Goal: Task Accomplishment & Management: Manage account settings

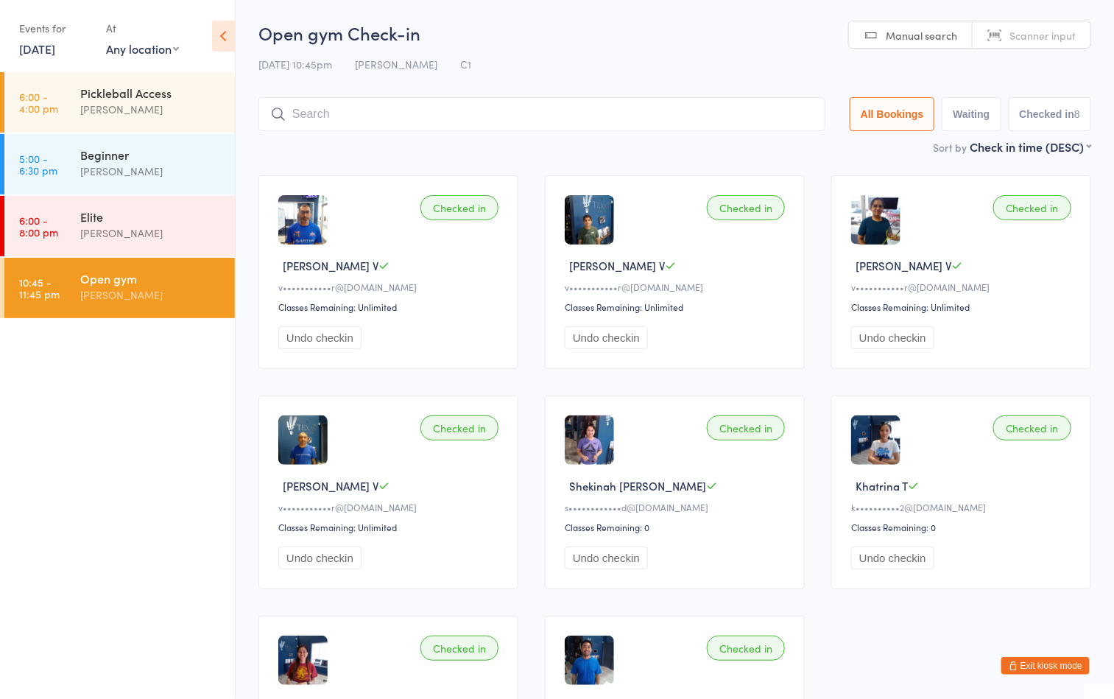
drag, startPoint x: 0, startPoint y: 0, endPoint x: 551, endPoint y: 113, distance: 562.4
click at [551, 113] on input "search" at bounding box center [541, 114] width 567 height 34
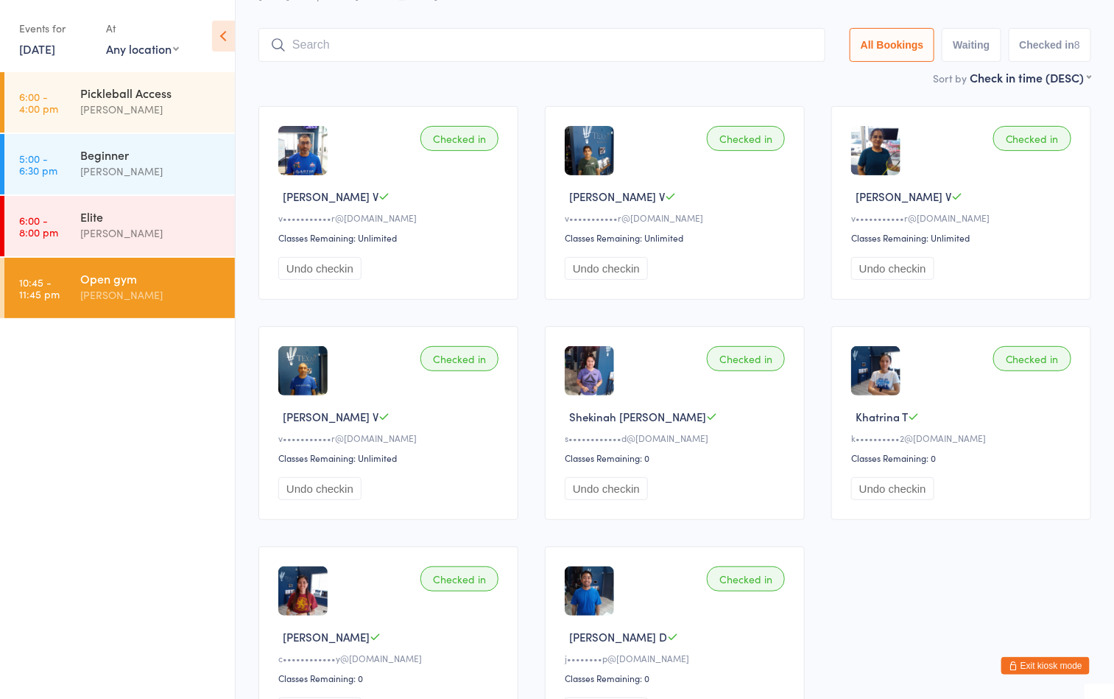
scroll to position [97, 0]
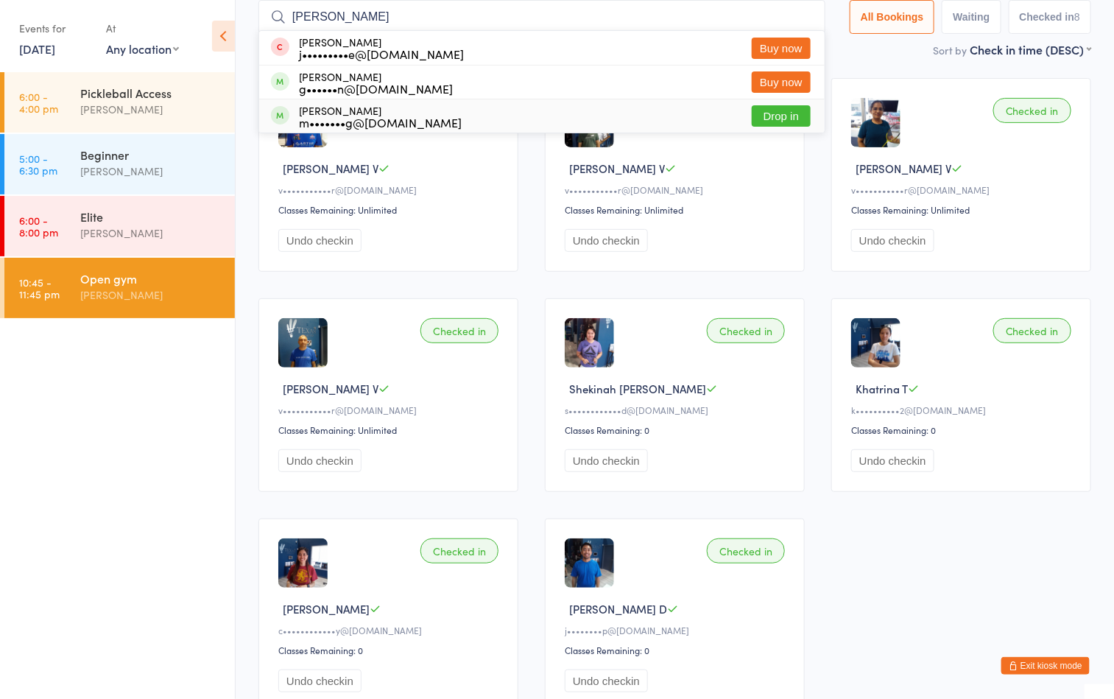
type input "george"
click at [774, 109] on button "Drop in" at bounding box center [781, 115] width 59 height 21
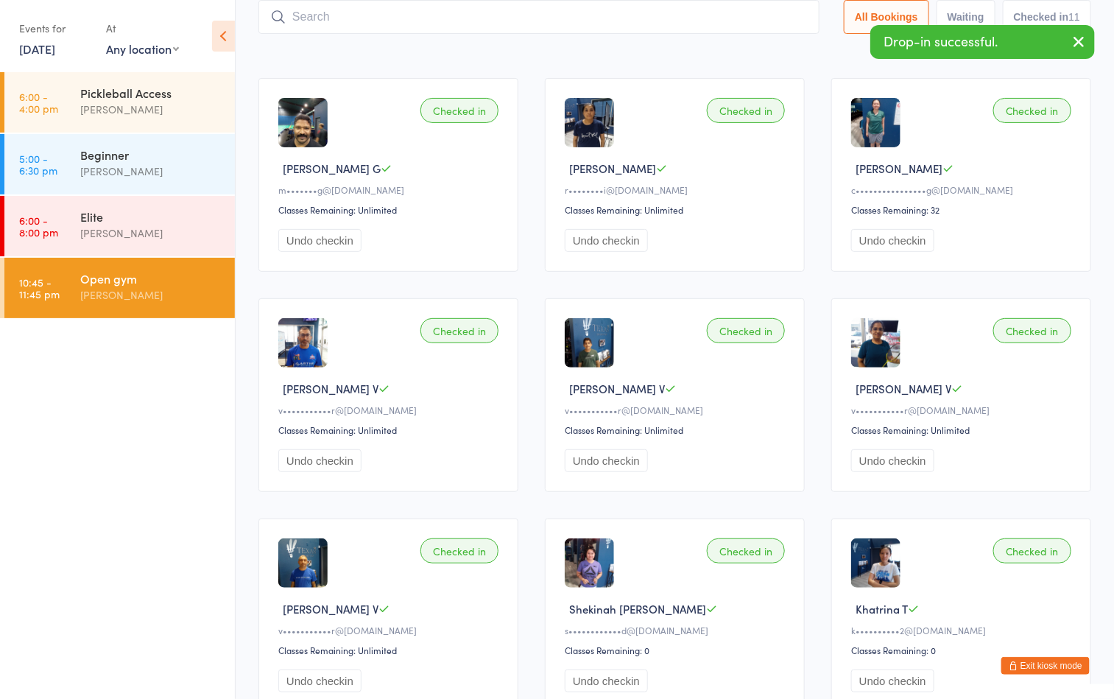
click at [615, 52] on div "Sort by Check in time (DESC) First name (ASC) First name (DESC) Last name (ASC)…" at bounding box center [674, 49] width 833 height 16
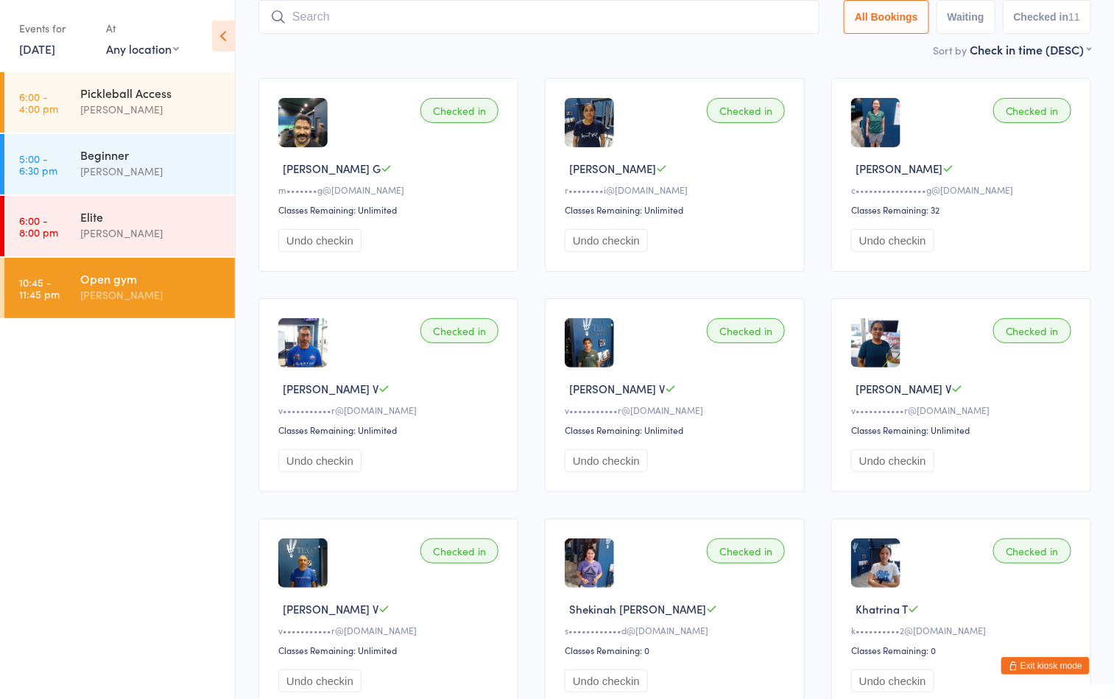
click at [614, 57] on div "Sort by Check in time (DESC) First name (ASC) First name (DESC) Last name (ASC)…" at bounding box center [674, 49] width 833 height 16
click at [137, 294] on div "[PERSON_NAME]" at bounding box center [151, 294] width 142 height 17
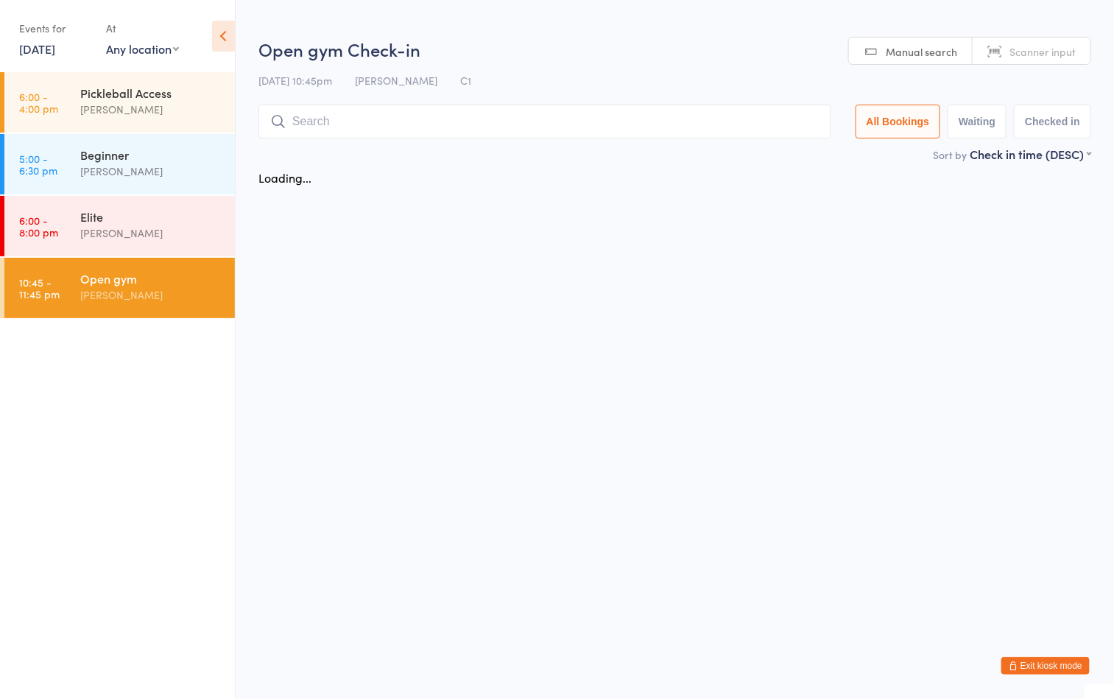
scroll to position [0, 0]
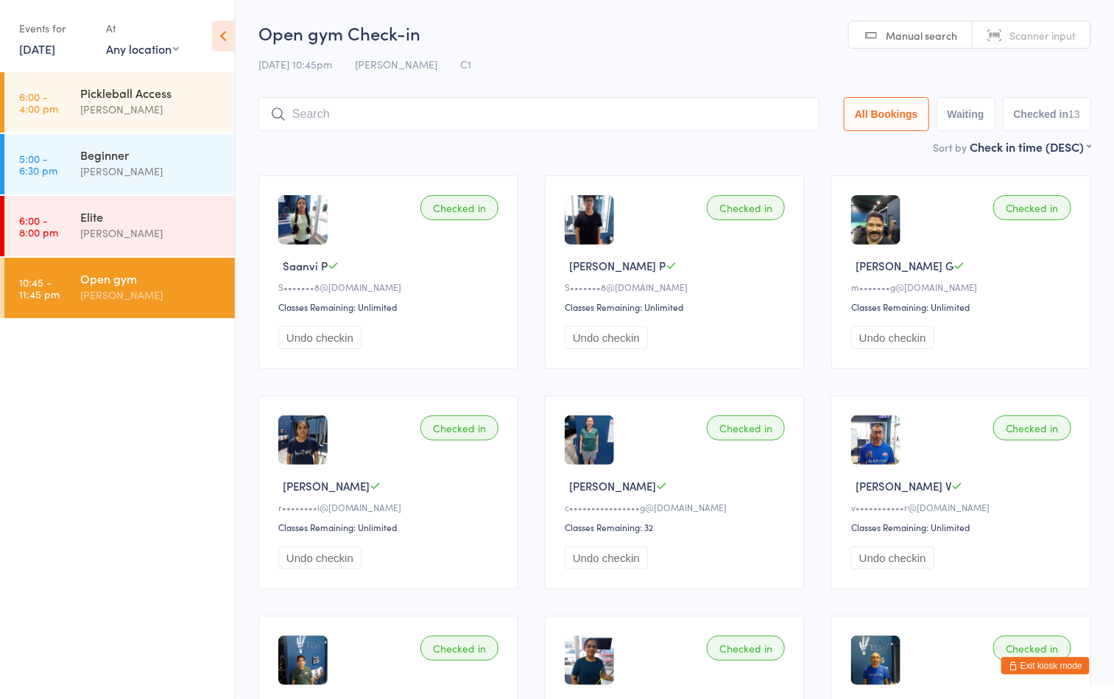
click at [130, 287] on div "[PERSON_NAME]" at bounding box center [151, 294] width 142 height 17
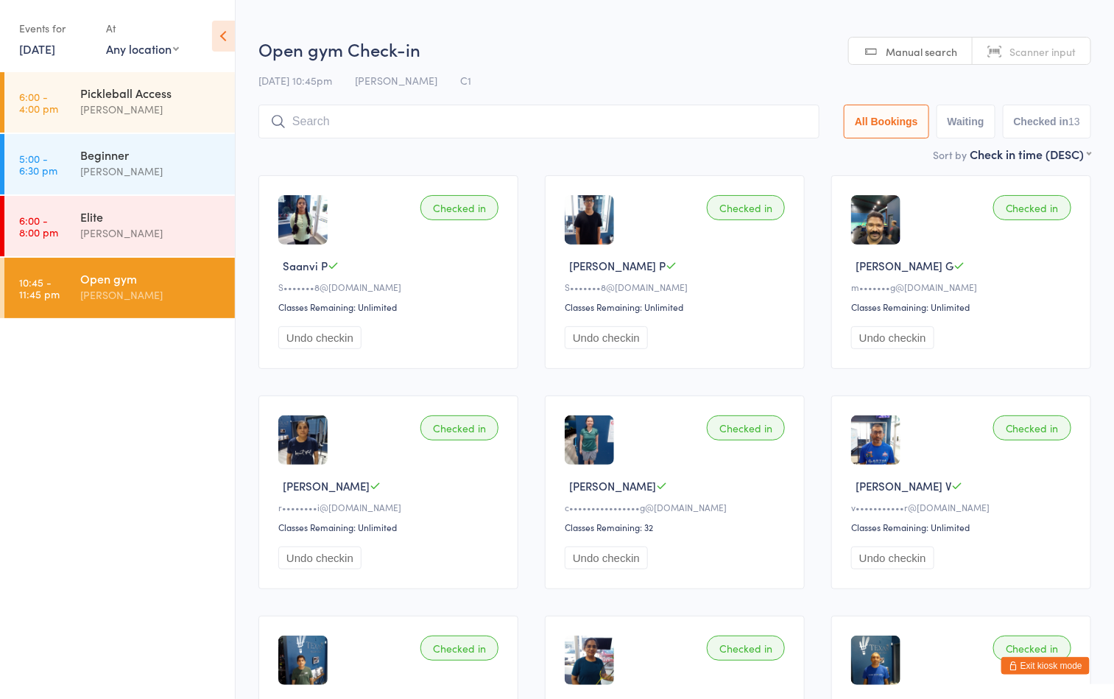
click at [1076, 661] on button "Exit kiosk mode" at bounding box center [1045, 666] width 88 height 18
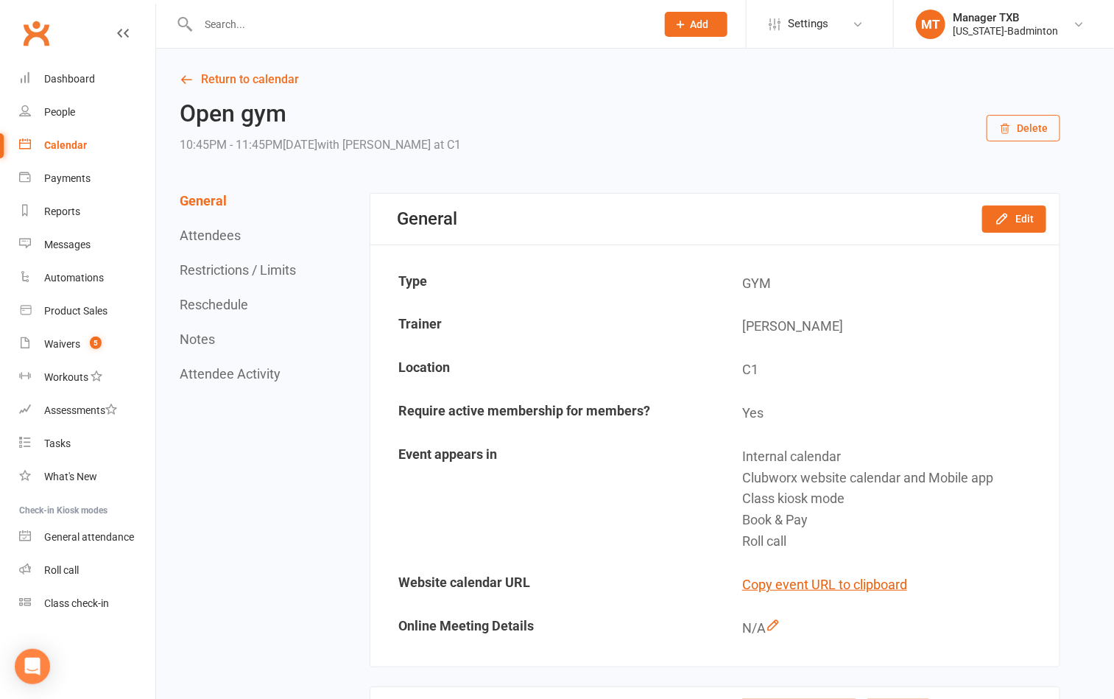
click at [437, 29] on input "text" at bounding box center [420, 24] width 452 height 21
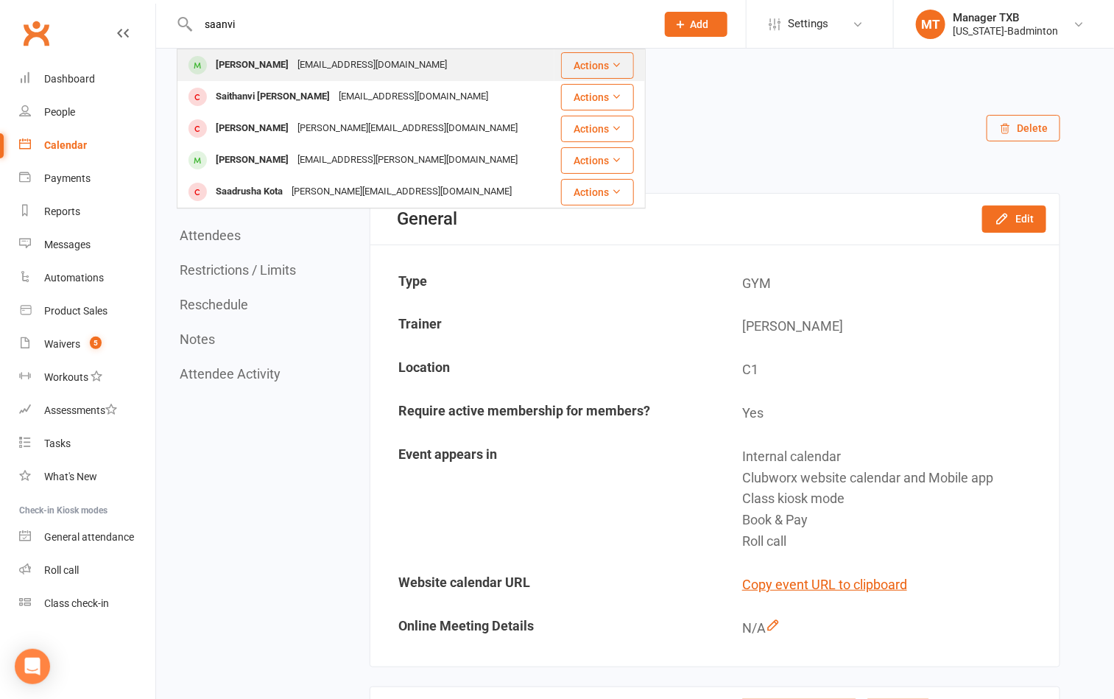
type input "saanvi"
click at [281, 65] on div "[PERSON_NAME]" at bounding box center [252, 64] width 82 height 21
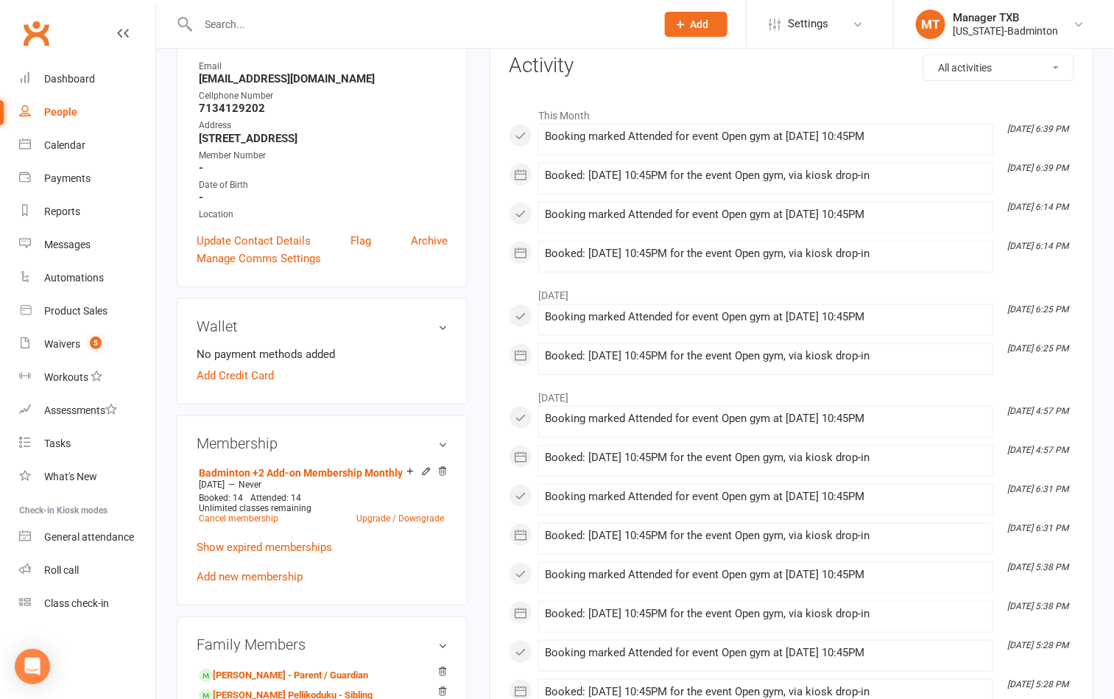
scroll to position [331, 0]
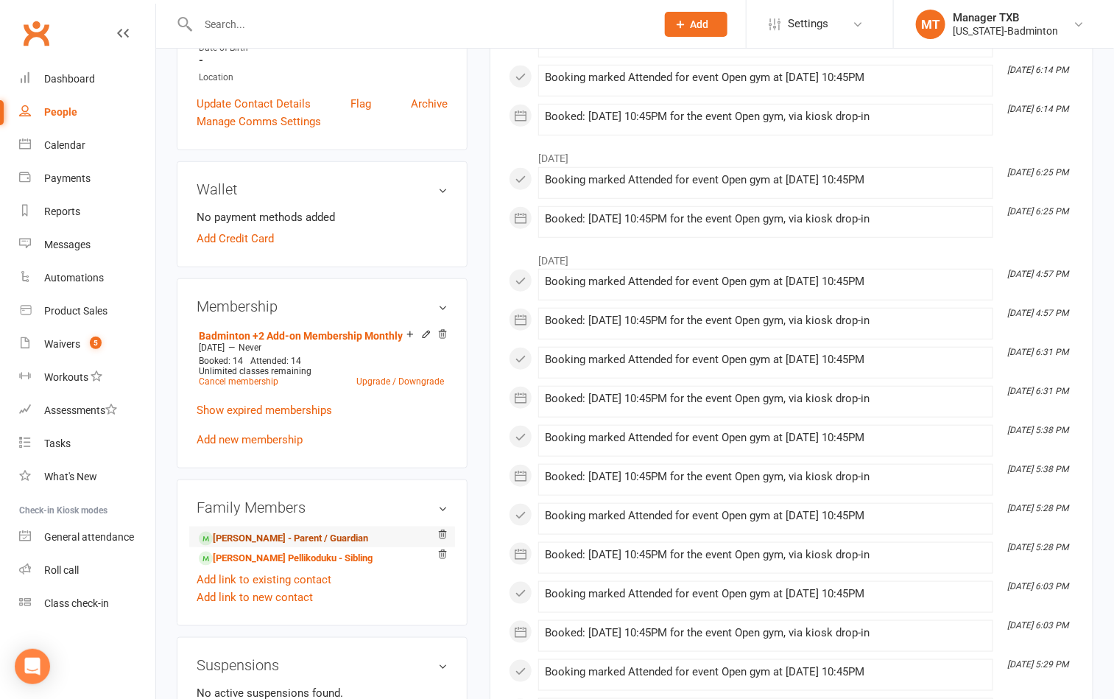
click at [275, 543] on link "[PERSON_NAME] - Parent / Guardian" at bounding box center [283, 538] width 169 height 15
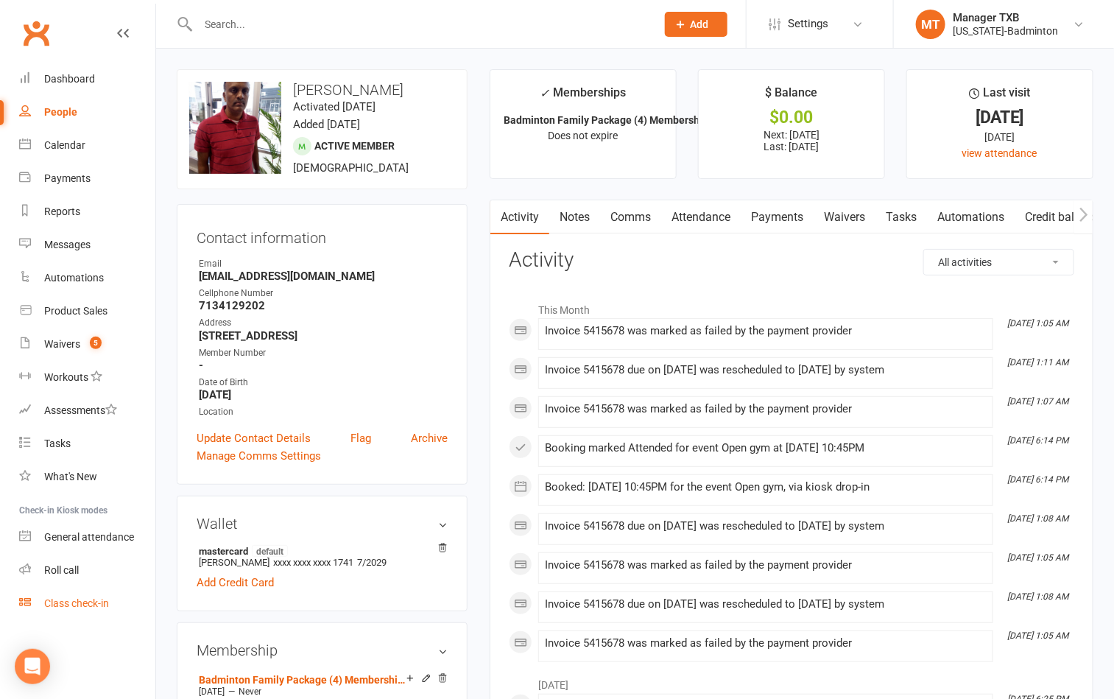
click at [73, 599] on div "Class check-in" at bounding box center [76, 603] width 65 height 12
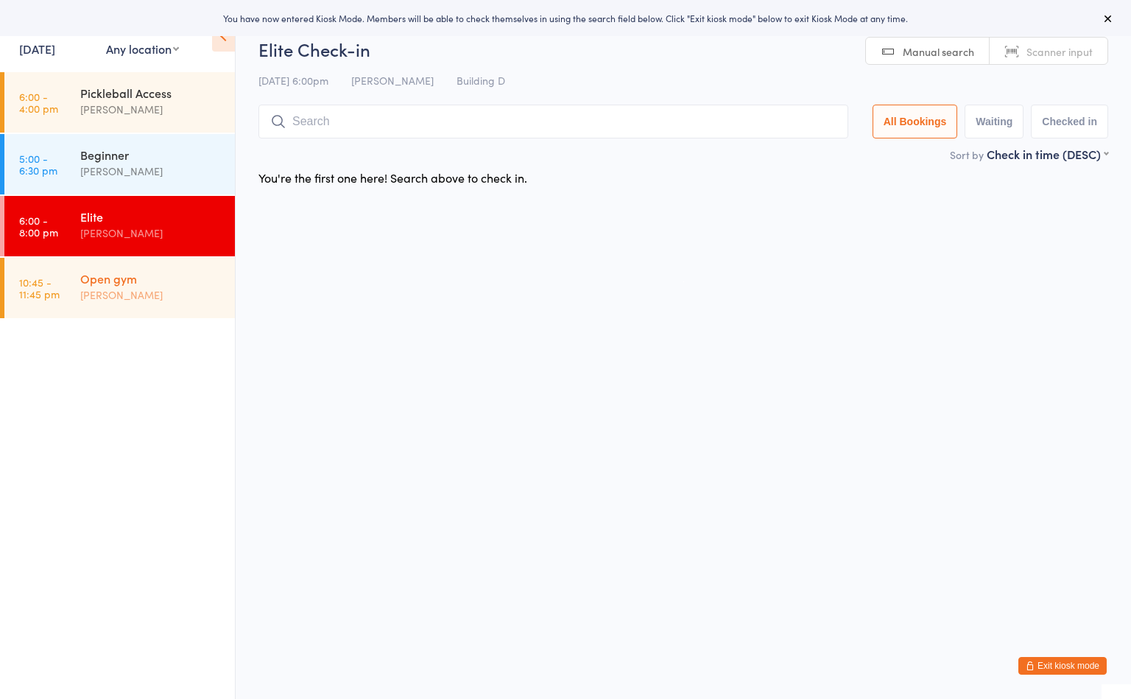
click at [194, 283] on div "Open gym" at bounding box center [151, 278] width 142 height 16
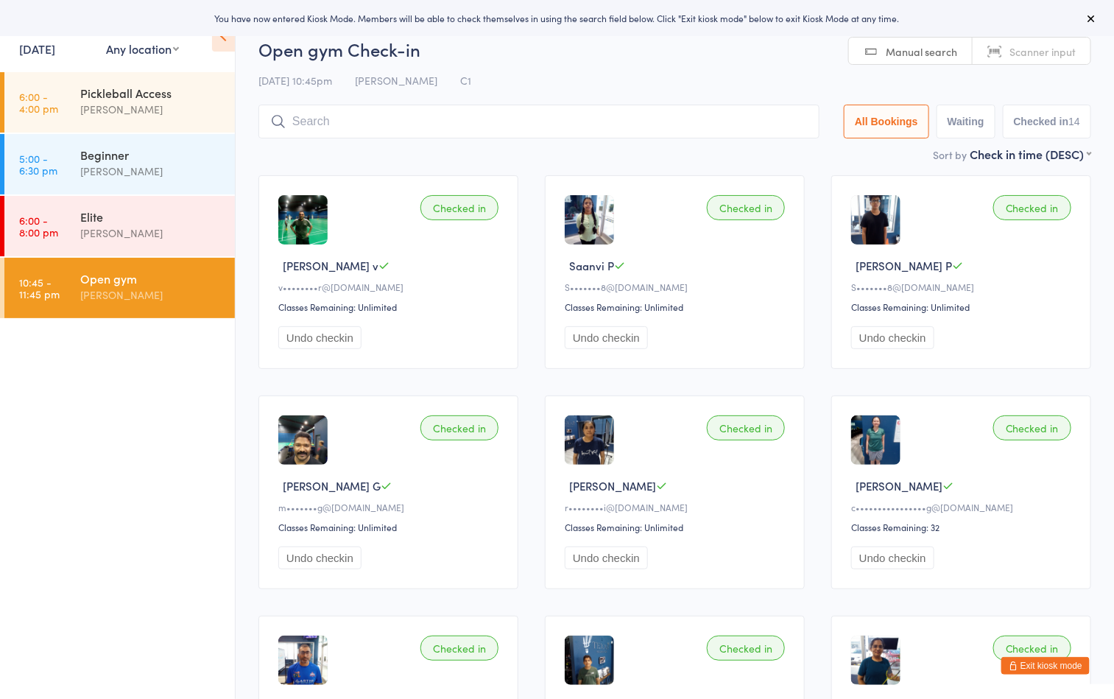
drag, startPoint x: 530, startPoint y: 115, endPoint x: 559, endPoint y: 108, distance: 29.5
click at [530, 115] on input "search" at bounding box center [538, 122] width 561 height 34
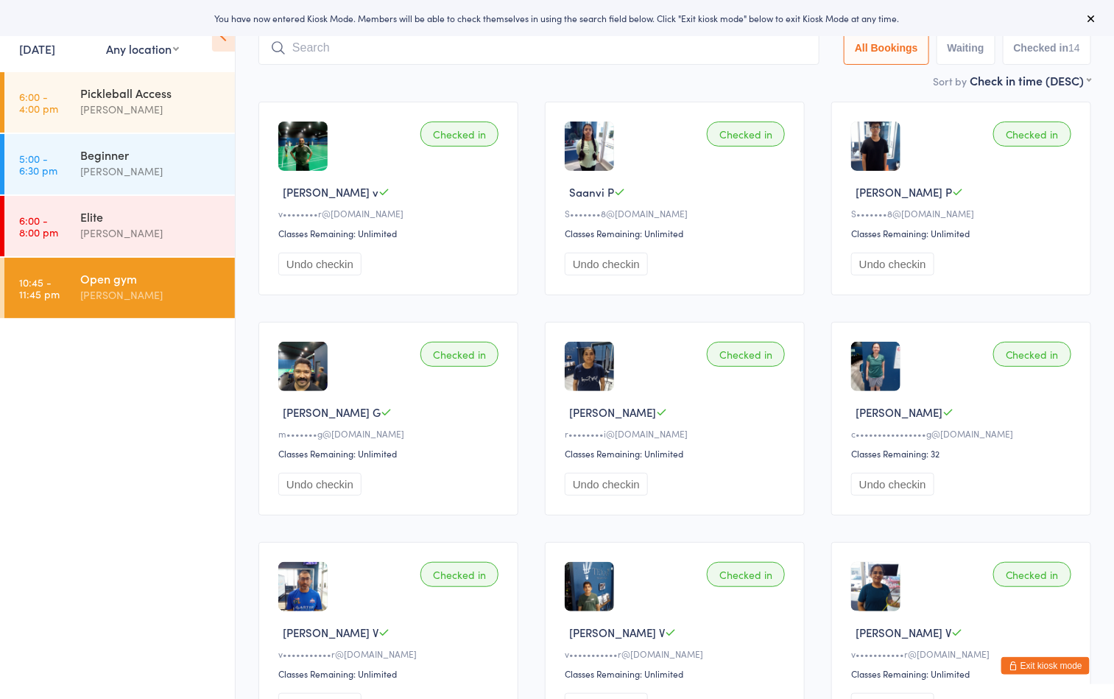
scroll to position [105, 0]
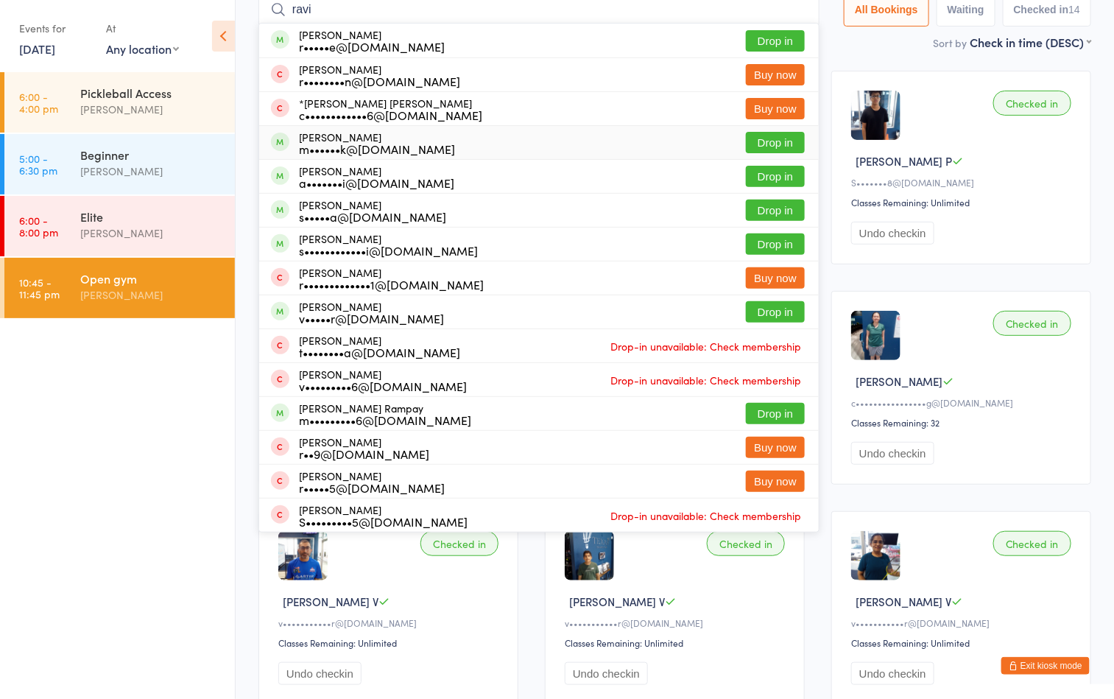
type input "ravi"
click at [775, 142] on button "Drop in" at bounding box center [775, 142] width 59 height 21
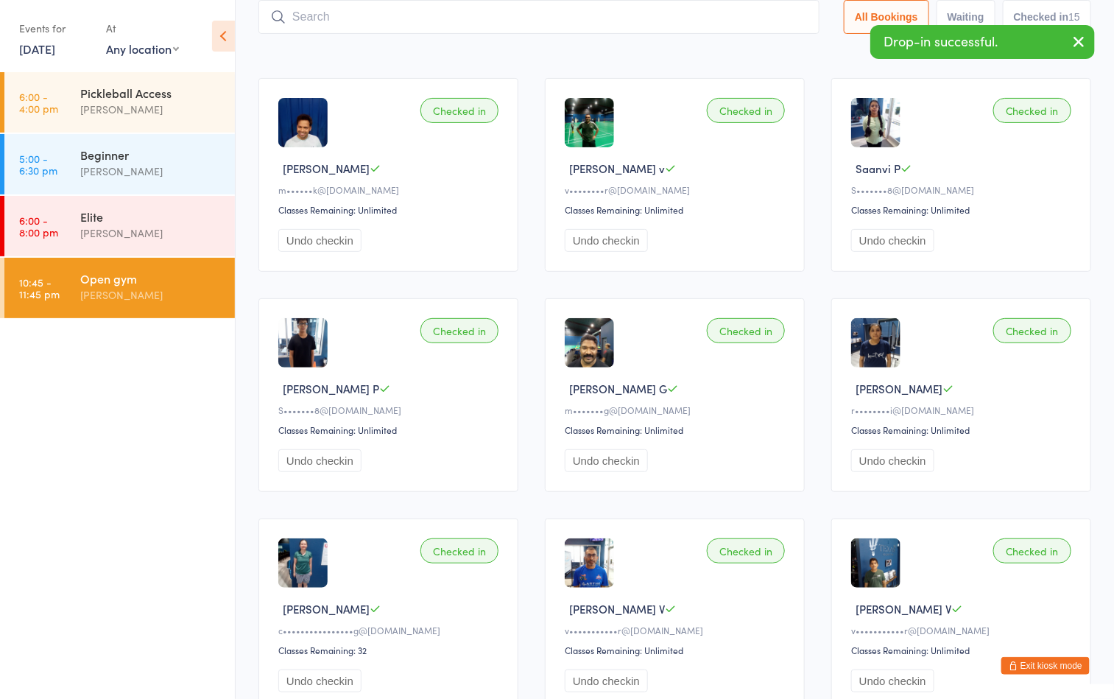
click at [467, 21] on input "search" at bounding box center [538, 17] width 561 height 34
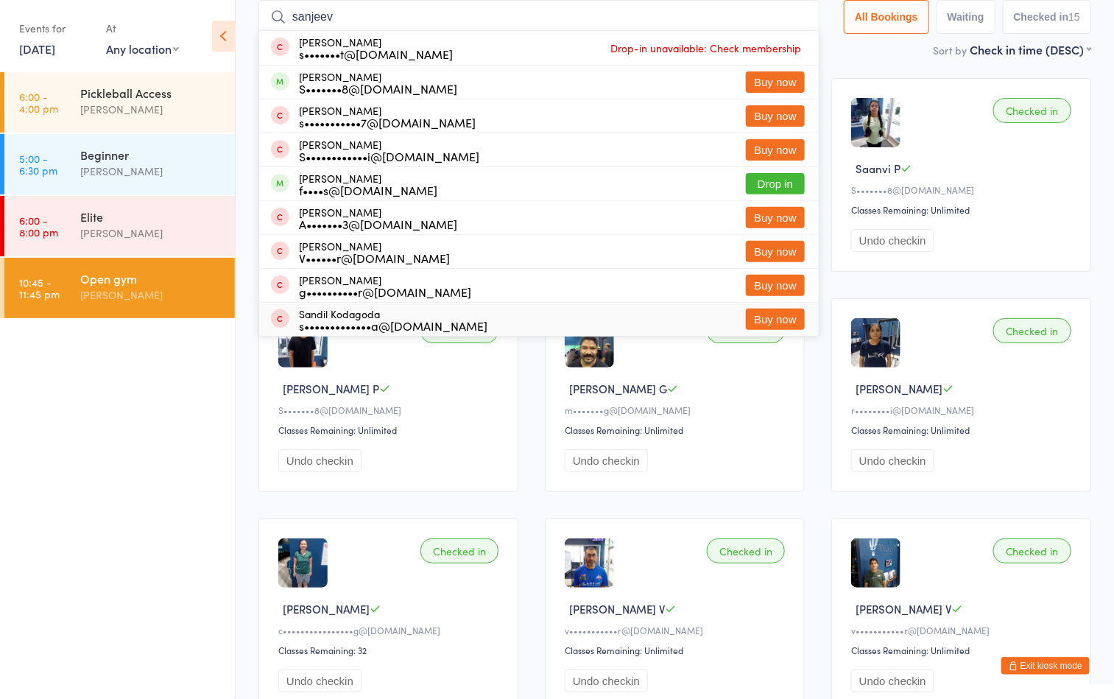
type input "sanjeev"
click at [152, 409] on ul "6:00 - 4:00 pm Pickleball Access Boyd Tahtat 5:00 - 6:30 pm Beginner Ayu Gary L…" at bounding box center [117, 385] width 235 height 627
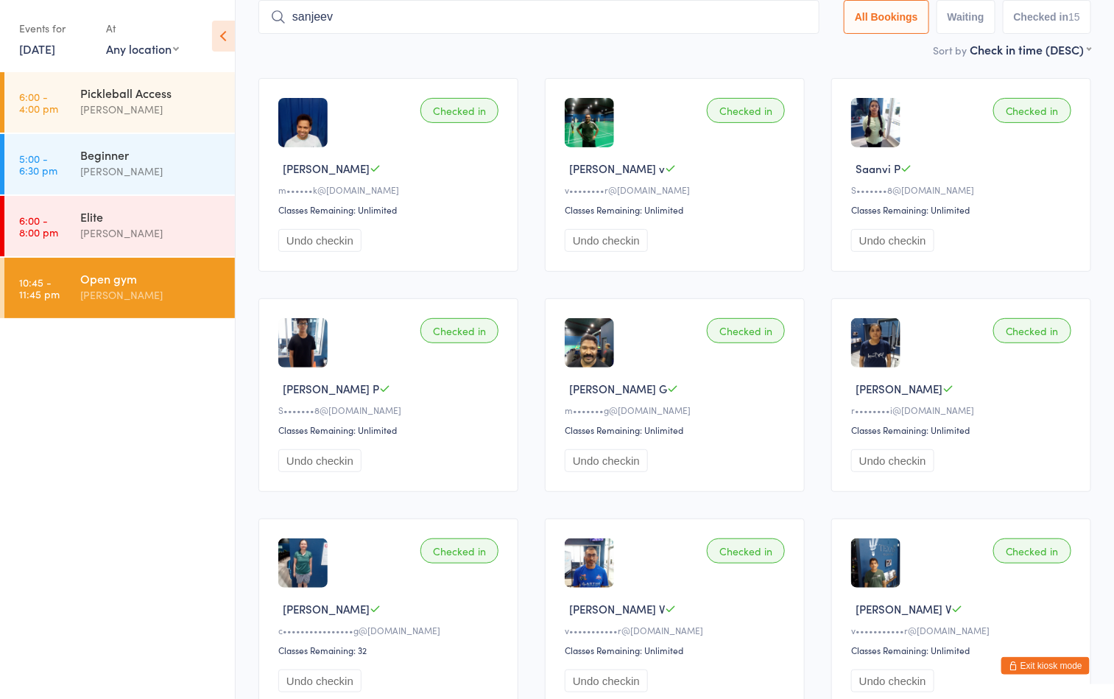
click at [1067, 663] on button "Exit kiosk mode" at bounding box center [1045, 666] width 88 height 18
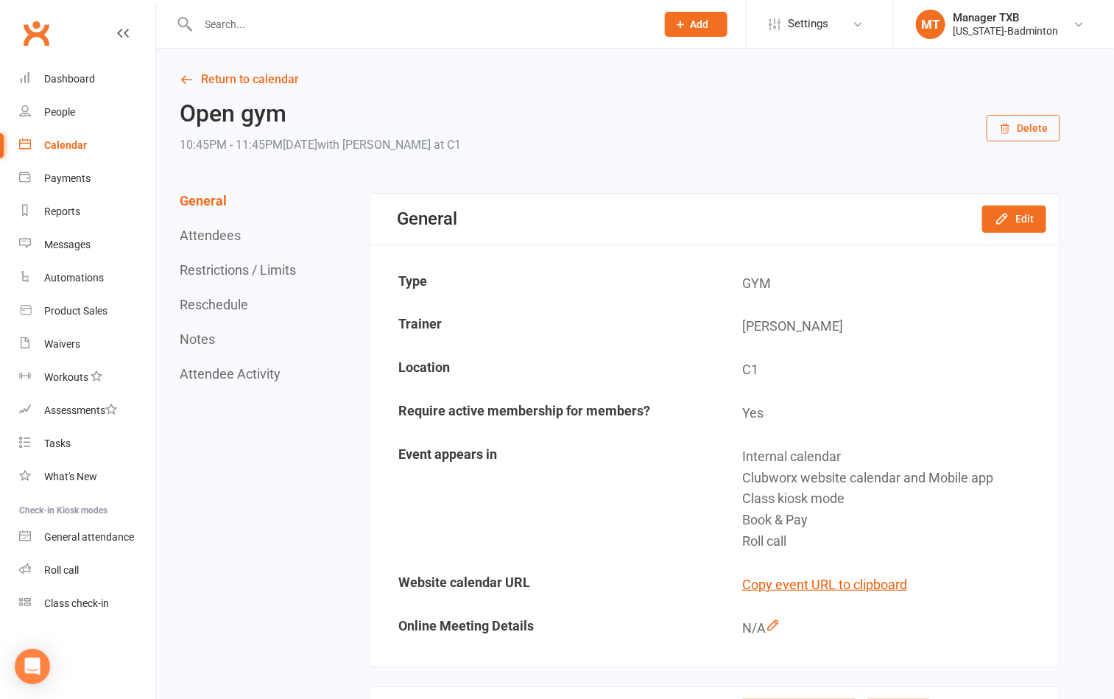
click at [385, 33] on input "text" at bounding box center [420, 24] width 452 height 21
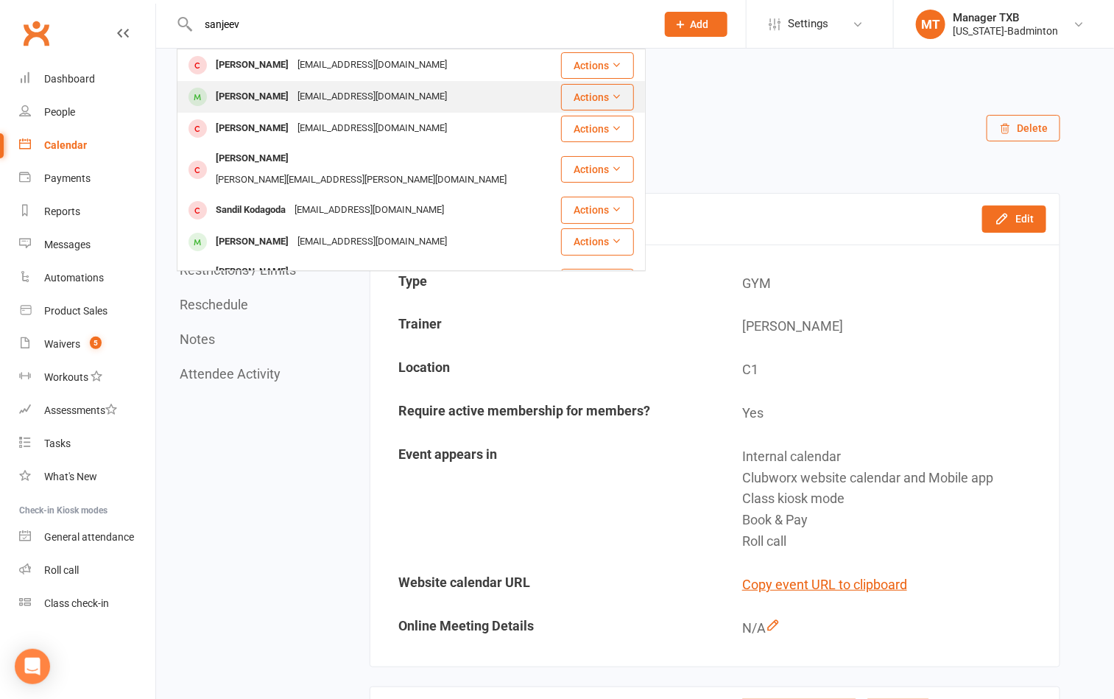
type input "sanjeev"
click at [289, 96] on div "[PERSON_NAME]" at bounding box center [252, 96] width 82 height 21
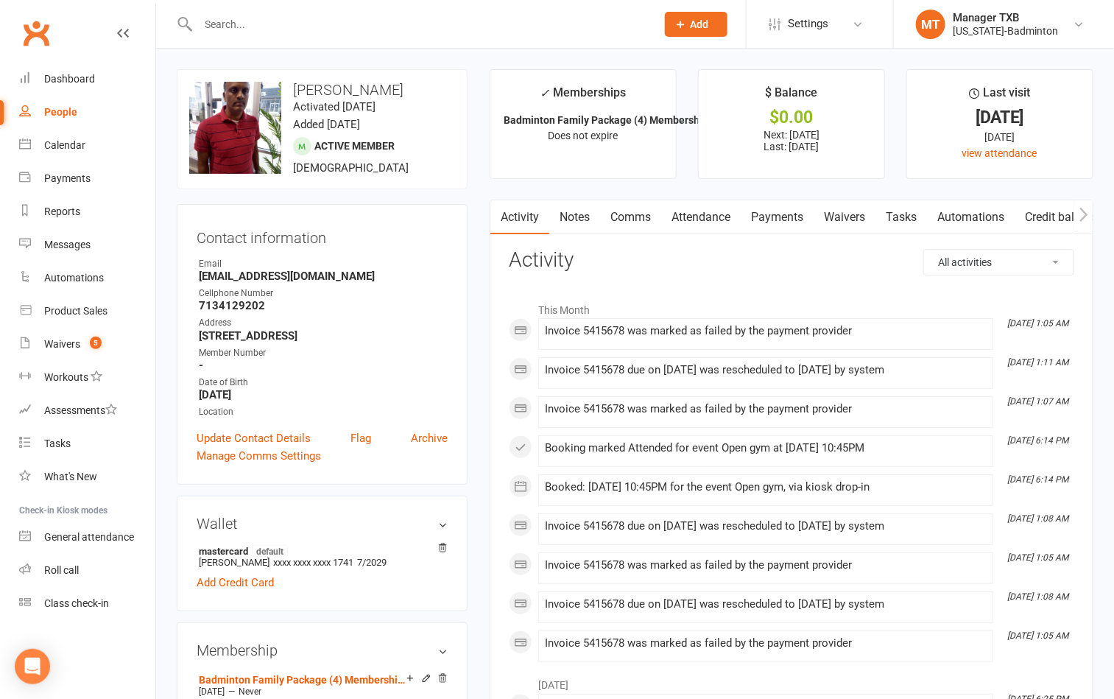
click at [778, 224] on link "Payments" at bounding box center [777, 217] width 73 height 34
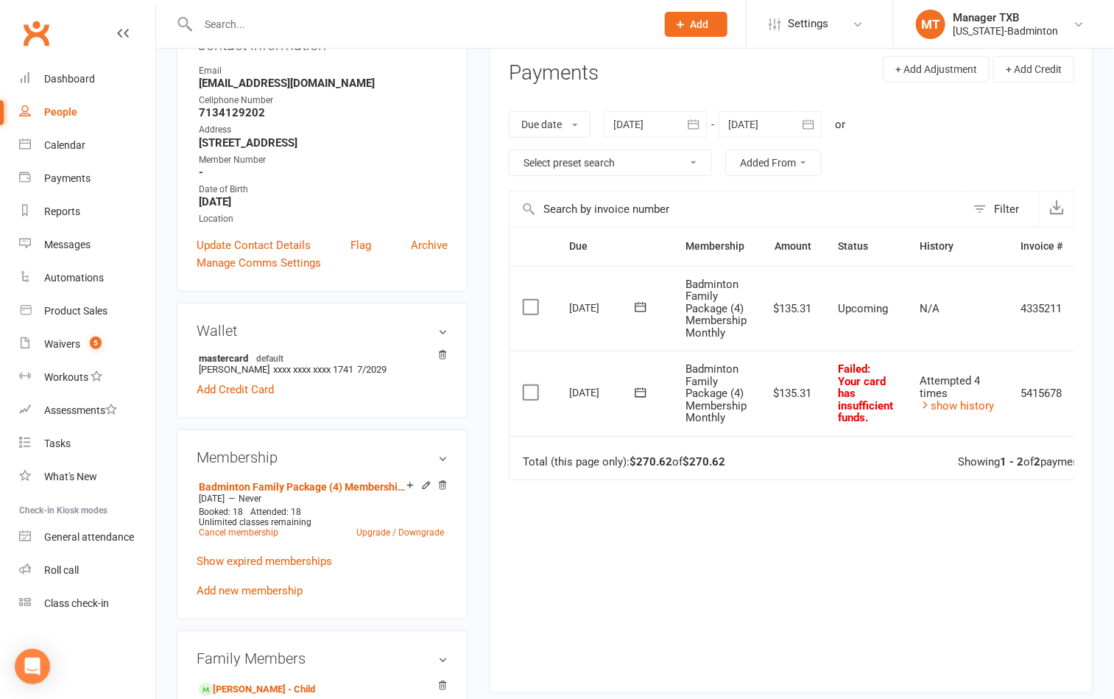
scroll to position [221, 0]
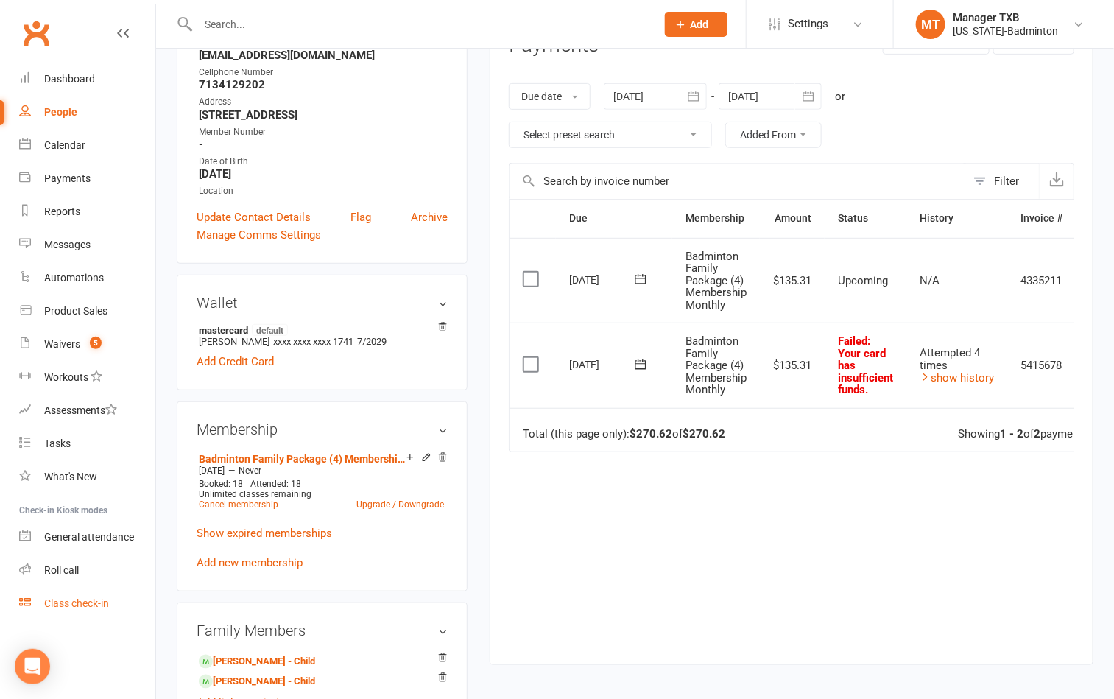
click at [80, 603] on div "Class check-in" at bounding box center [76, 603] width 65 height 12
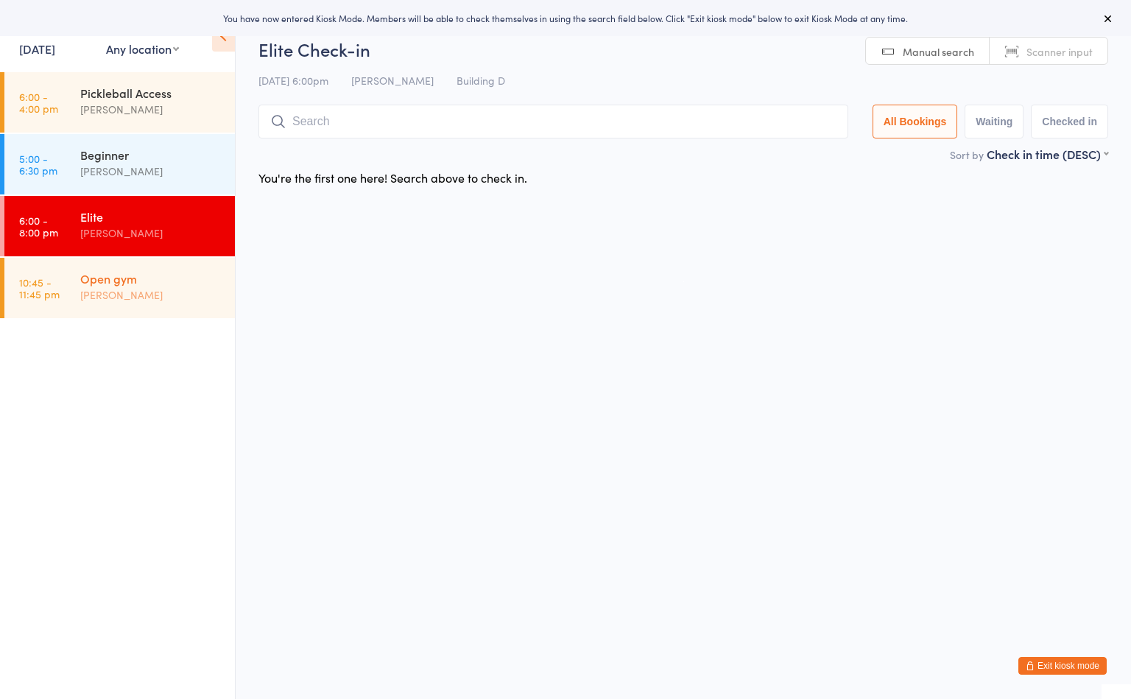
click at [138, 295] on div "[PERSON_NAME]" at bounding box center [151, 294] width 142 height 17
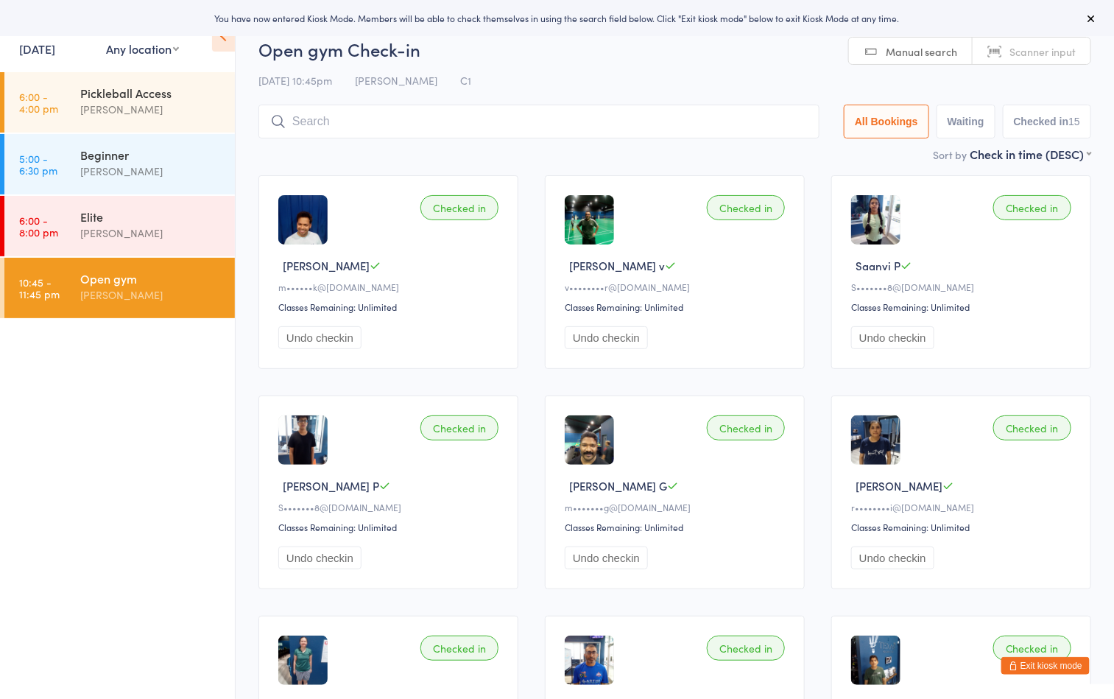
click at [510, 124] on input "search" at bounding box center [538, 122] width 561 height 34
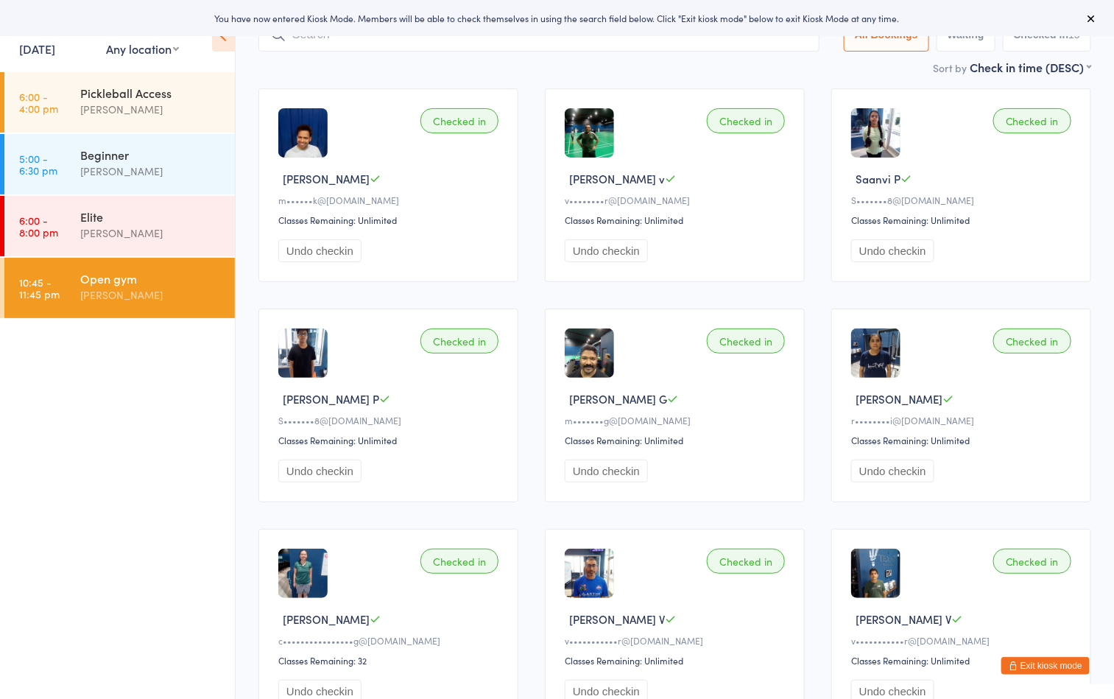
scroll to position [105, 0]
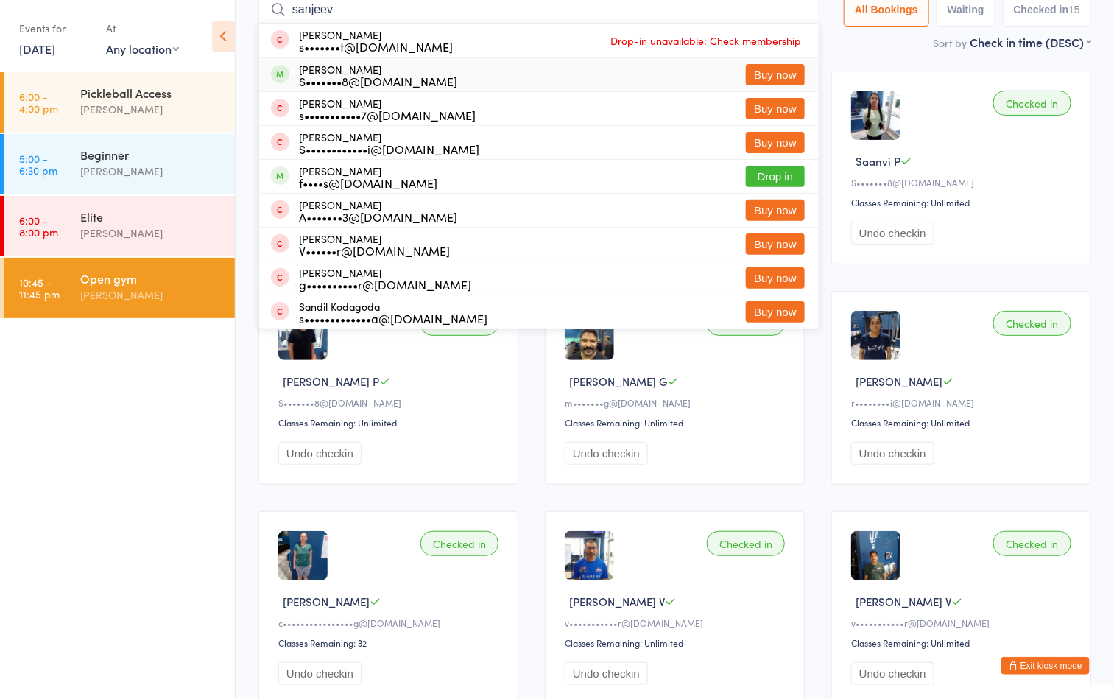
type input "sanjeev"
click at [763, 73] on button "Buy now" at bounding box center [775, 74] width 59 height 21
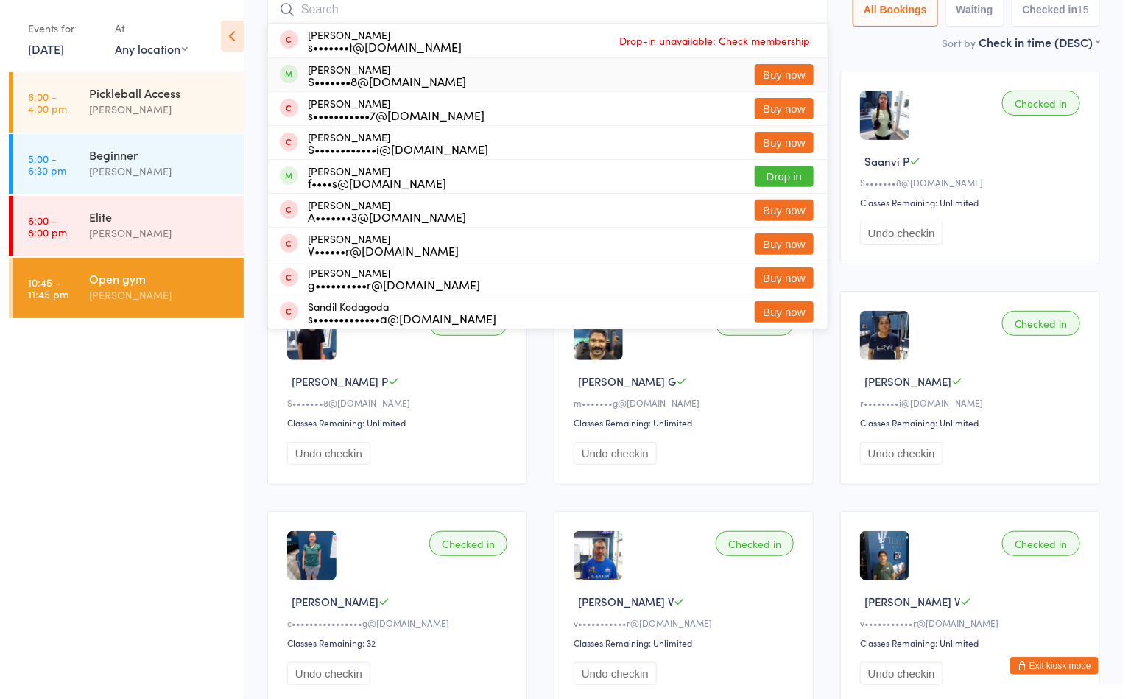
scroll to position [97, 0]
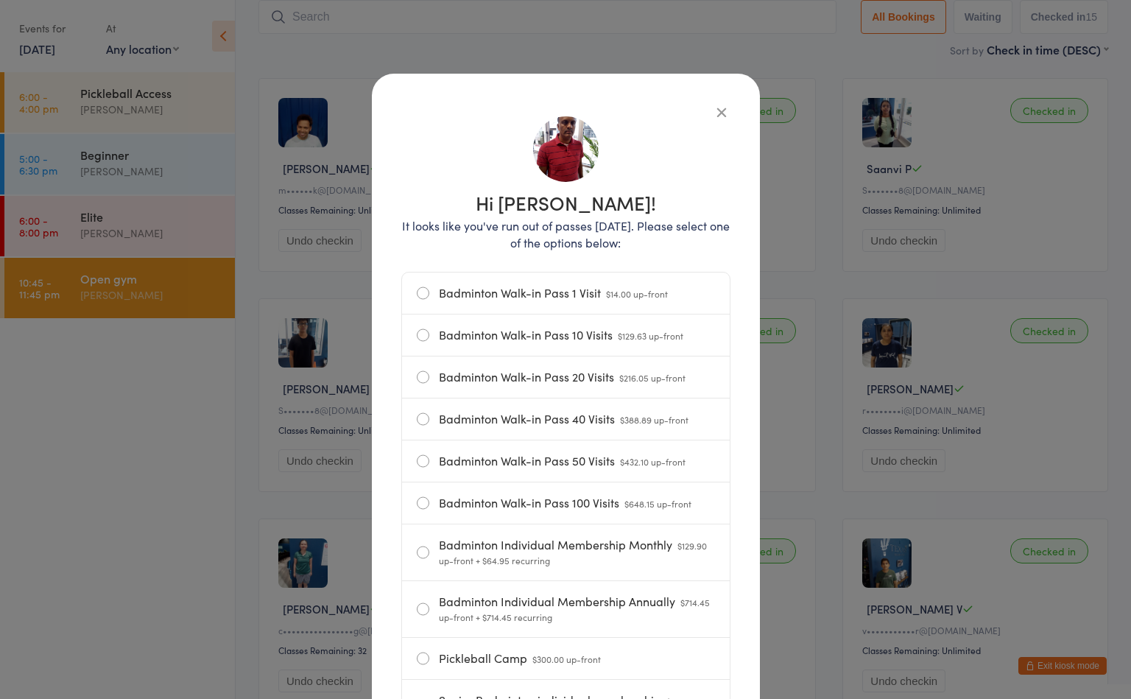
click at [539, 296] on label "Badminton Walk-in Pass 1 Visit $14.00 up-front" at bounding box center [566, 292] width 298 height 41
click at [0, 0] on input "Badminton Walk-in Pass 1 Visit $14.00 up-front" at bounding box center [0, 0] width 0 height 0
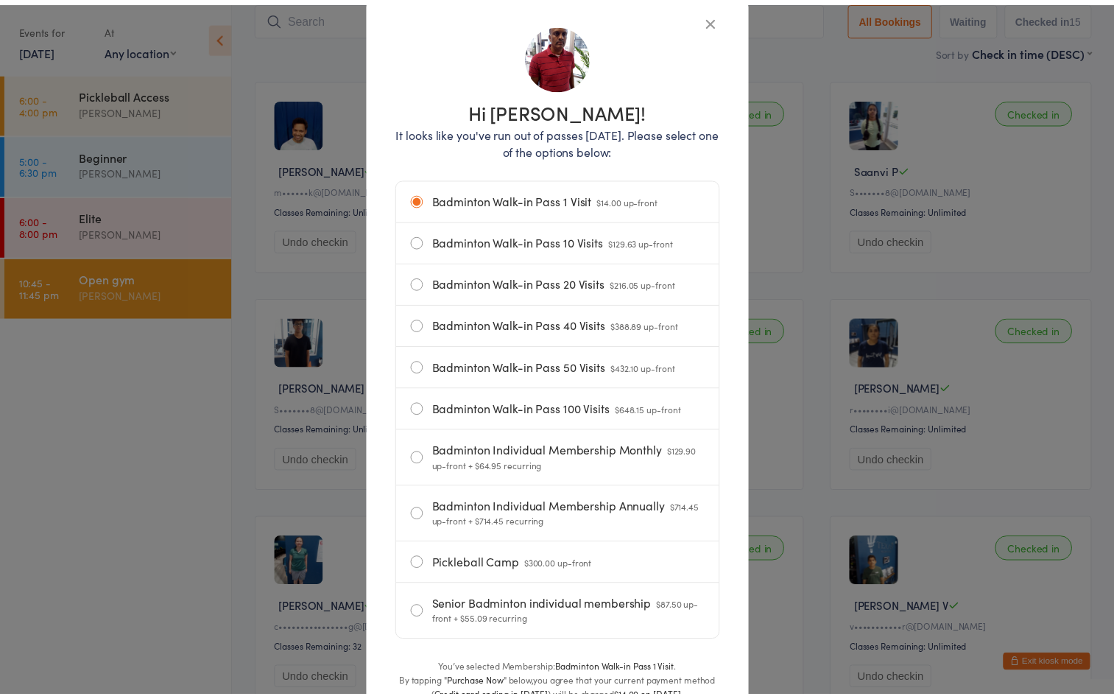
scroll to position [219, 0]
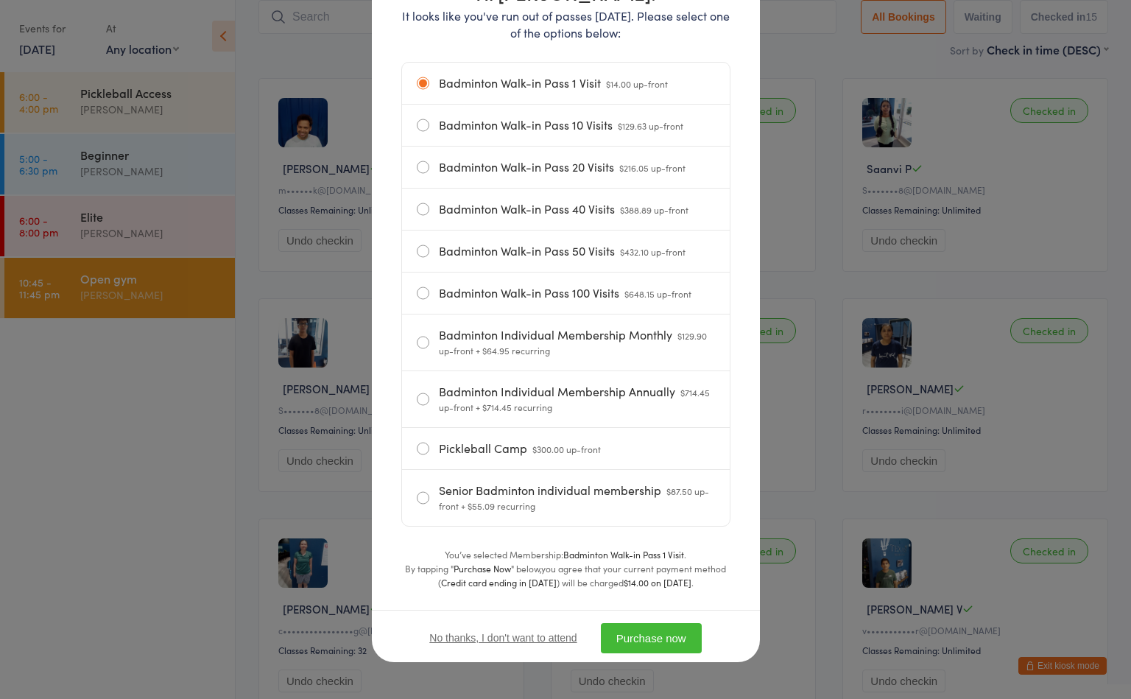
click at [626, 638] on button "Purchase now" at bounding box center [651, 638] width 101 height 30
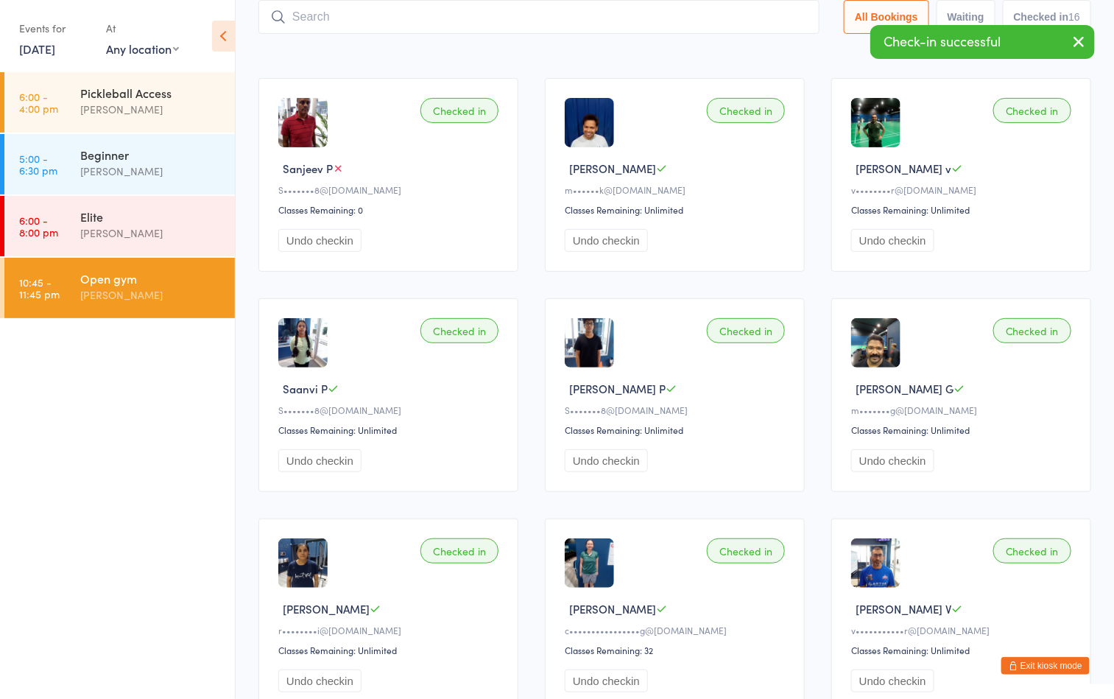
click at [169, 414] on ul "6:00 - 4:00 pm Pickleball Access Boyd Tahtat 5:00 - 6:30 pm Beginner Ayu Gary L…" at bounding box center [117, 385] width 235 height 627
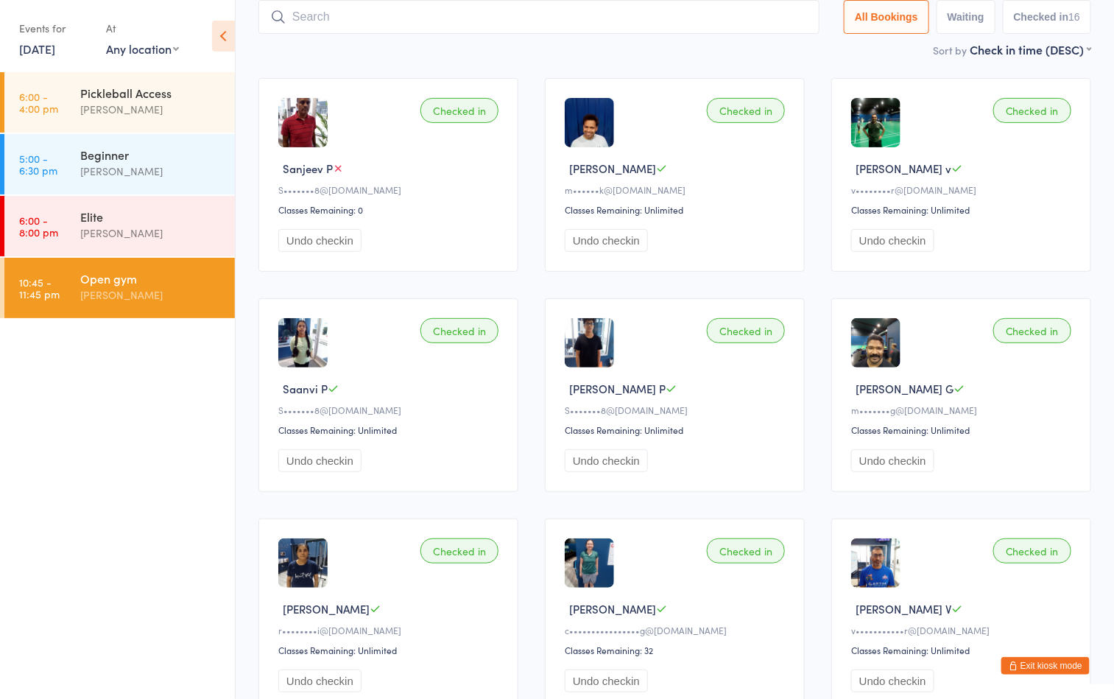
click at [691, 53] on div "Sort by Check in time (DESC) First name (ASC) First name (DESC) Last name (ASC)…" at bounding box center [674, 49] width 833 height 16
click at [672, 21] on input "search" at bounding box center [538, 17] width 561 height 34
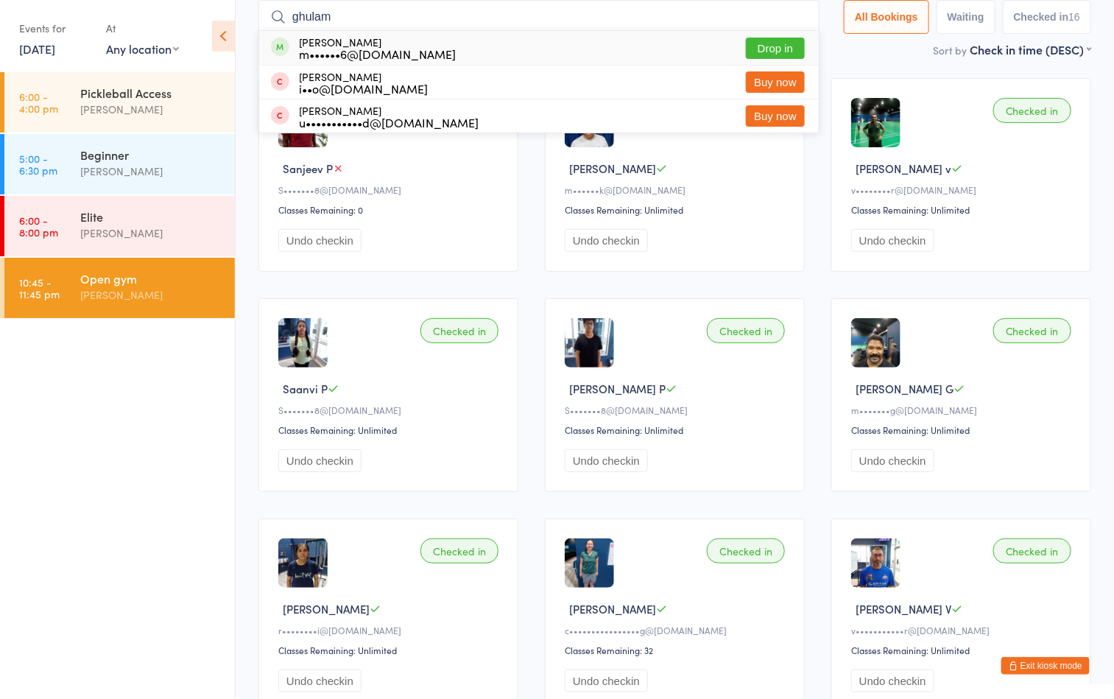
type input "ghulam"
click at [774, 51] on button "Drop in" at bounding box center [775, 48] width 59 height 21
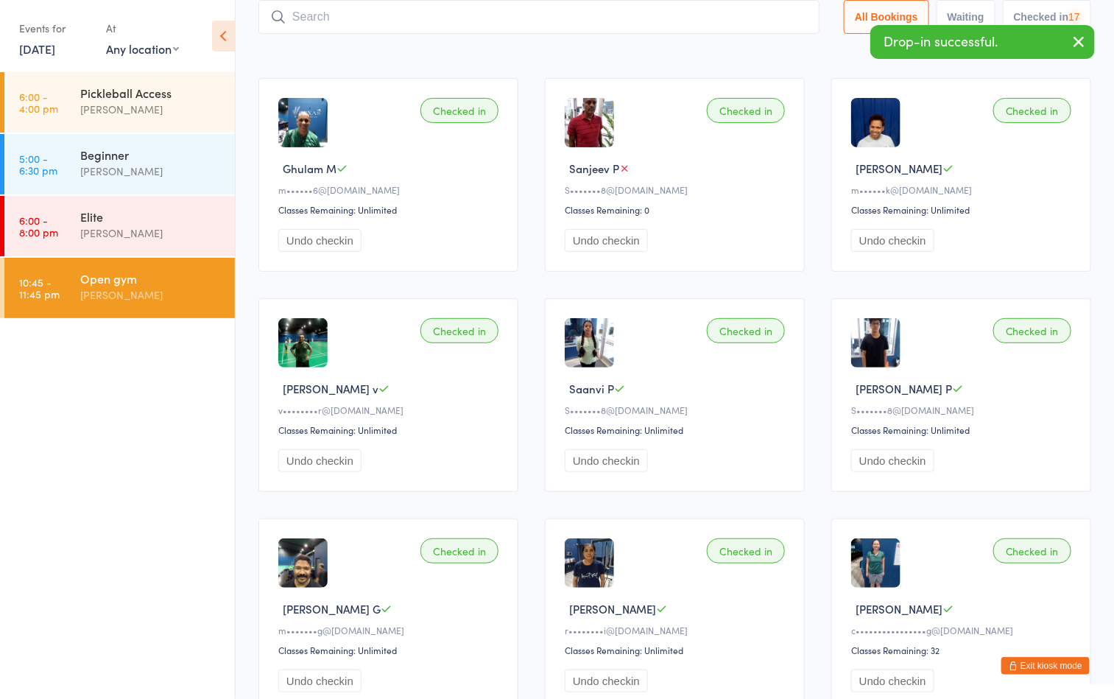
click at [521, 49] on div "Sort by Check in time (DESC) First name (ASC) First name (DESC) Last name (ASC)…" at bounding box center [674, 49] width 833 height 16
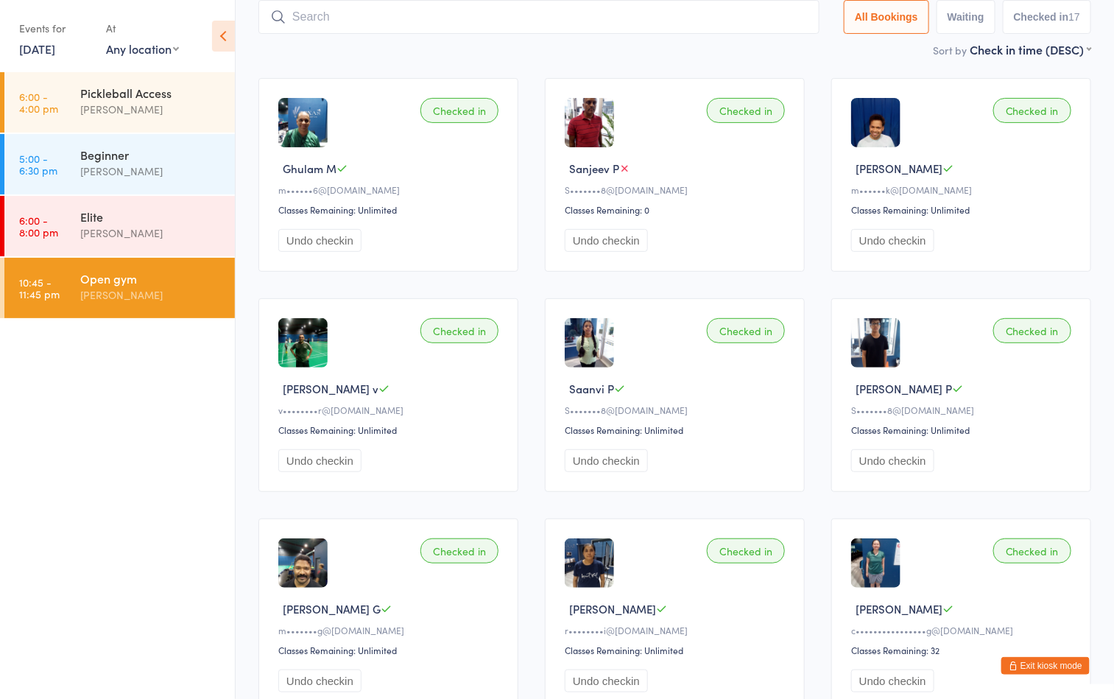
click at [1057, 659] on button "Exit kiosk mode" at bounding box center [1045, 666] width 88 height 18
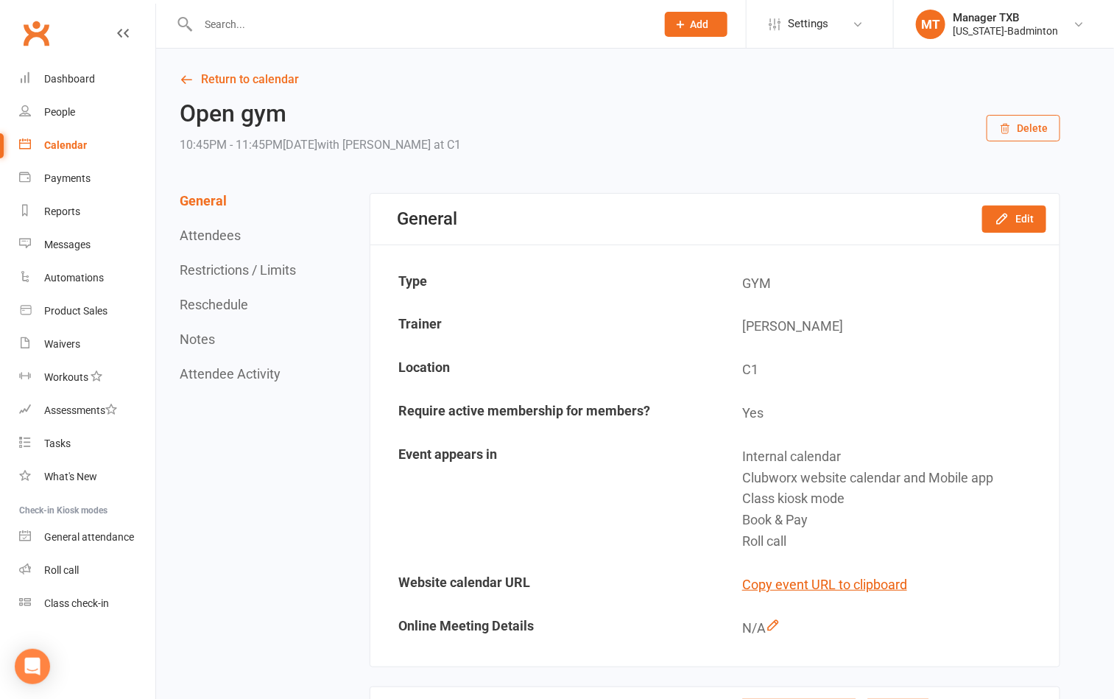
click at [327, 16] on input "text" at bounding box center [420, 24] width 452 height 21
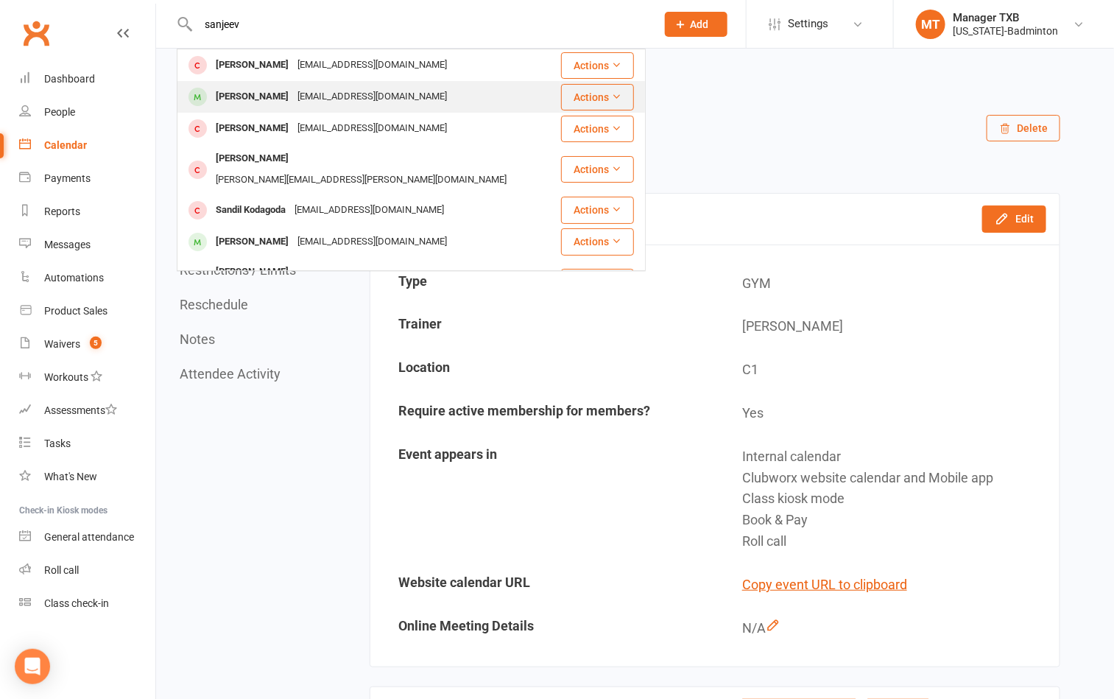
type input "sanjeev"
click at [342, 97] on div "Sanjivp78@gmail.com" at bounding box center [372, 96] width 158 height 21
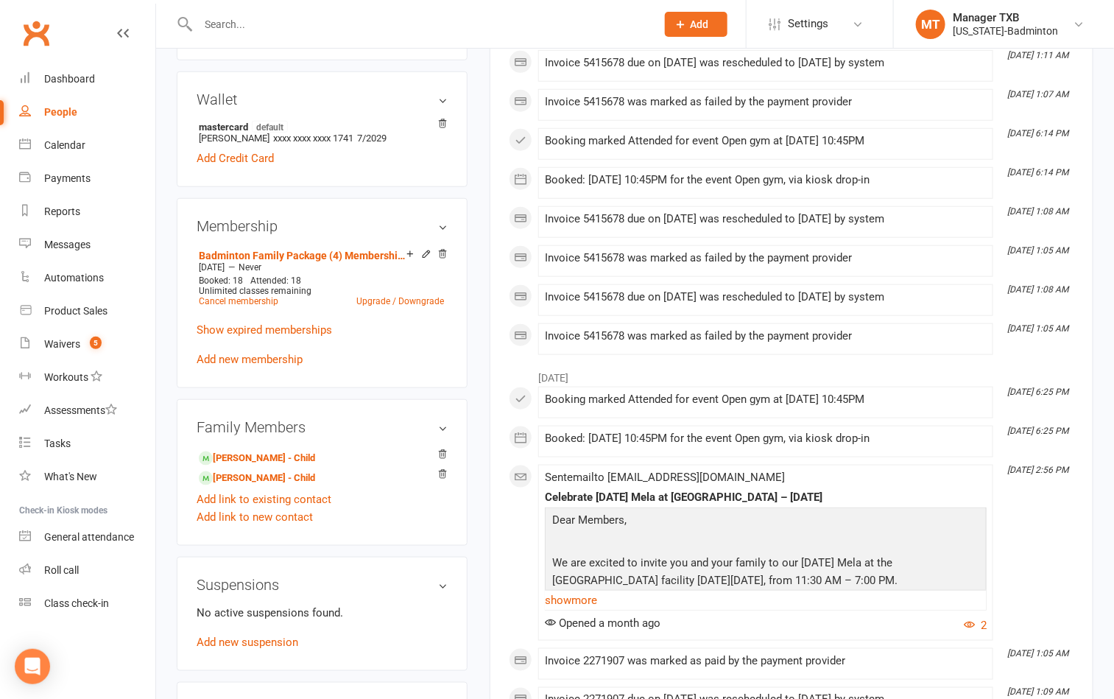
scroll to position [442, 0]
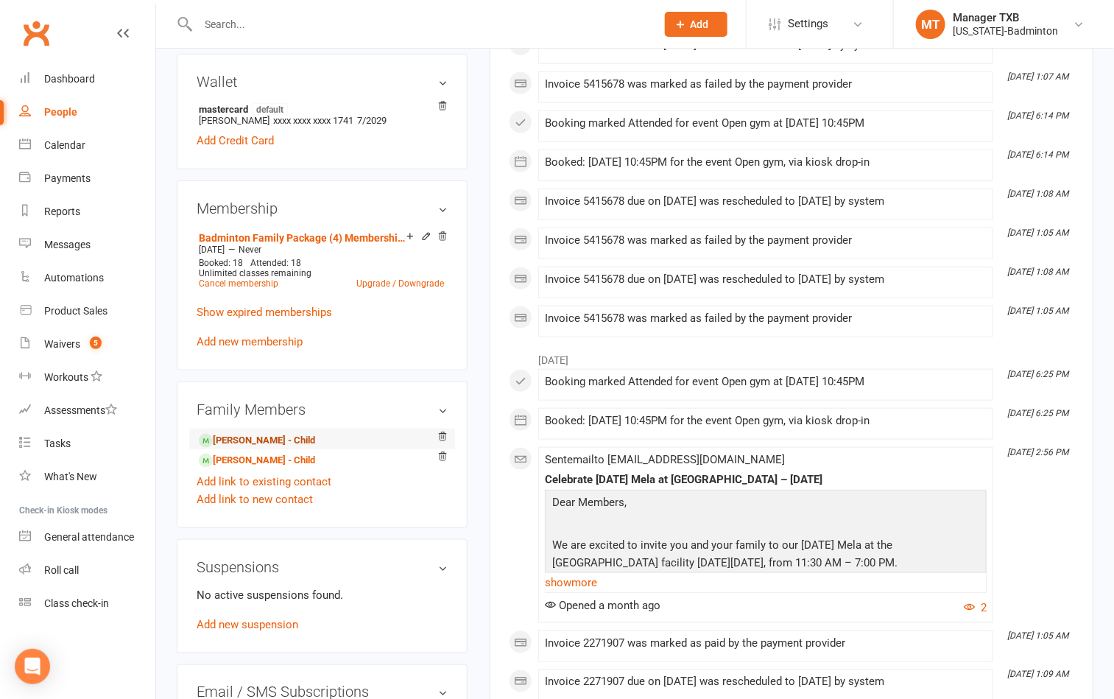
click at [254, 448] on link "Vaibhav Pellikoduku - Child" at bounding box center [257, 440] width 116 height 15
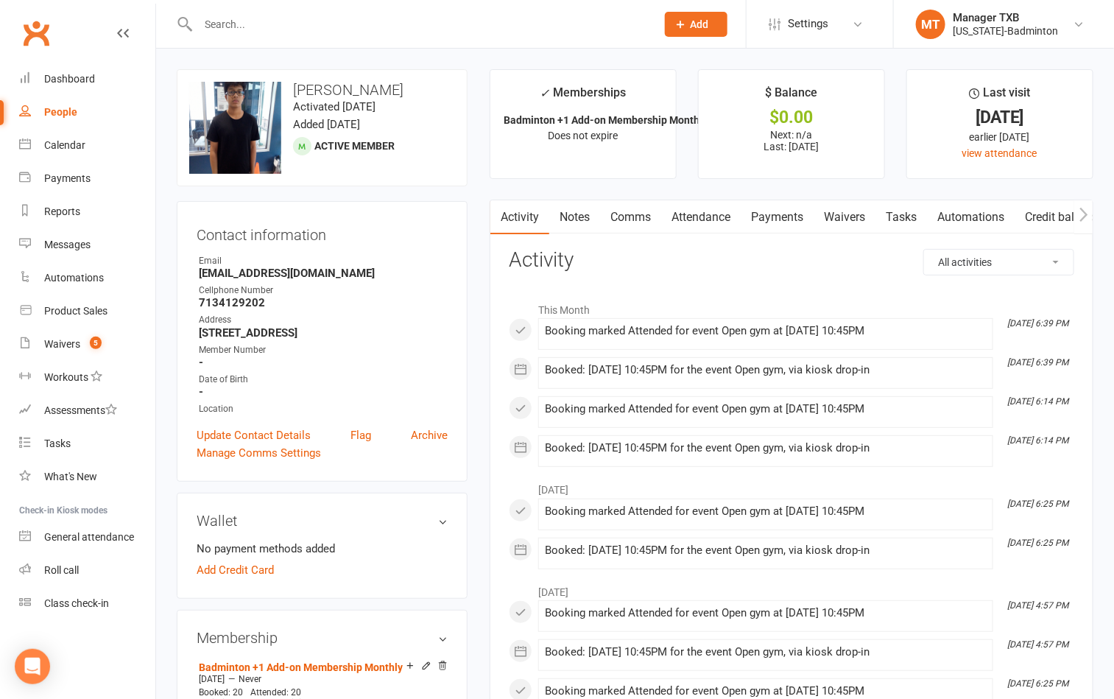
click at [781, 203] on link "Payments" at bounding box center [777, 217] width 73 height 34
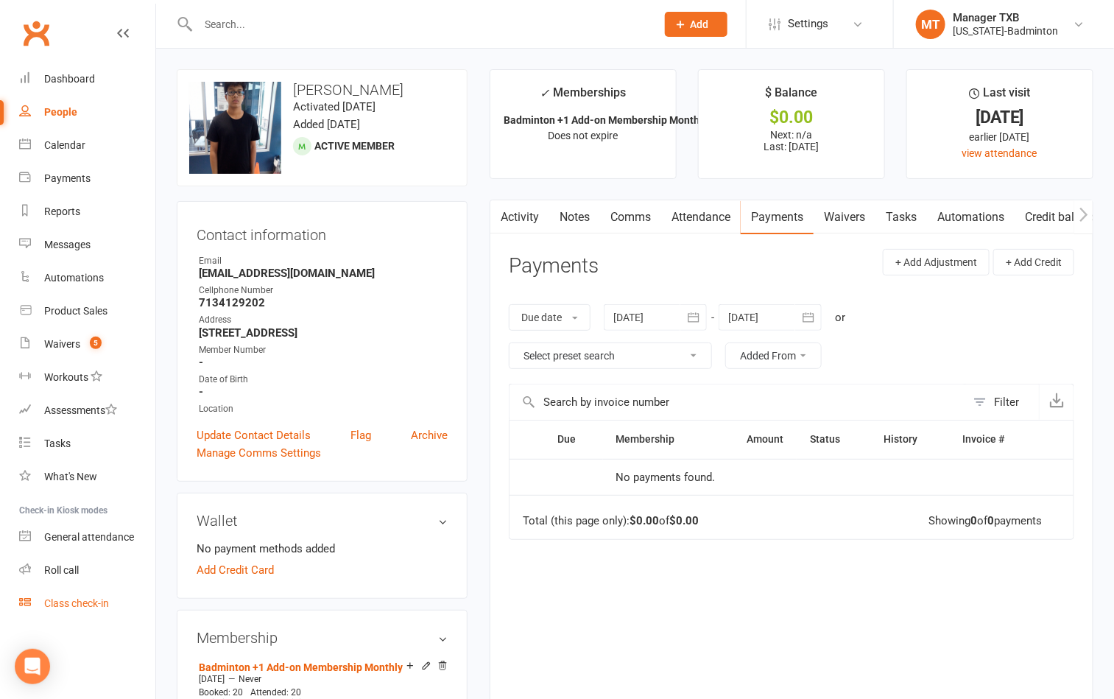
click at [55, 606] on div "Class check-in" at bounding box center [76, 603] width 65 height 12
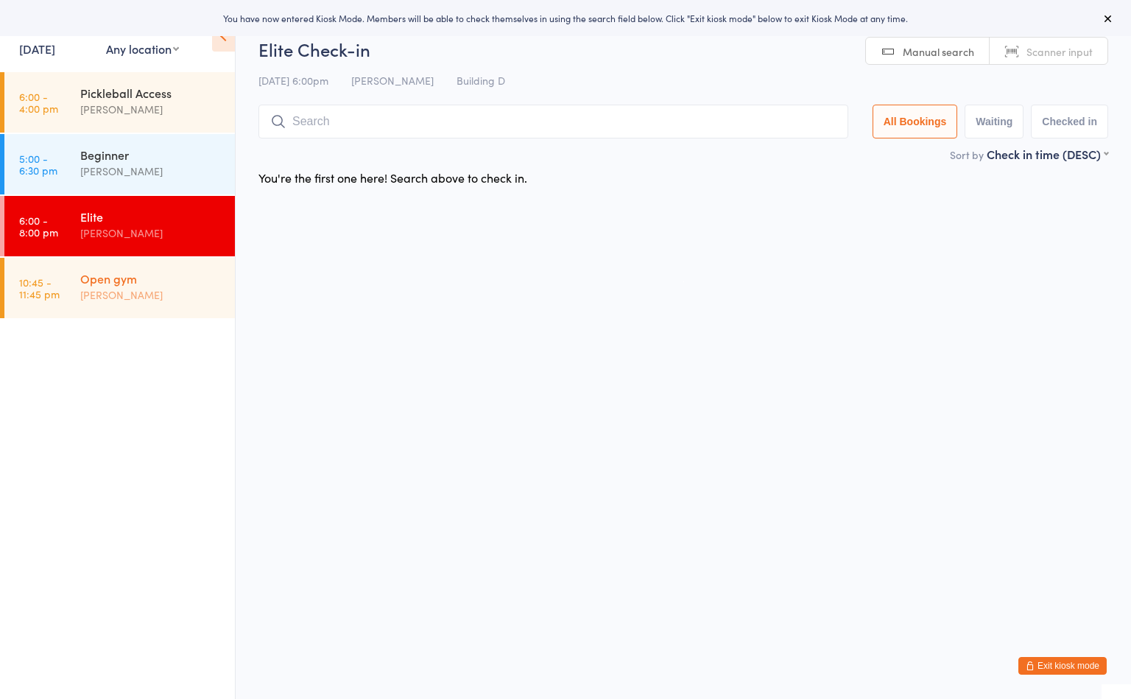
click at [160, 281] on div "Open gym" at bounding box center [151, 278] width 142 height 16
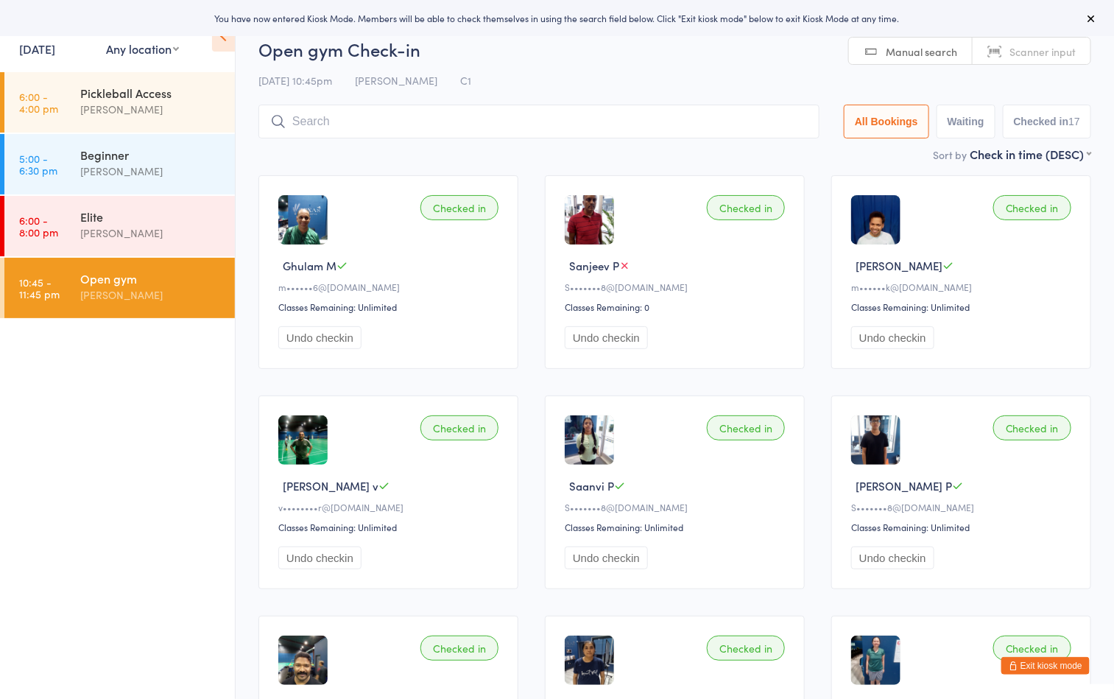
click at [602, 77] on div "[DATE] 10:45pm [PERSON_NAME] C1" at bounding box center [674, 80] width 833 height 24
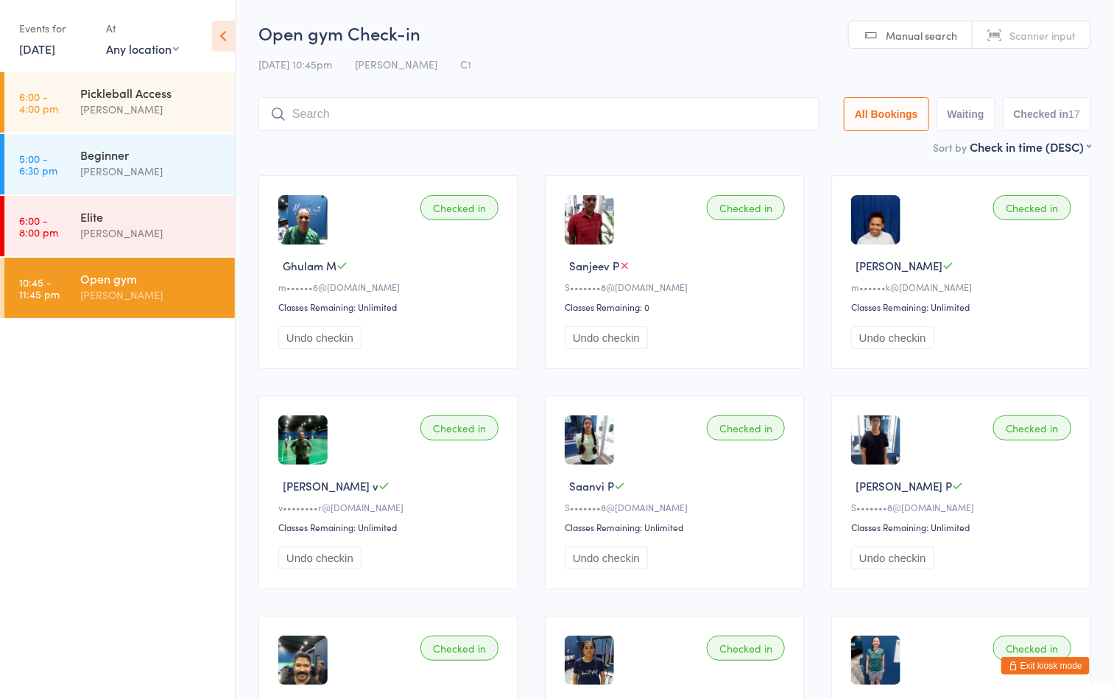
click at [150, 299] on div "[PERSON_NAME]" at bounding box center [151, 294] width 142 height 17
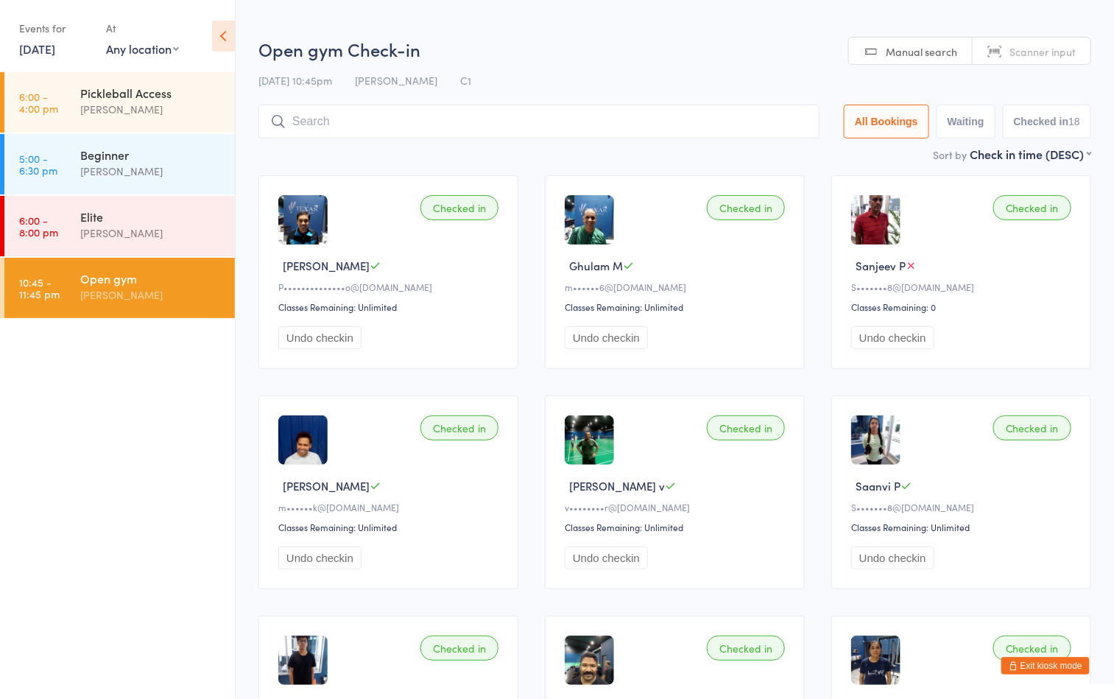
click at [522, 47] on h2 "Open gym Check-in" at bounding box center [674, 49] width 833 height 24
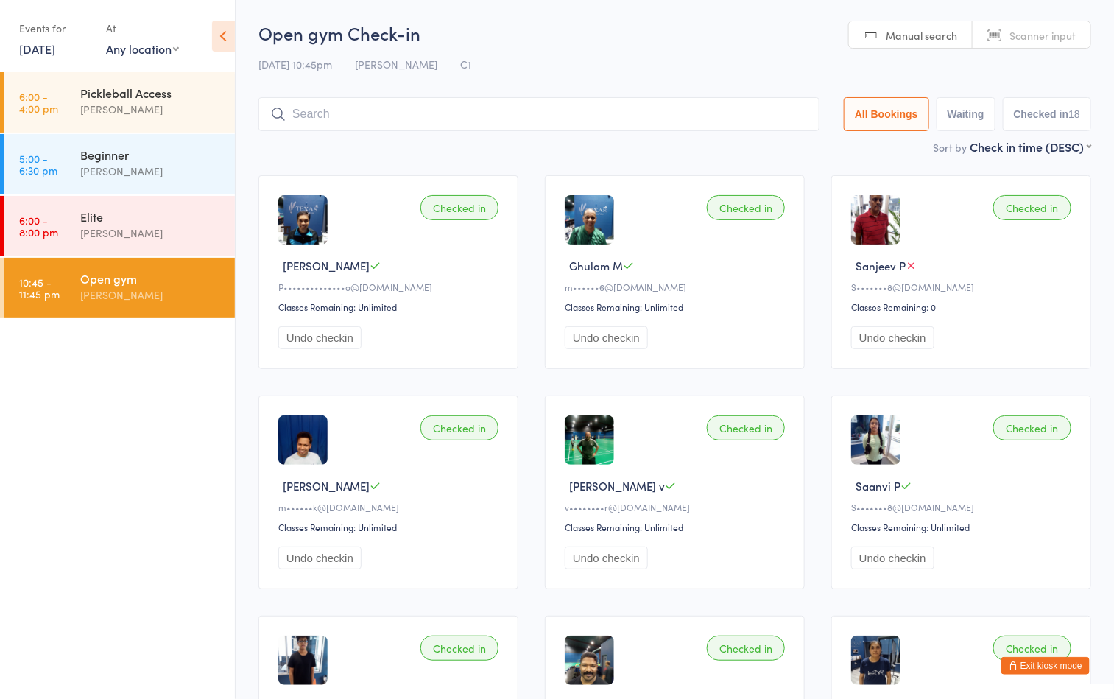
click at [137, 480] on ul "6:00 - 4:00 pm Pickleball Access Boyd Tahtat 5:00 - 6:30 pm Beginner Ayu Gary L…" at bounding box center [117, 385] width 235 height 627
click at [208, 295] on div "[PERSON_NAME]" at bounding box center [151, 294] width 142 height 17
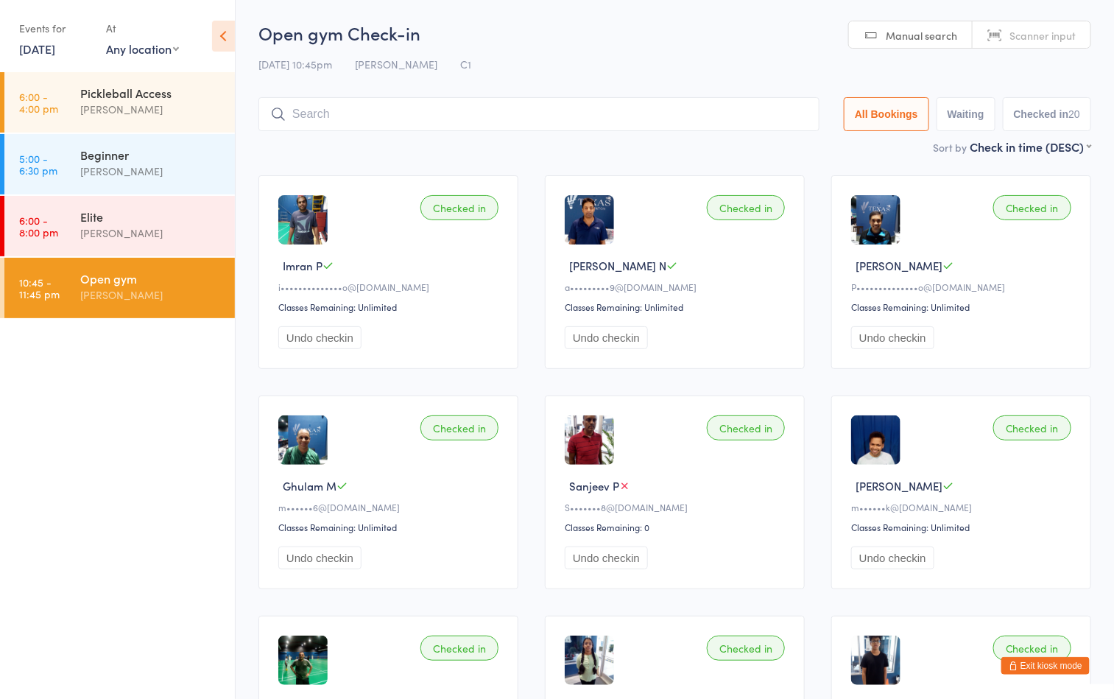
drag, startPoint x: 543, startPoint y: 115, endPoint x: 549, endPoint y: 99, distance: 16.3
click at [543, 115] on input "search" at bounding box center [538, 114] width 561 height 34
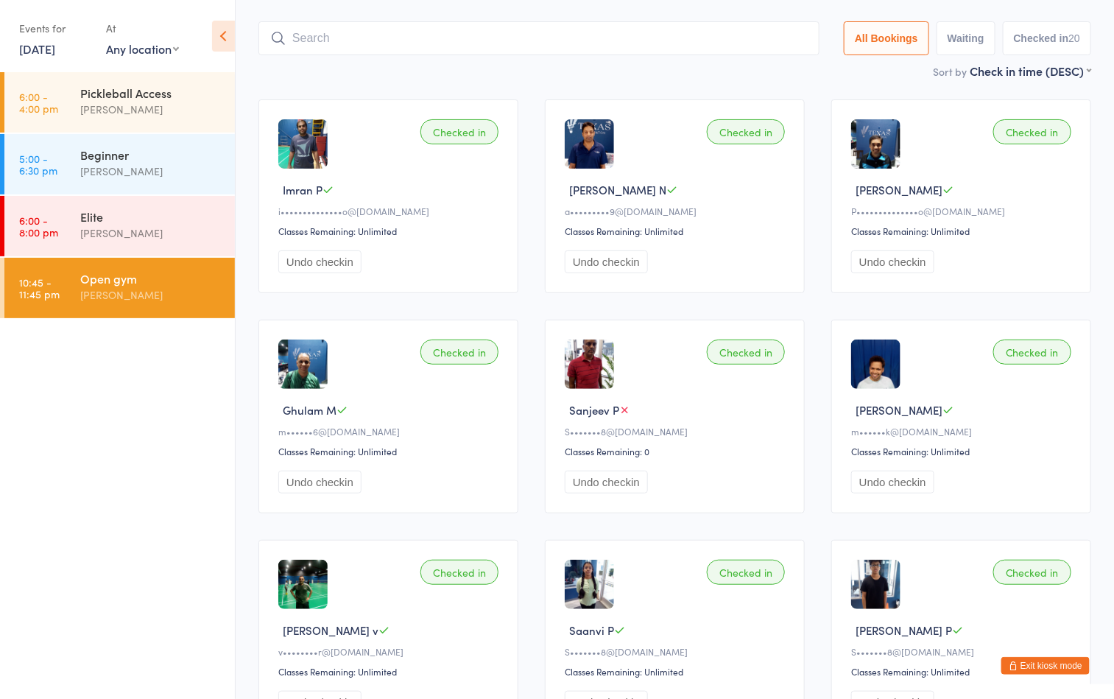
scroll to position [97, 0]
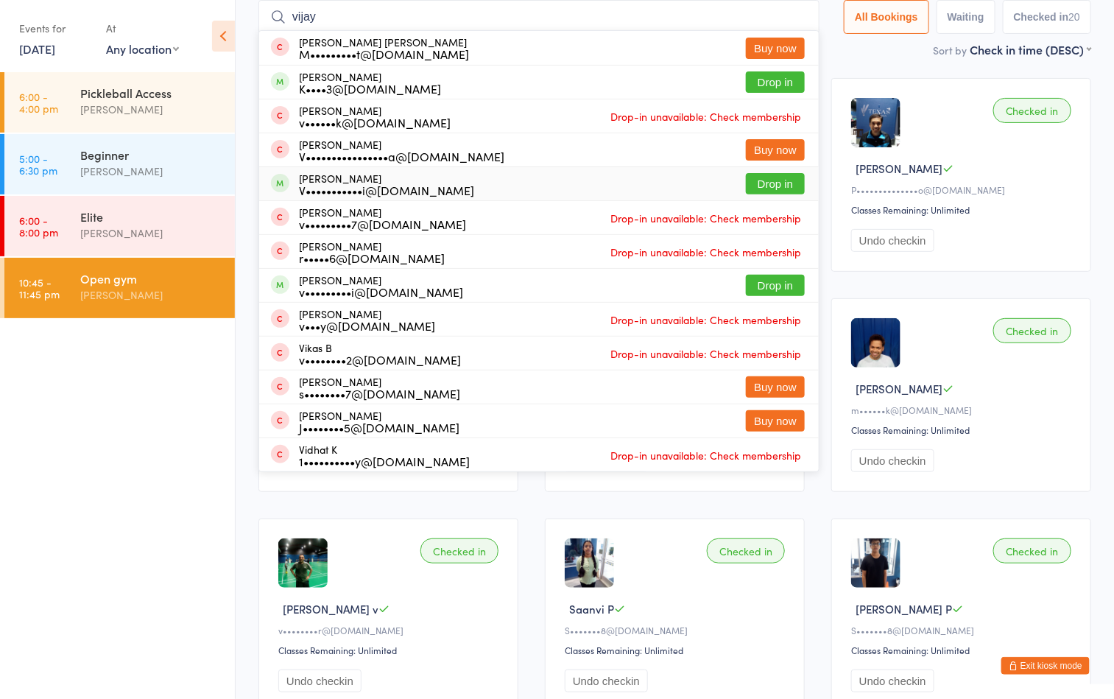
type input "vijay"
click at [767, 184] on button "Drop in" at bounding box center [775, 183] width 59 height 21
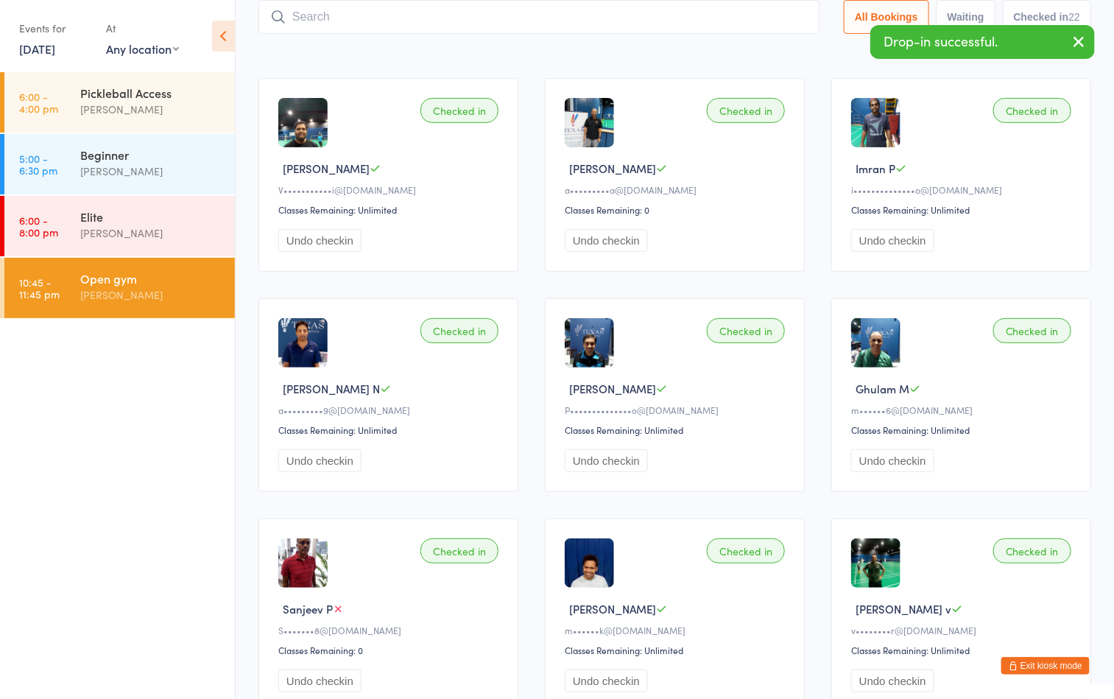
click at [393, 21] on input "search" at bounding box center [538, 17] width 561 height 34
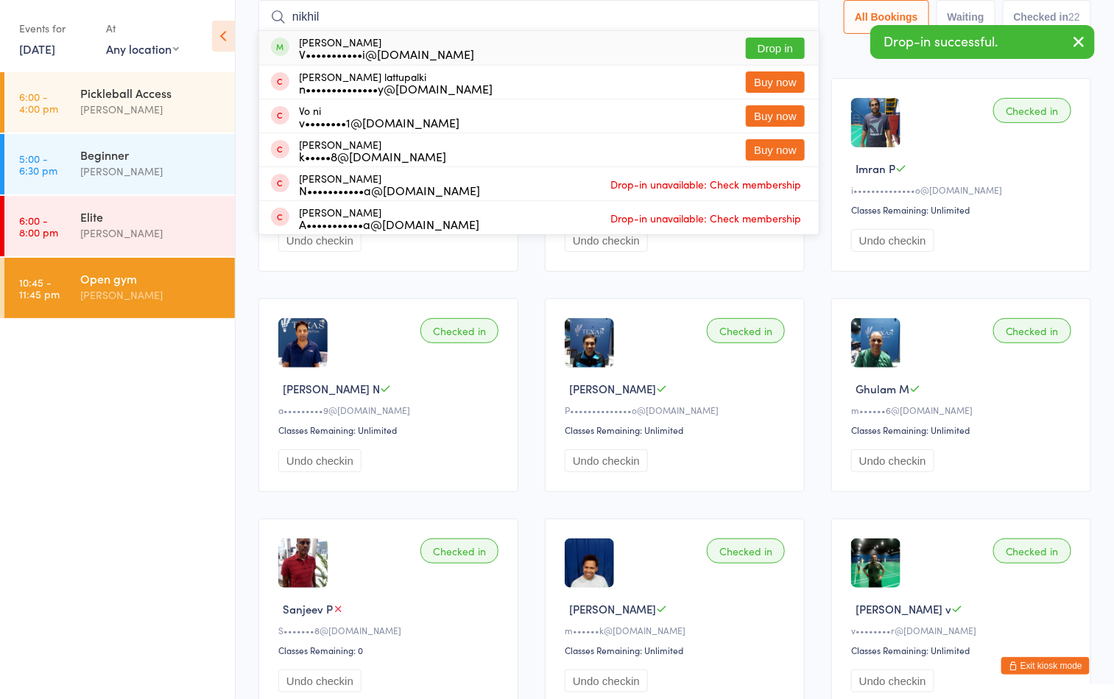
type input "nikhil"
click at [765, 52] on button "Drop in" at bounding box center [775, 48] width 59 height 21
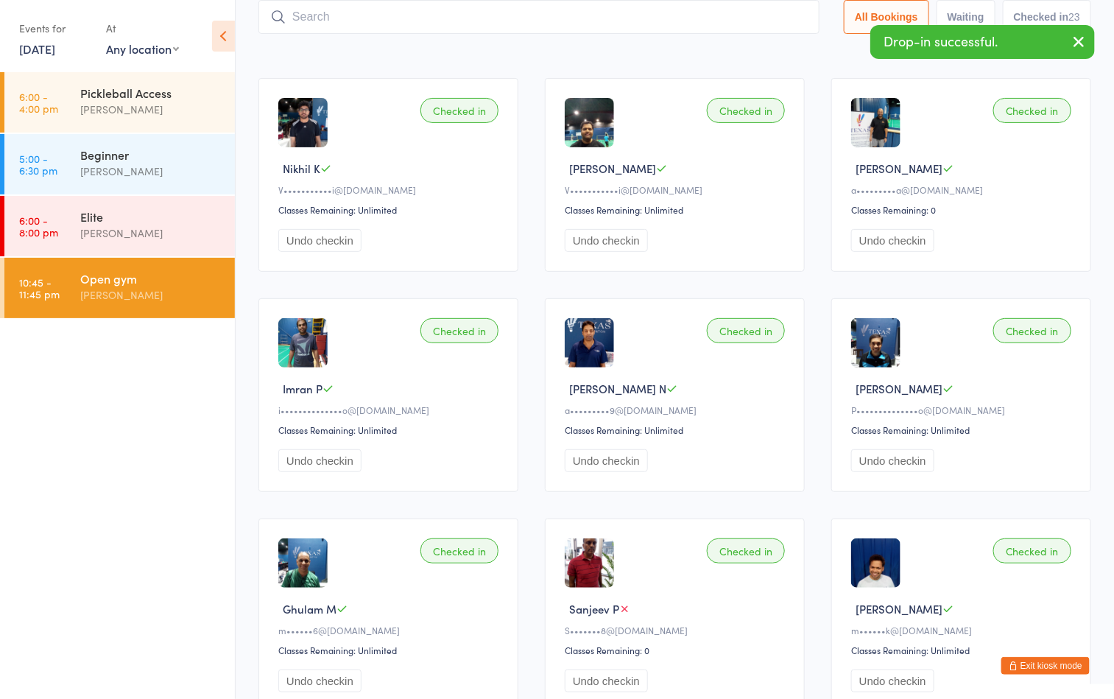
click at [573, 57] on div "Sort by Check in time (DESC) First name (ASC) First name (DESC) Last name (ASC)…" at bounding box center [674, 49] width 833 height 16
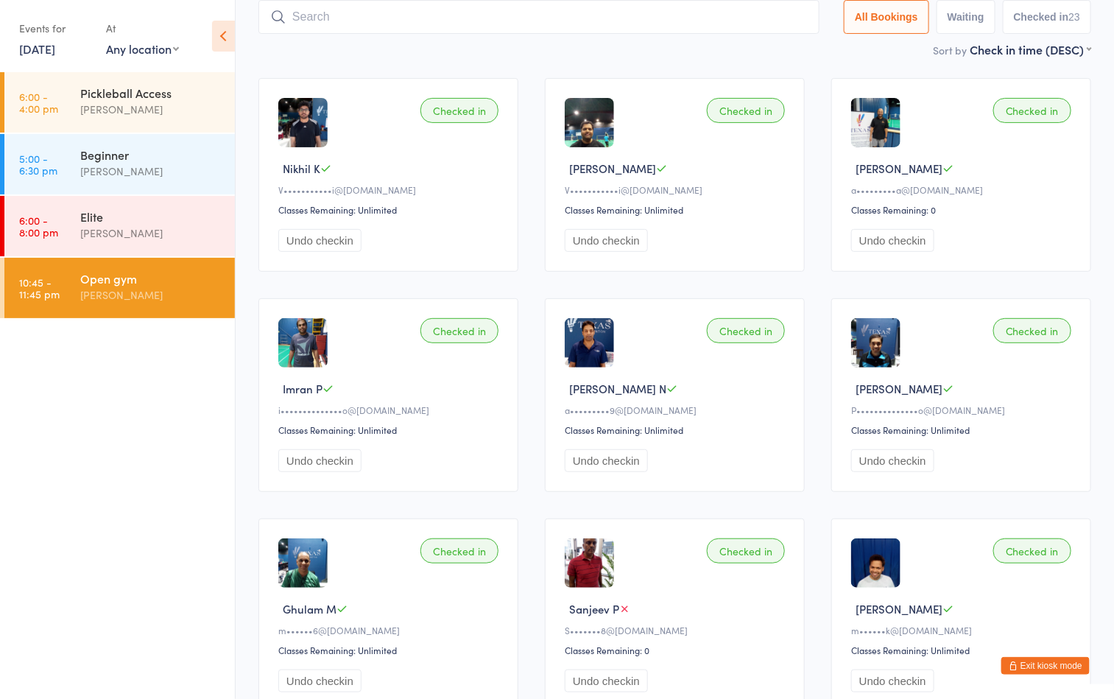
click at [508, 14] on input "search" at bounding box center [538, 17] width 561 height 34
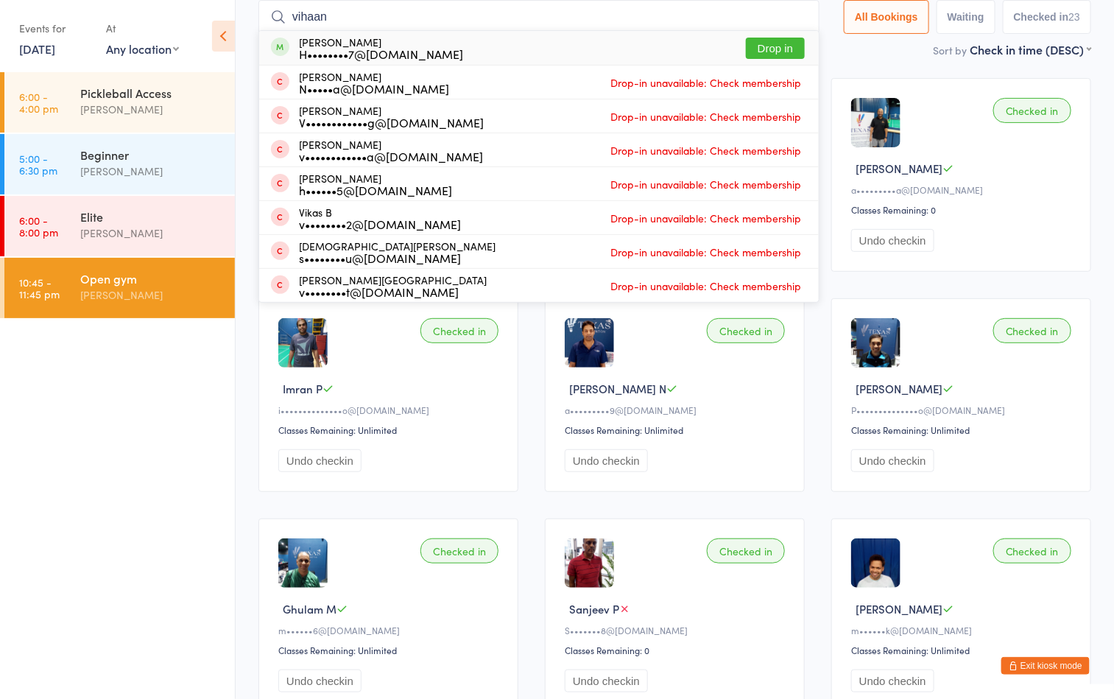
type input "vihaan"
click at [760, 46] on button "Drop in" at bounding box center [775, 48] width 59 height 21
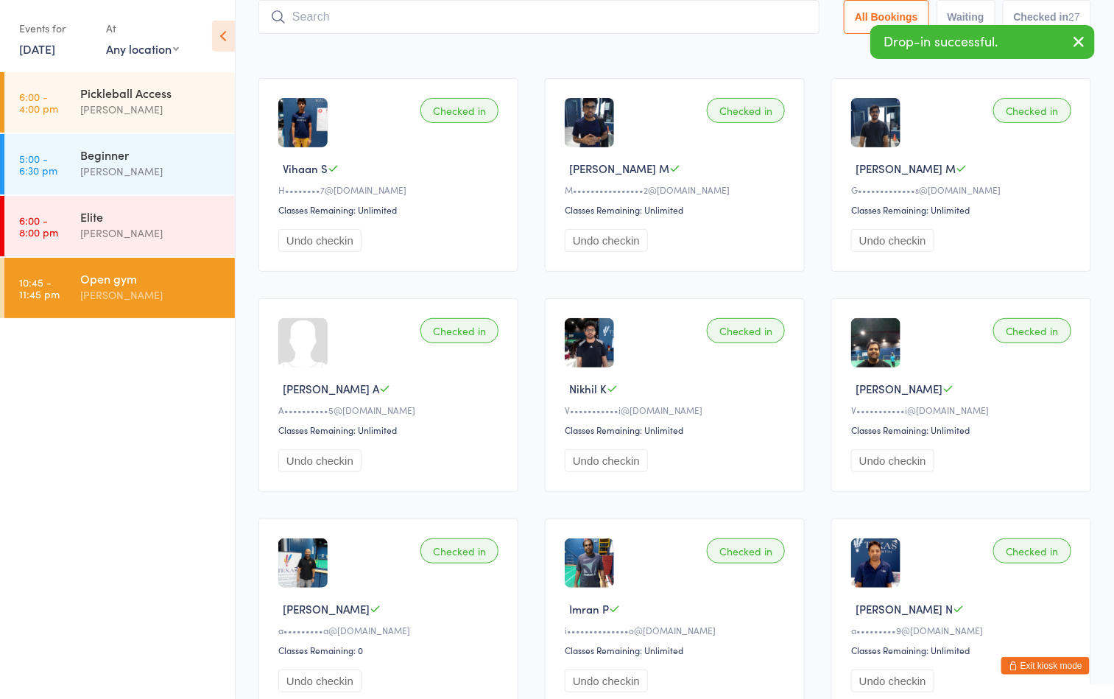
click at [537, 51] on div "Sort by Check in time (DESC) First name (ASC) First name (DESC) Last name (ASC)…" at bounding box center [674, 49] width 833 height 16
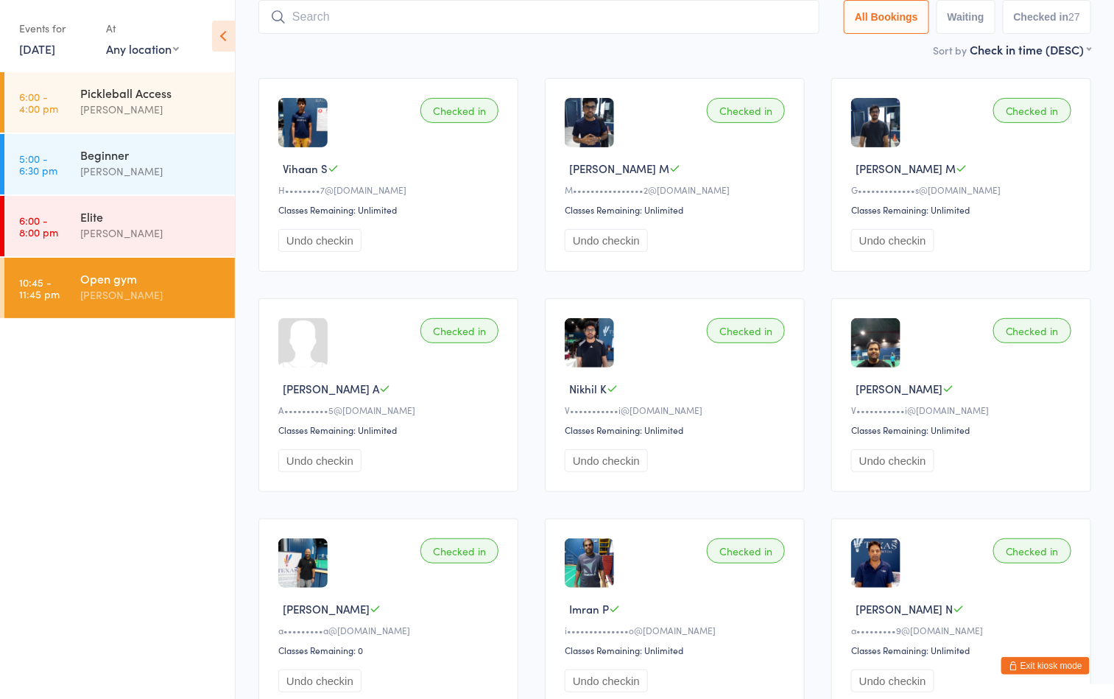
click at [739, 56] on div "Sort by Check in time (DESC) First name (ASC) First name (DESC) Last name (ASC)…" at bounding box center [674, 49] width 833 height 16
click at [614, 16] on input "search" at bounding box center [538, 17] width 561 height 34
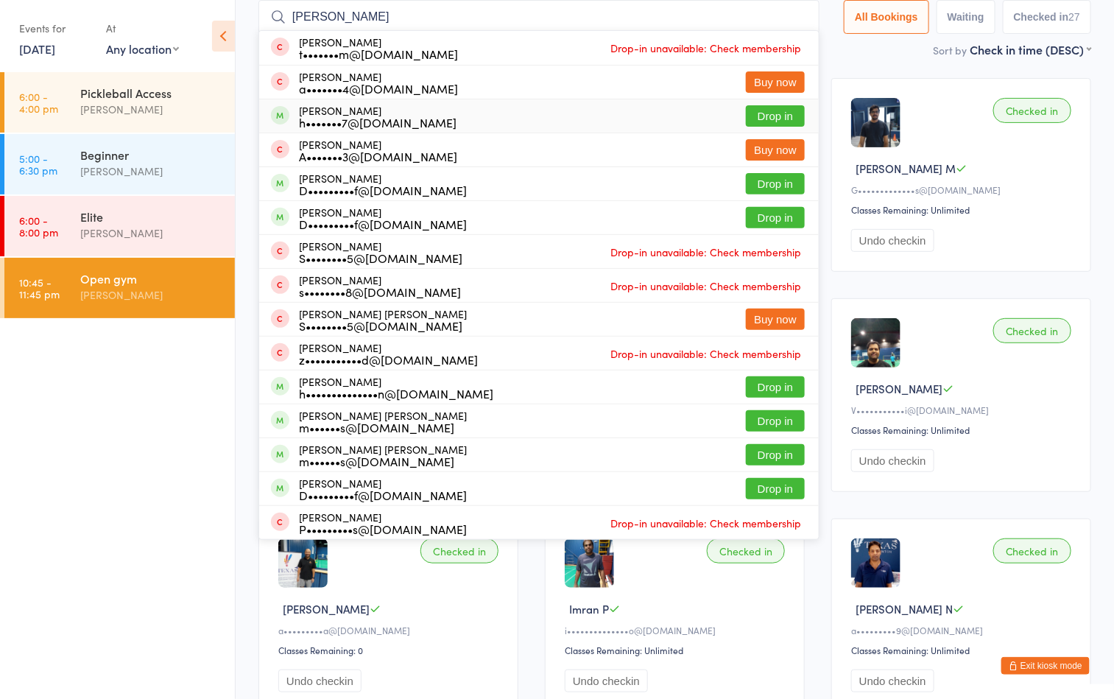
type input "mohammad"
click at [780, 116] on button "Drop in" at bounding box center [775, 115] width 59 height 21
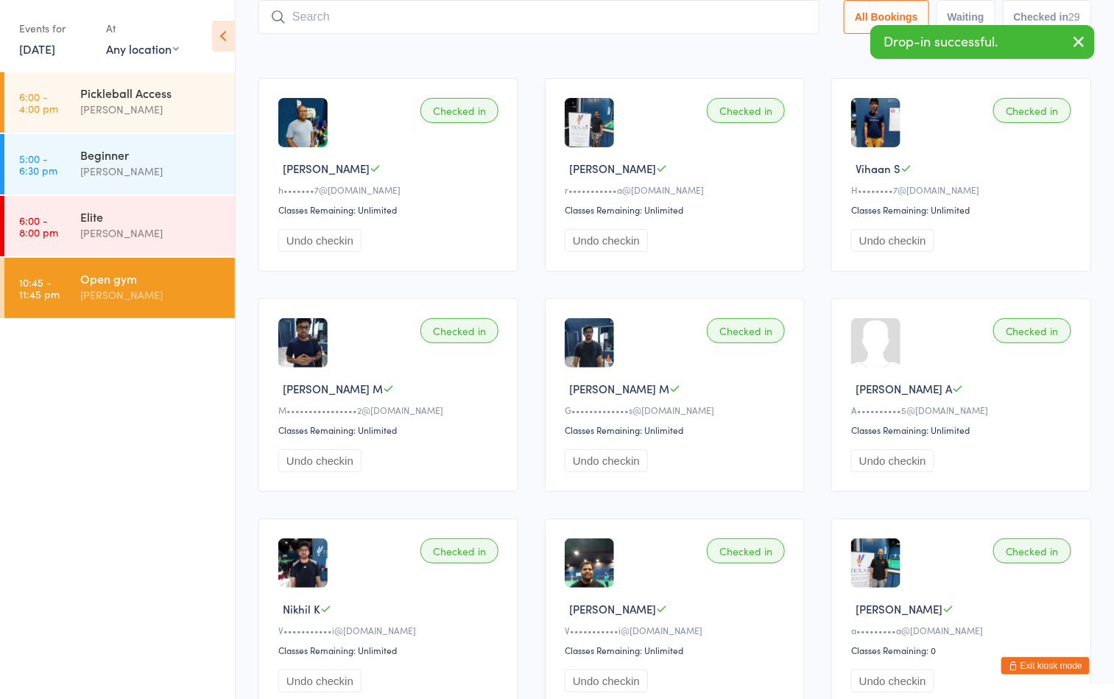
click at [541, 56] on div "Sort by Check in time (DESC) First name (ASC) First name (DESC) Last name (ASC)…" at bounding box center [674, 49] width 833 height 16
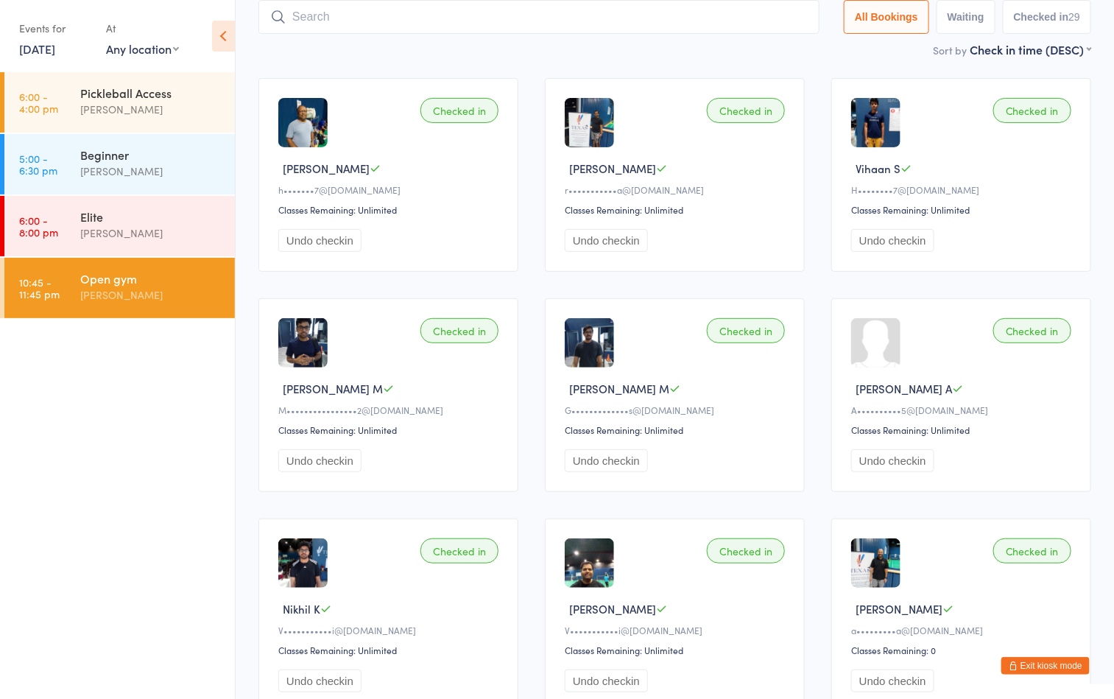
click at [606, 14] on input "search" at bounding box center [538, 17] width 561 height 34
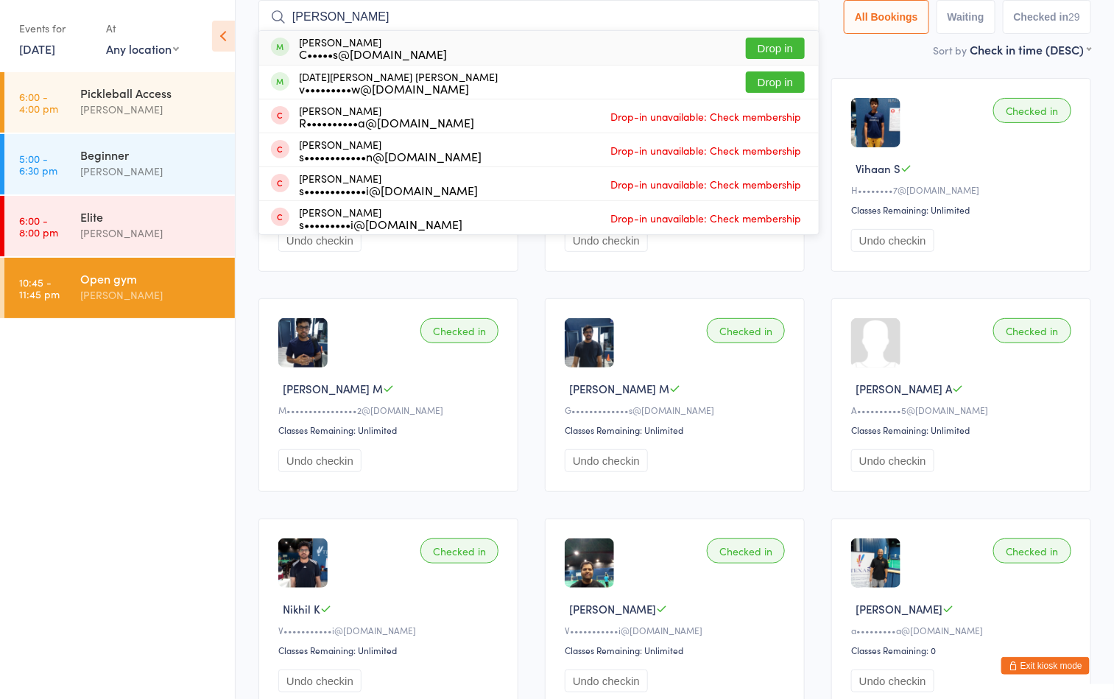
type input "sekhar"
click at [775, 43] on button "Drop in" at bounding box center [775, 48] width 59 height 21
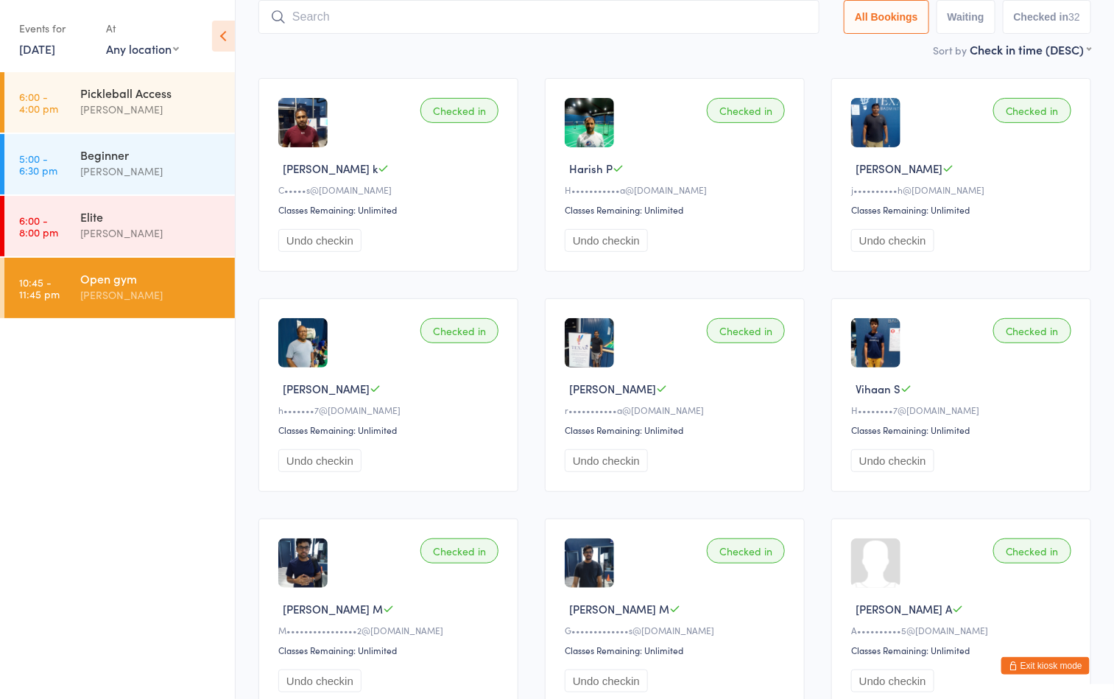
click at [1040, 663] on button "Exit kiosk mode" at bounding box center [1045, 666] width 88 height 18
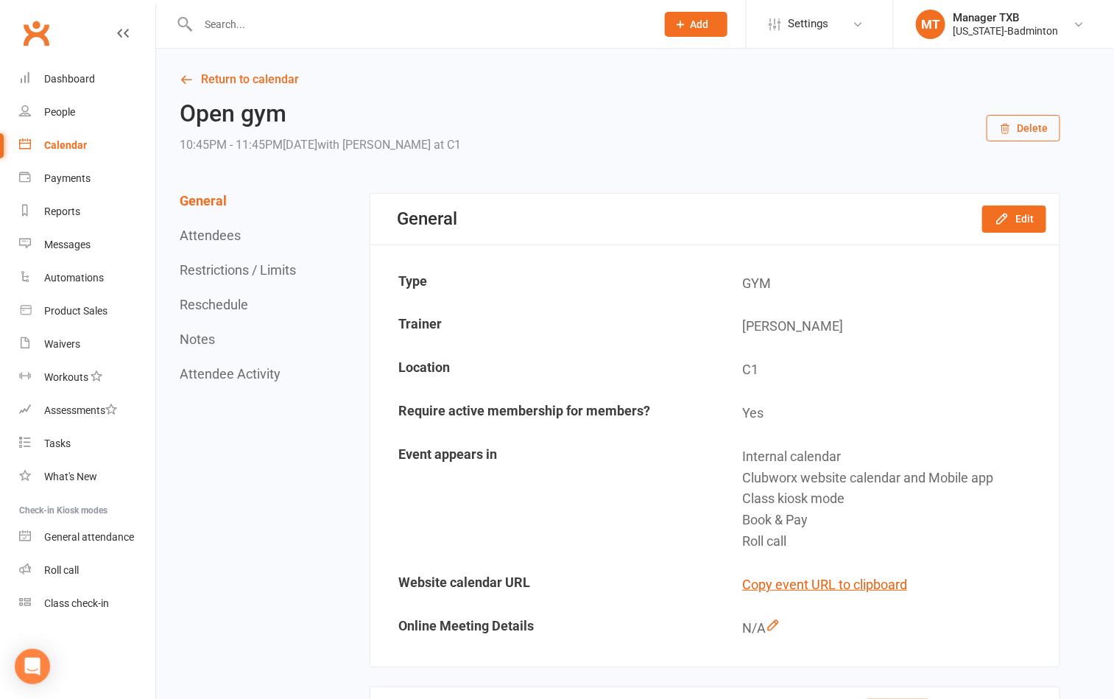
click at [256, 23] on input "text" at bounding box center [420, 24] width 452 height 21
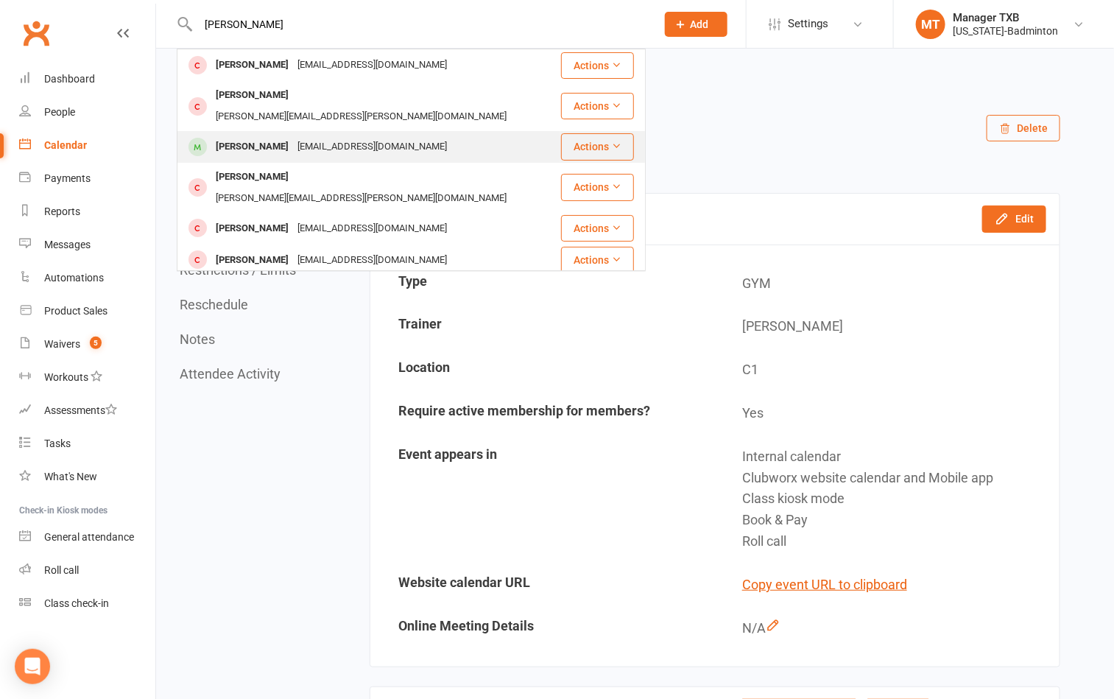
type input "sanjeer"
click at [309, 136] on div "Sanjivp78@gmail.com" at bounding box center [372, 146] width 158 height 21
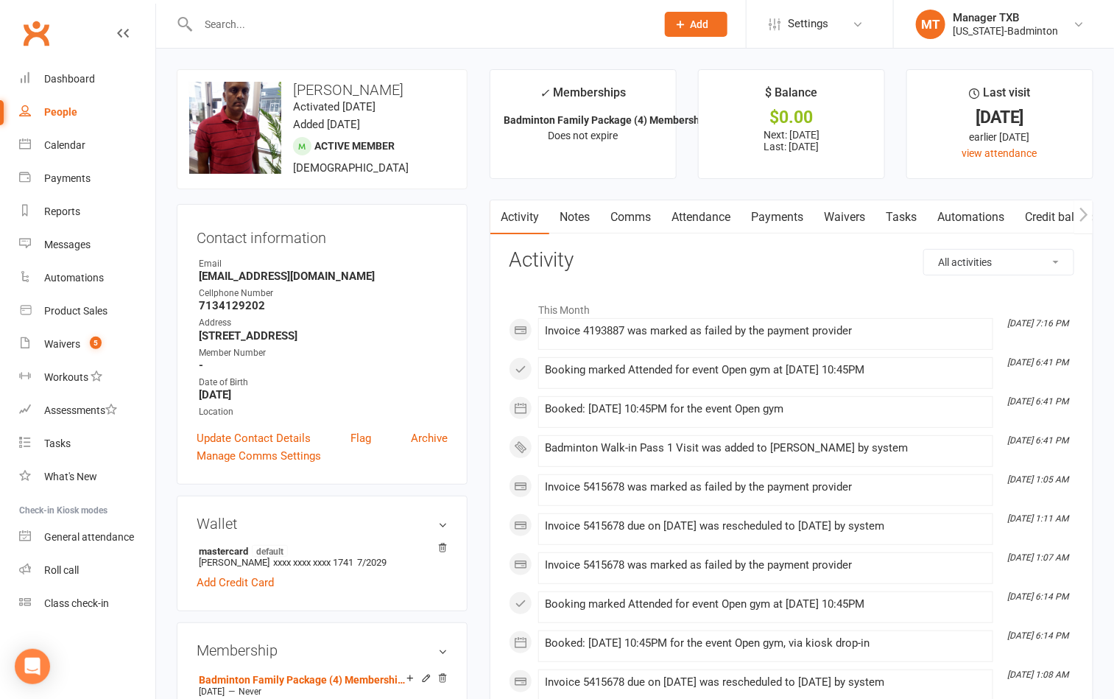
click at [761, 211] on link "Payments" at bounding box center [777, 217] width 73 height 34
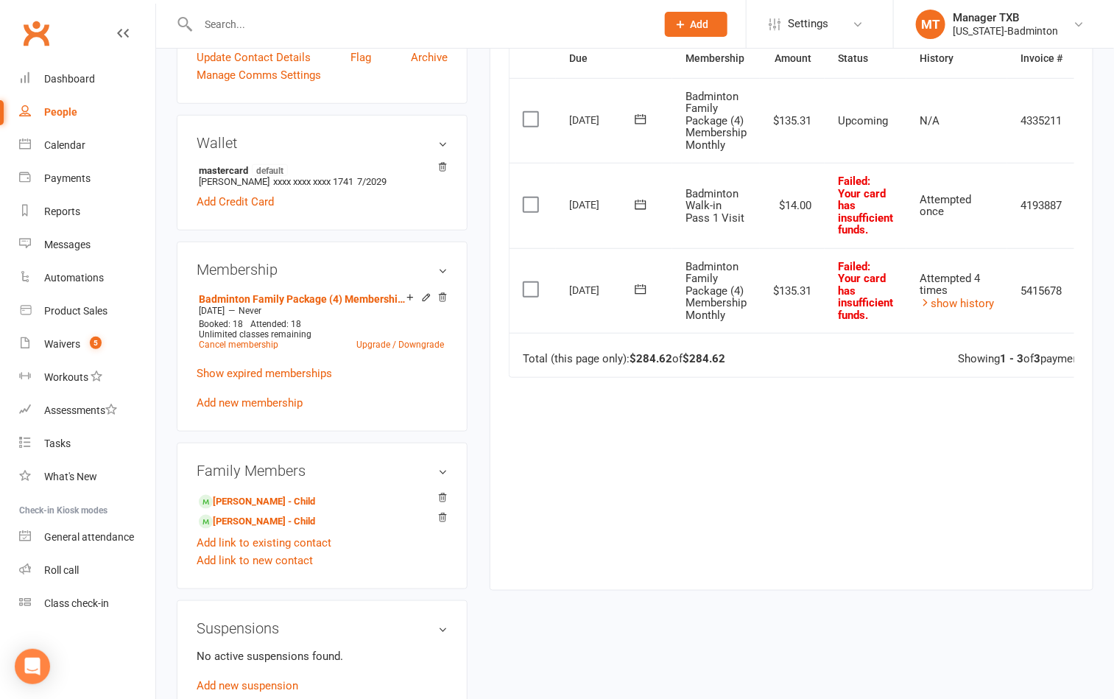
scroll to position [331, 0]
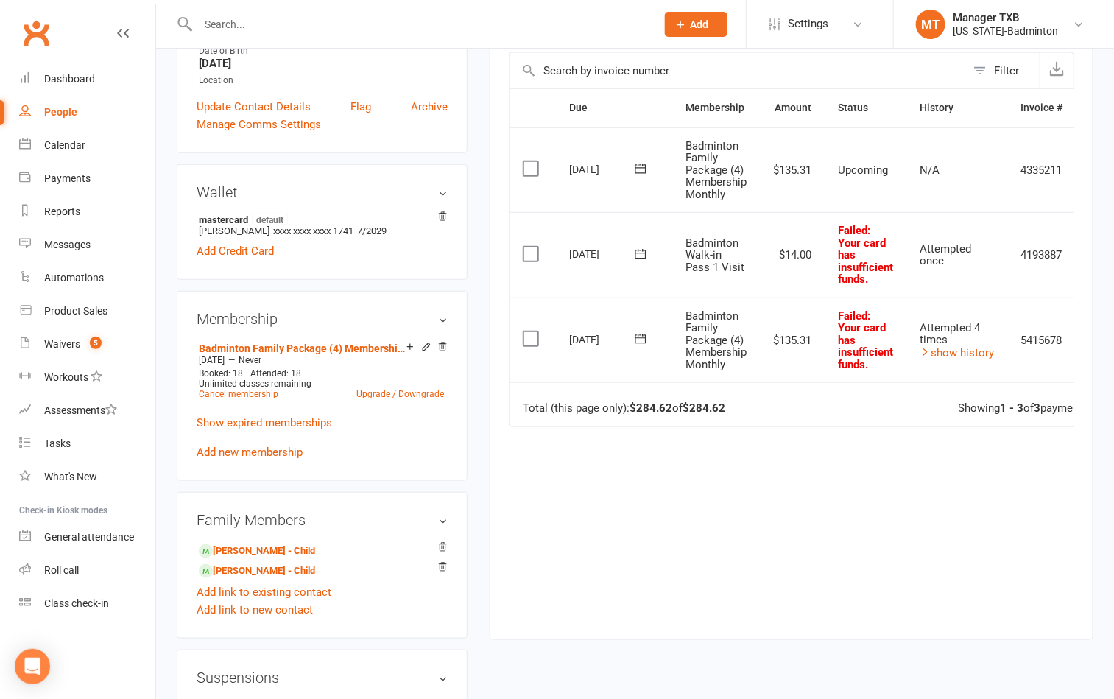
click at [643, 258] on icon at bounding box center [640, 254] width 15 height 15
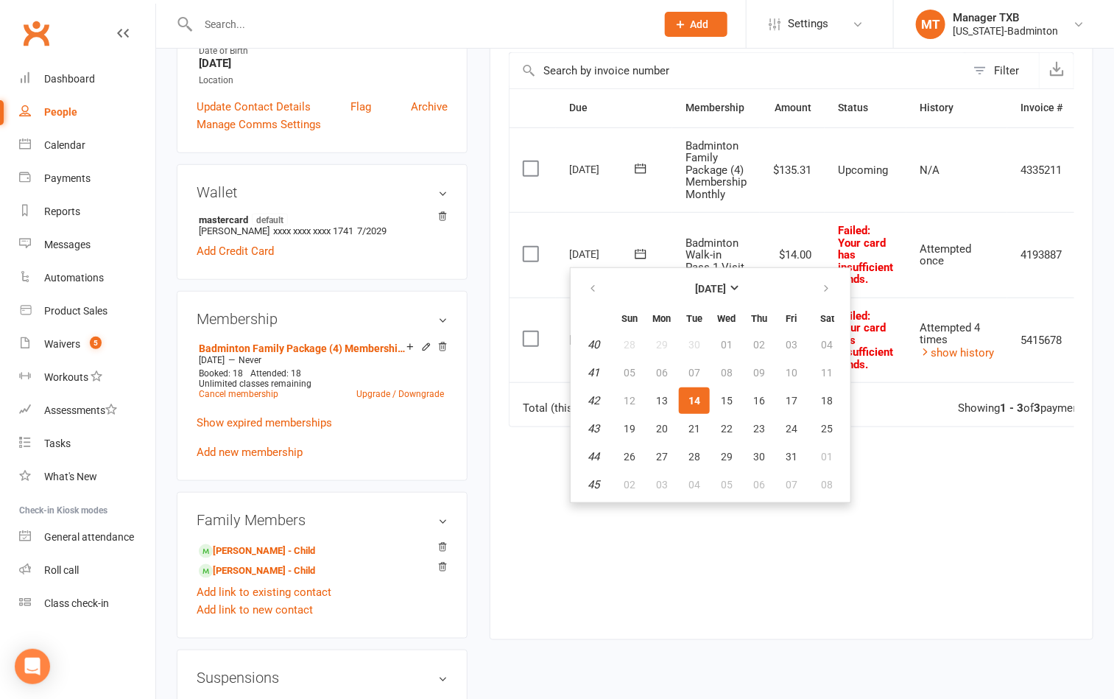
click at [909, 493] on div "Due Contact Membership Amount Status History Invoice # Select this 03 Nov 2025 …" at bounding box center [792, 352] width 566 height 528
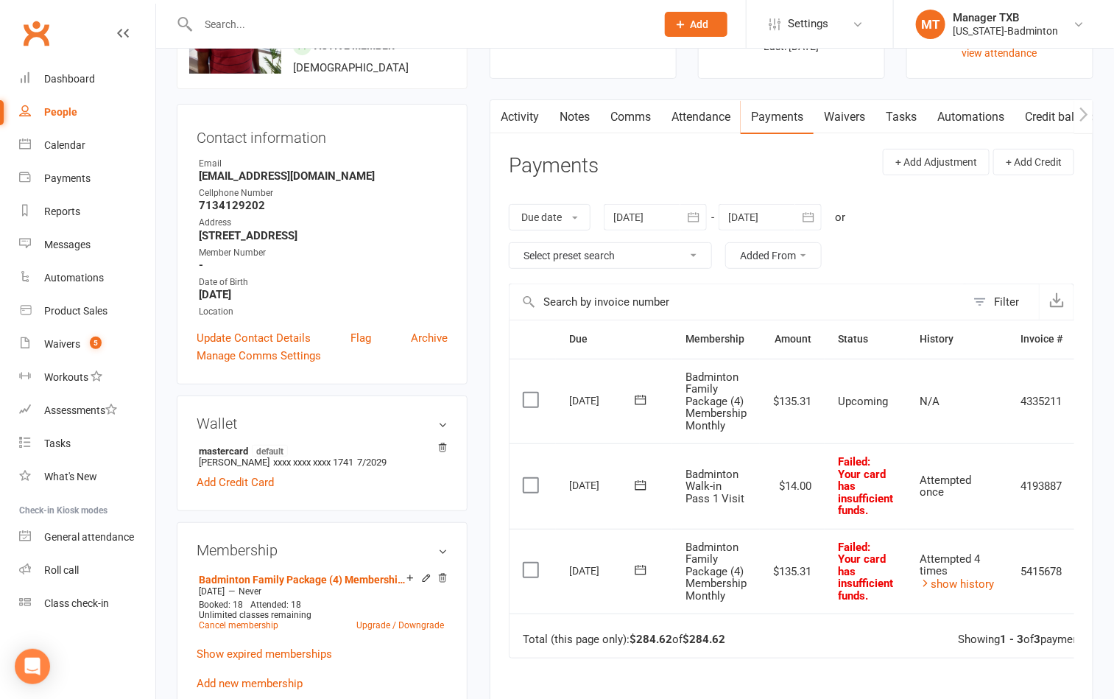
scroll to position [0, 0]
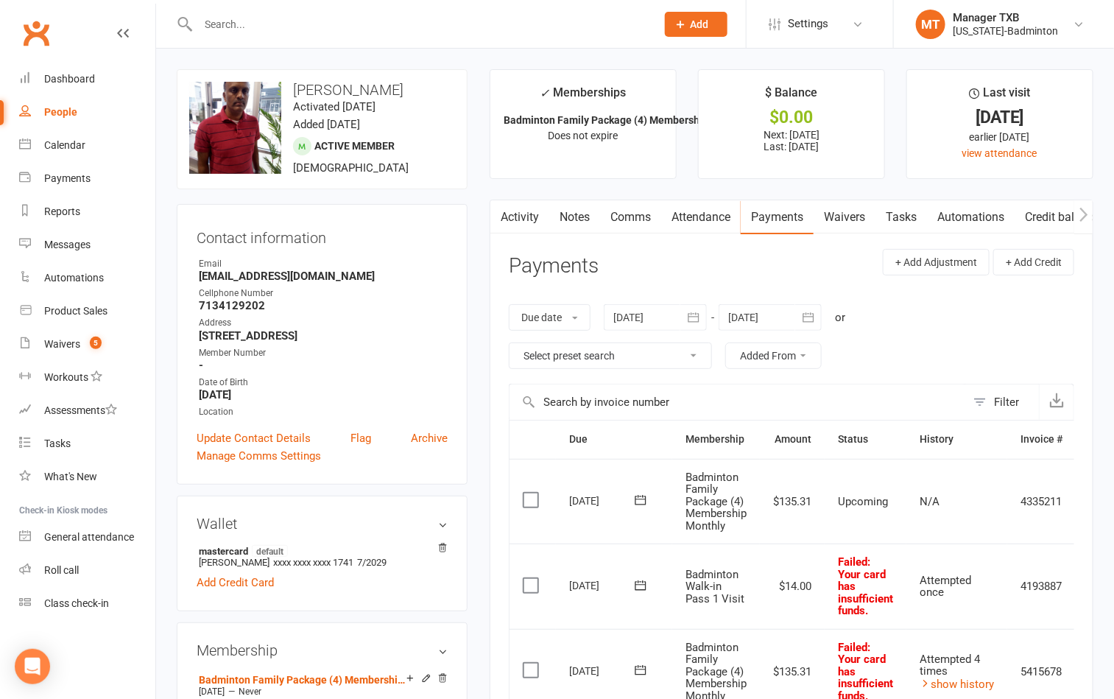
click at [705, 215] on link "Attendance" at bounding box center [701, 217] width 80 height 34
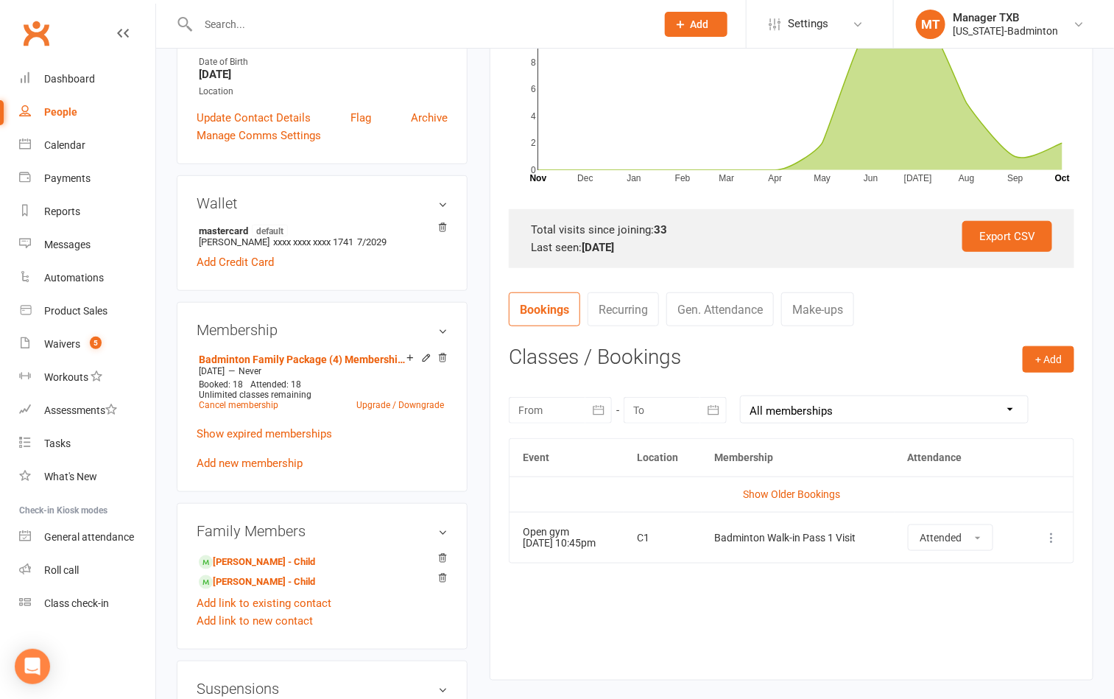
scroll to position [331, 0]
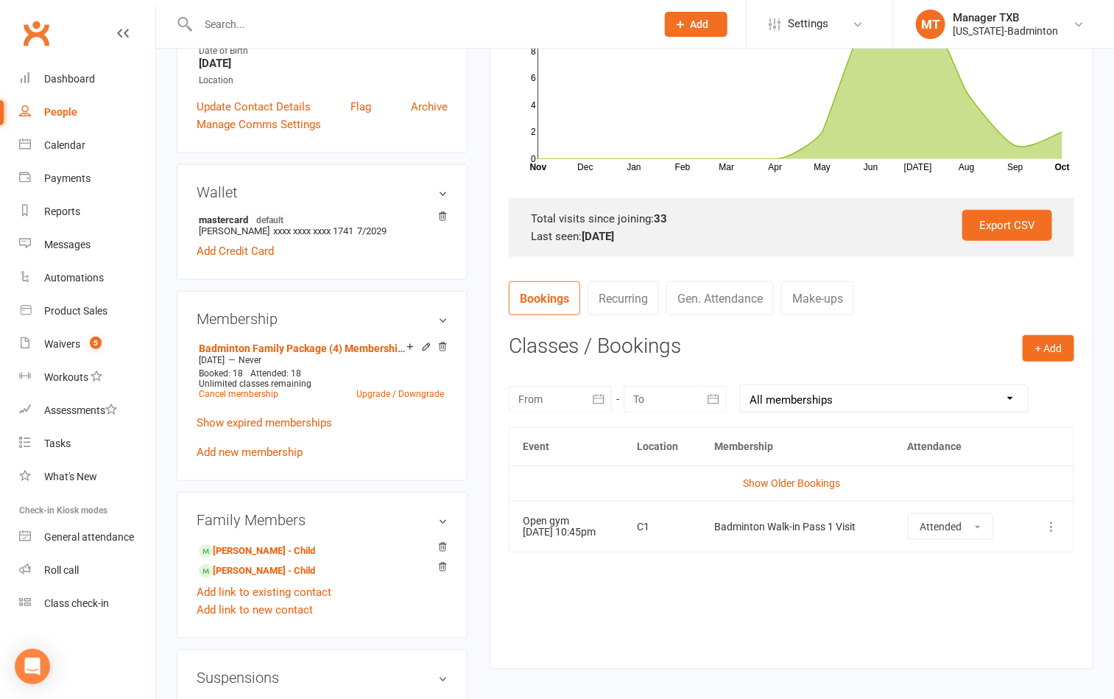
click at [1046, 531] on icon at bounding box center [1051, 526] width 15 height 15
click at [974, 628] on link "Remove booking" at bounding box center [987, 613] width 146 height 29
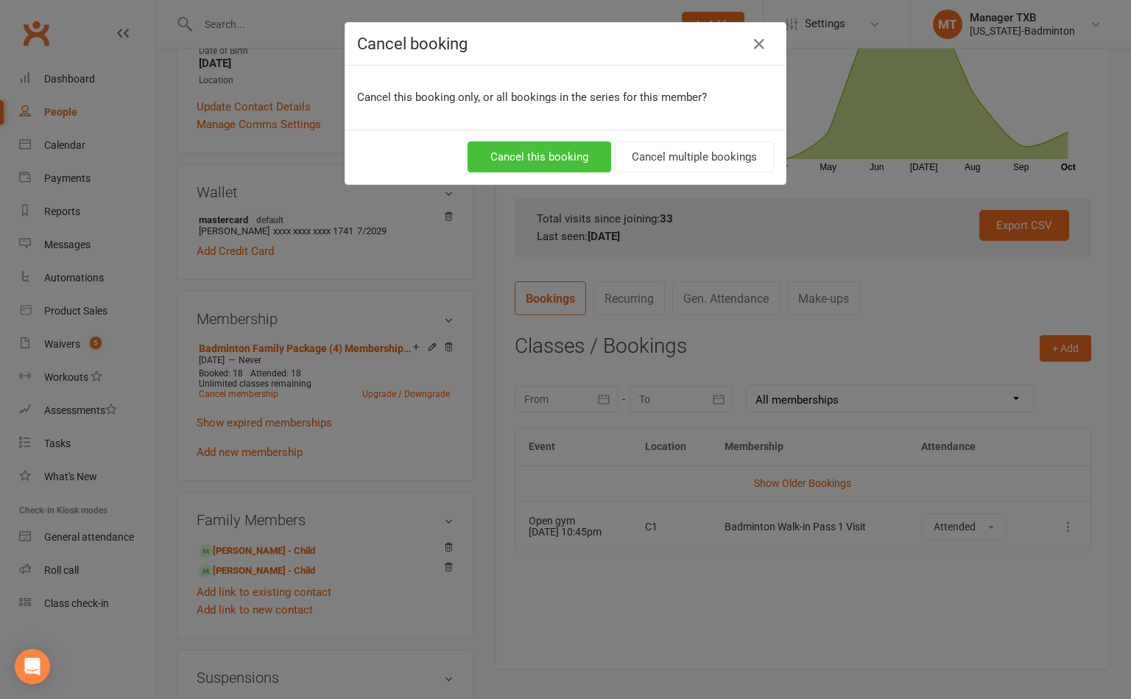
click at [515, 166] on button "Cancel this booking" at bounding box center [540, 156] width 144 height 31
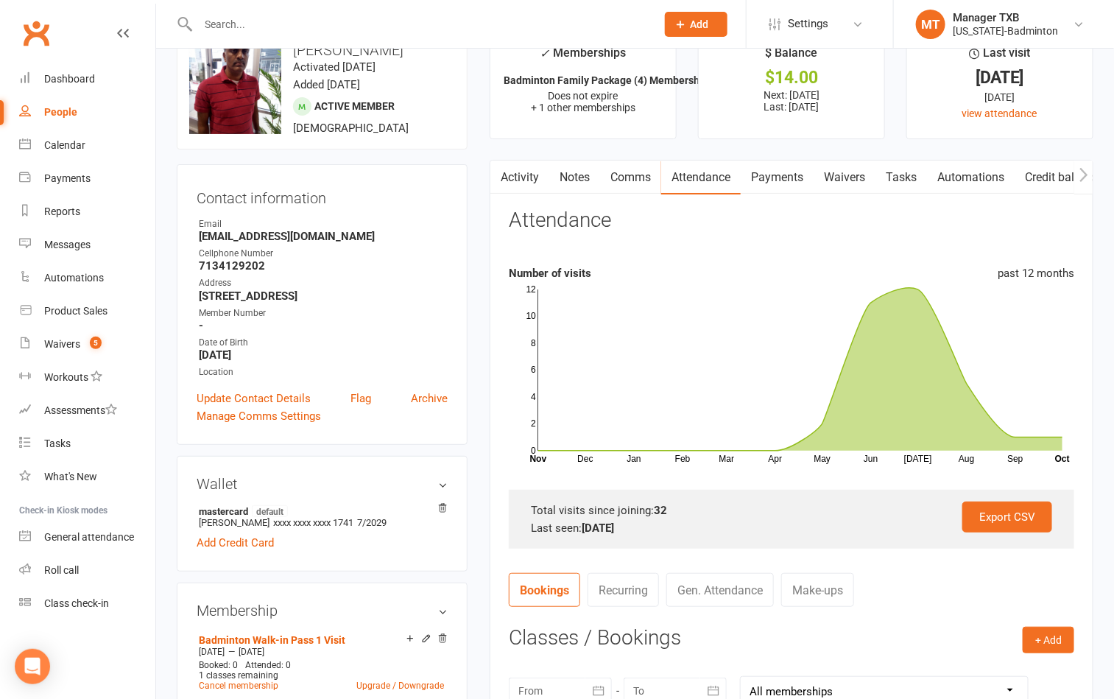
scroll to position [0, 0]
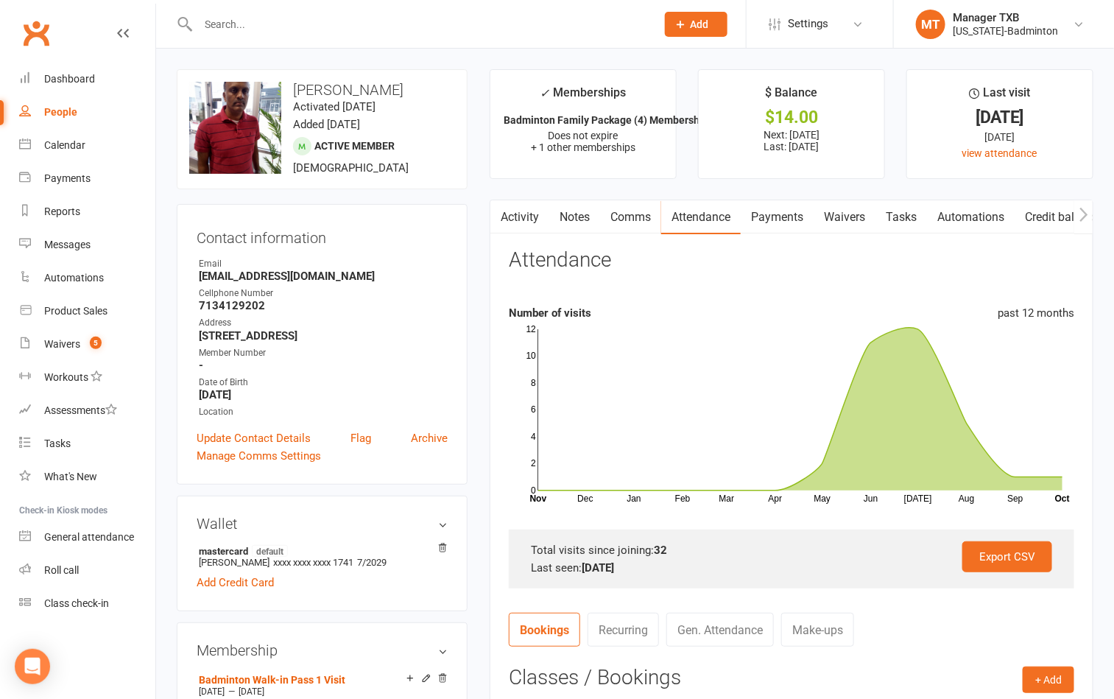
click at [789, 225] on link "Payments" at bounding box center [777, 217] width 73 height 34
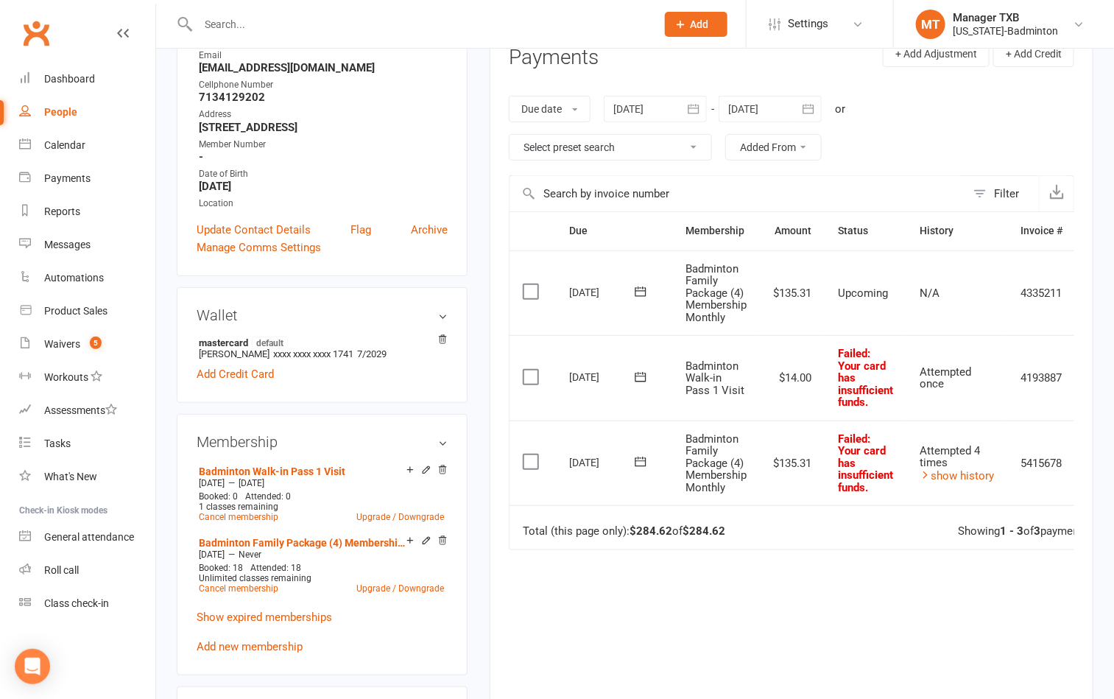
scroll to position [221, 0]
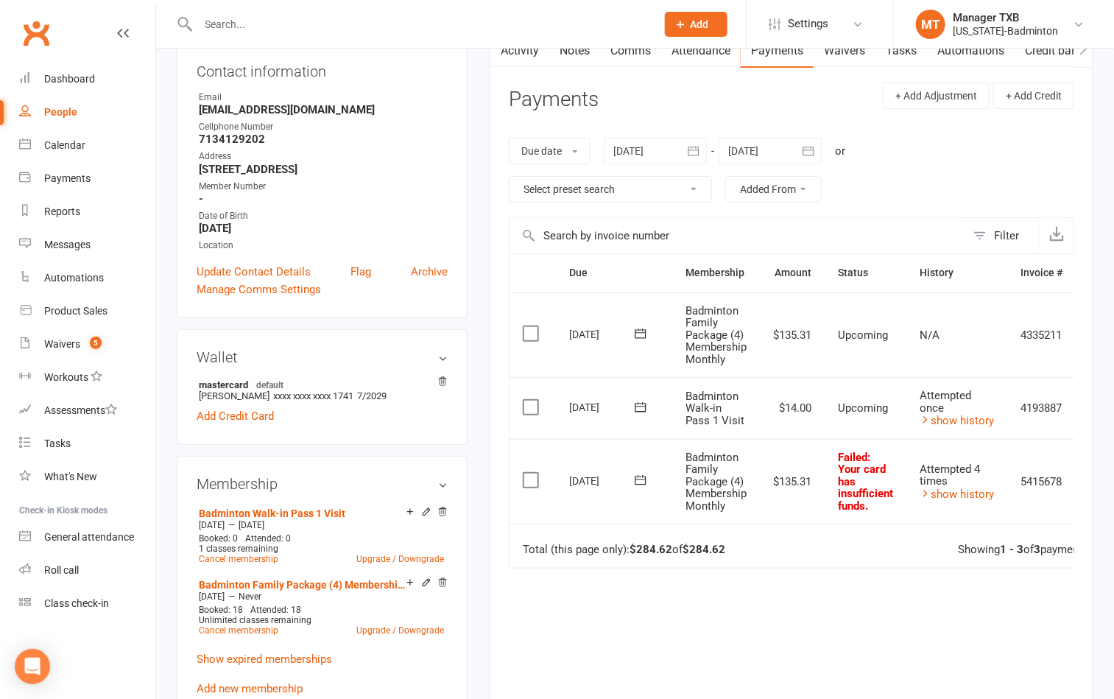
scroll to position [221, 0]
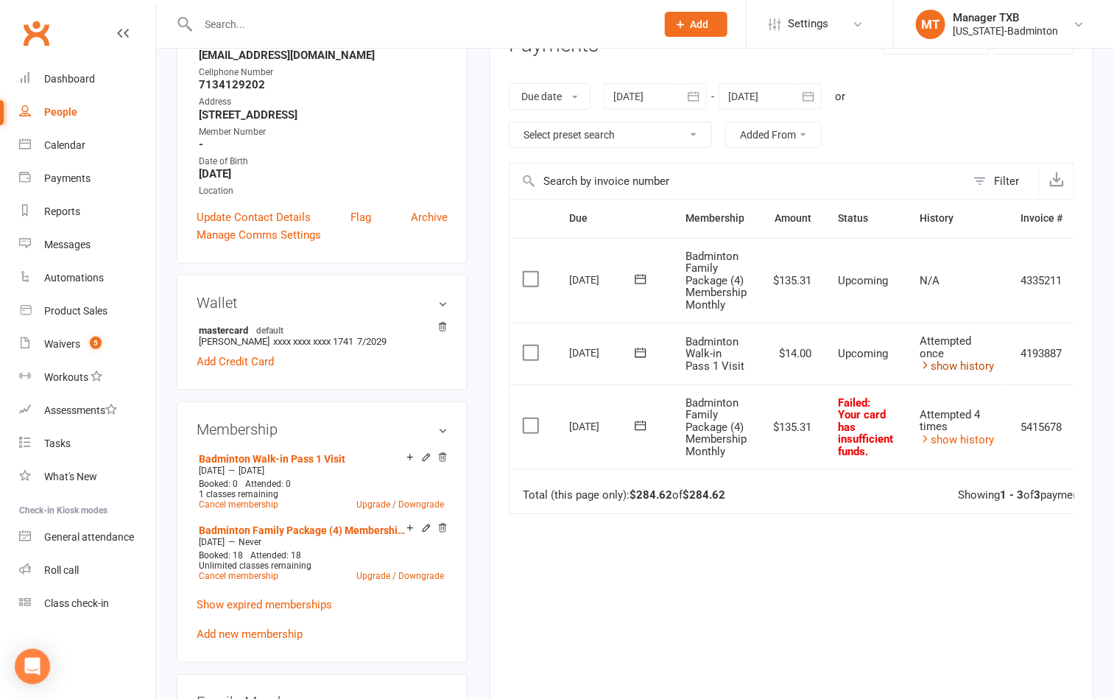
click at [962, 362] on link "show history" at bounding box center [957, 365] width 74 height 13
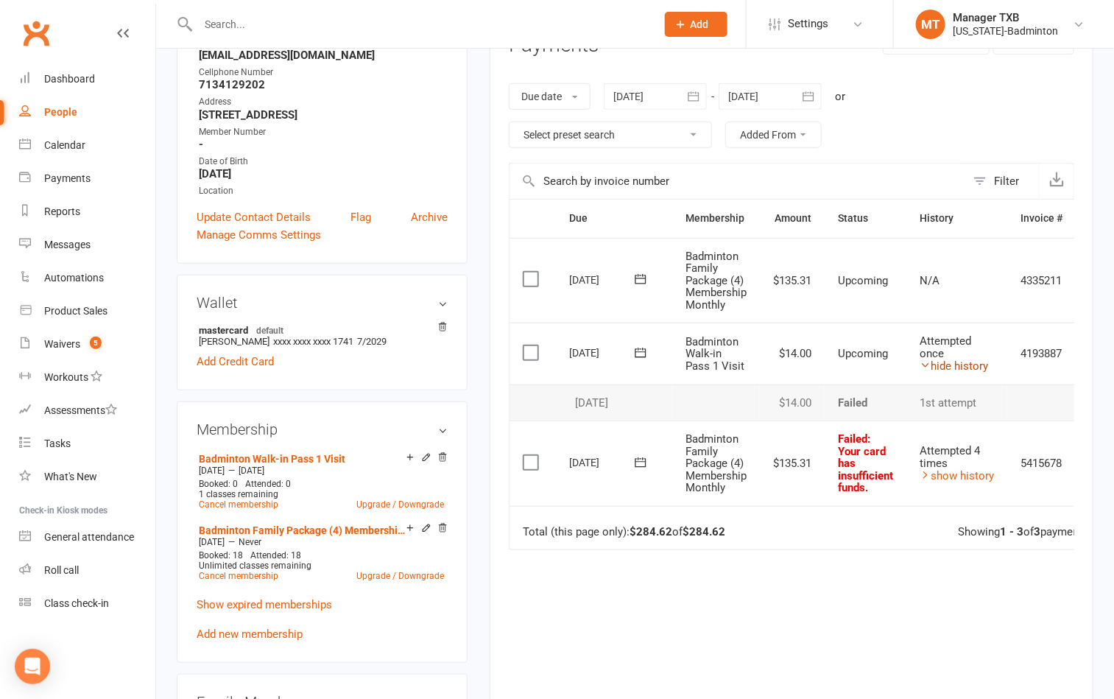
click at [962, 362] on link "hide history" at bounding box center [954, 365] width 68 height 13
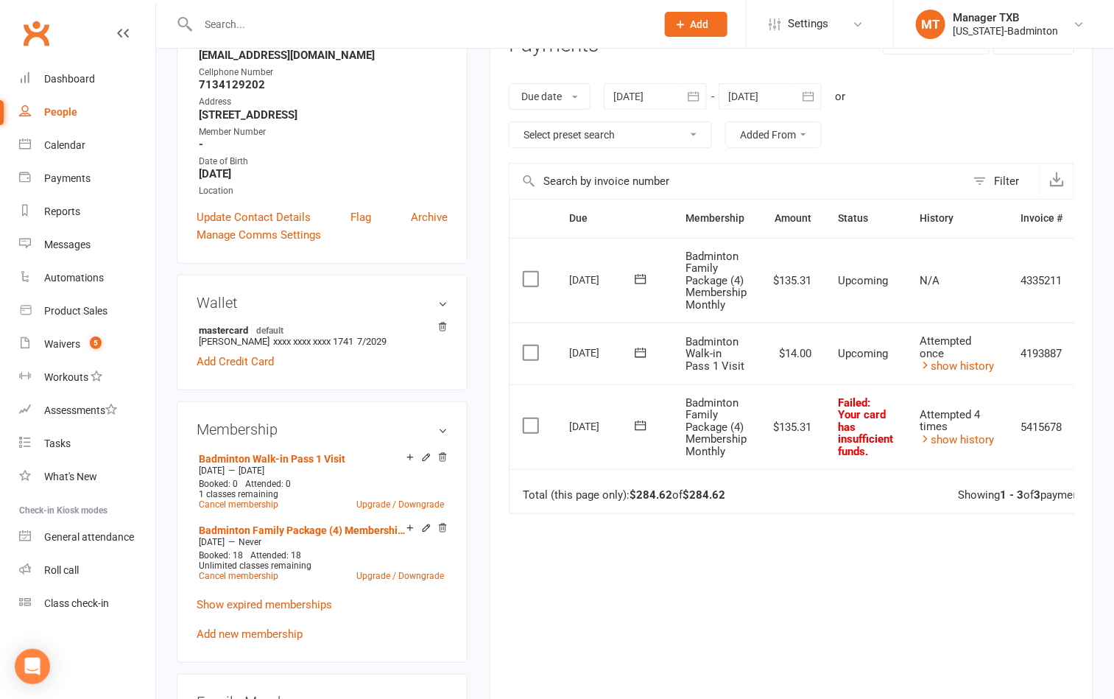
click at [644, 349] on icon at bounding box center [640, 352] width 15 height 15
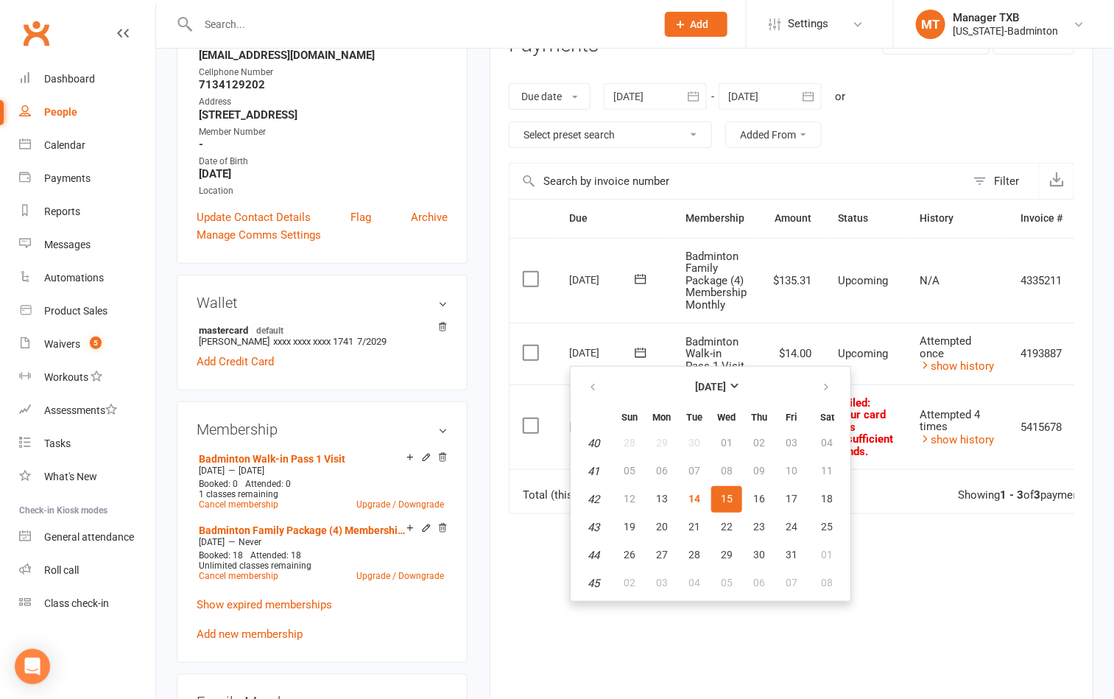
click at [946, 603] on div "Due Contact Membership Amount Status History Invoice # Select this 03 Nov 2025 …" at bounding box center [792, 451] width 566 height 504
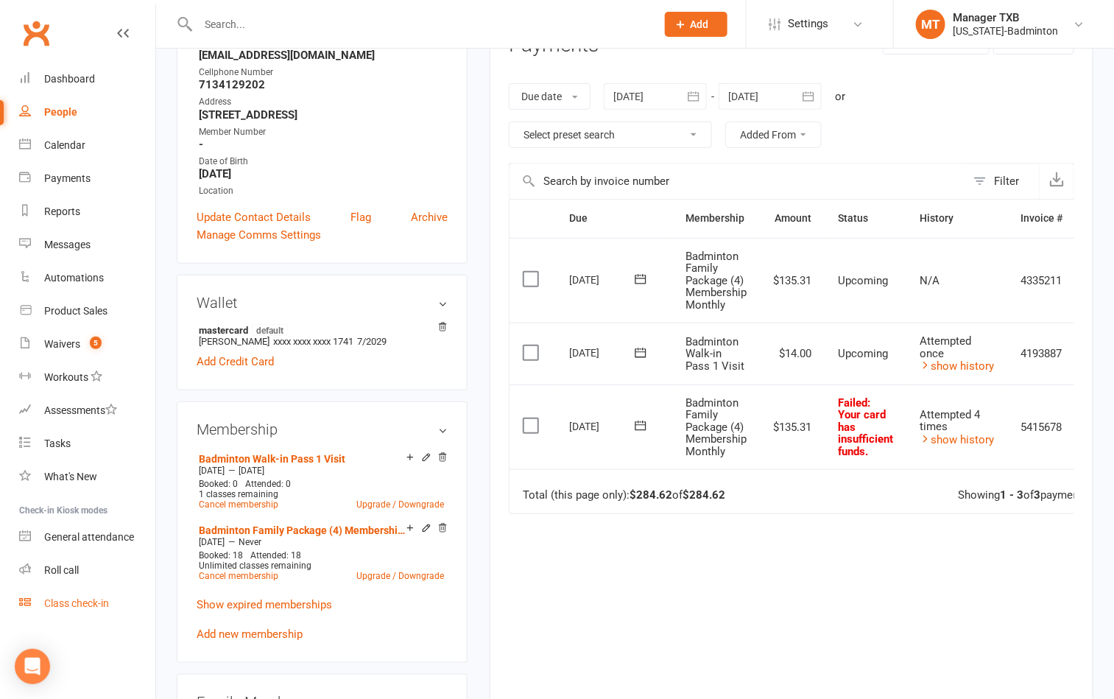
click at [98, 605] on div "Class check-in" at bounding box center [76, 603] width 65 height 12
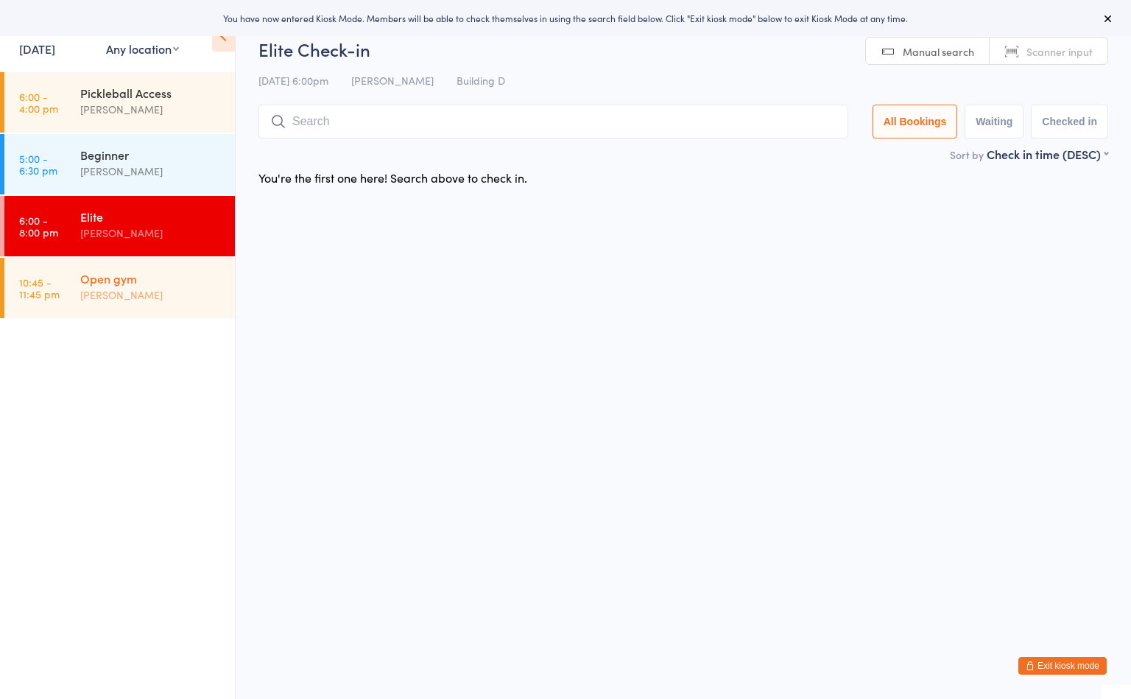
drag, startPoint x: 144, startPoint y: 292, endPoint x: 161, endPoint y: 292, distance: 17.7
click at [144, 292] on div "Boyd Tahtat" at bounding box center [151, 294] width 142 height 17
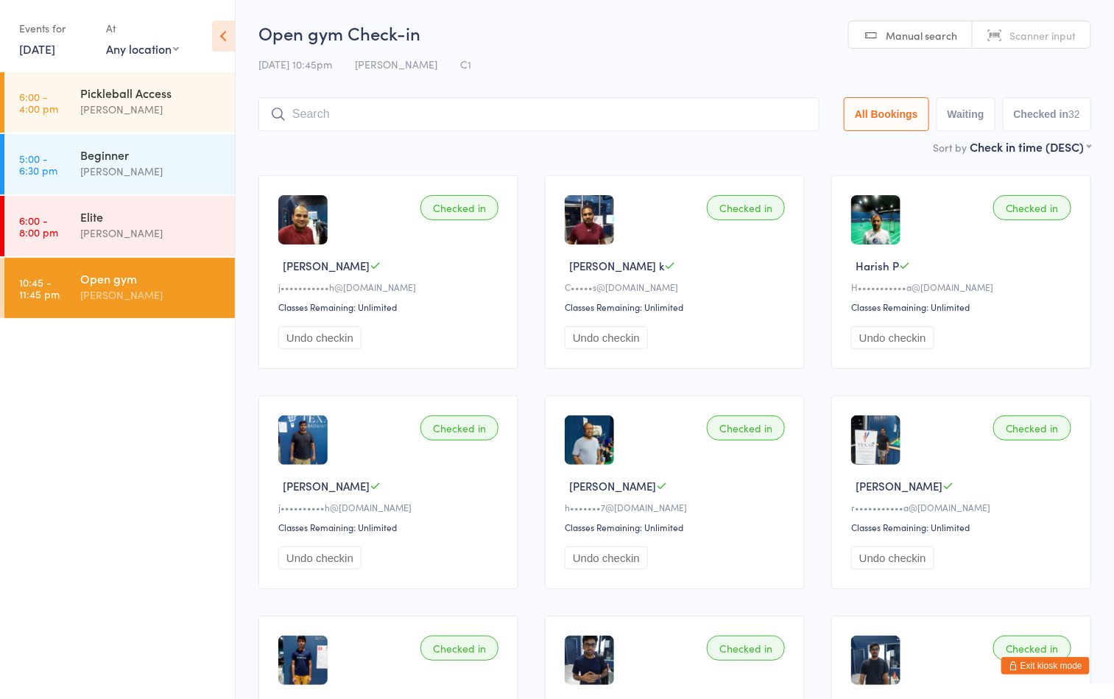
click at [1046, 663] on button "Exit kiosk mode" at bounding box center [1045, 666] width 88 height 18
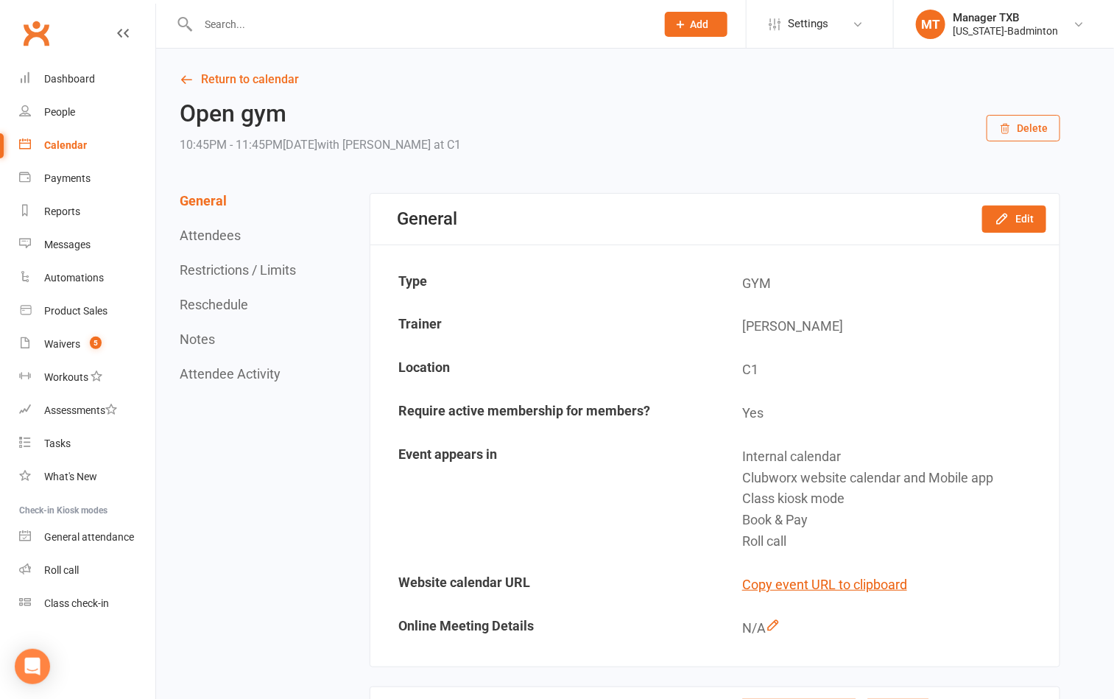
click at [356, 32] on input "text" at bounding box center [420, 24] width 452 height 21
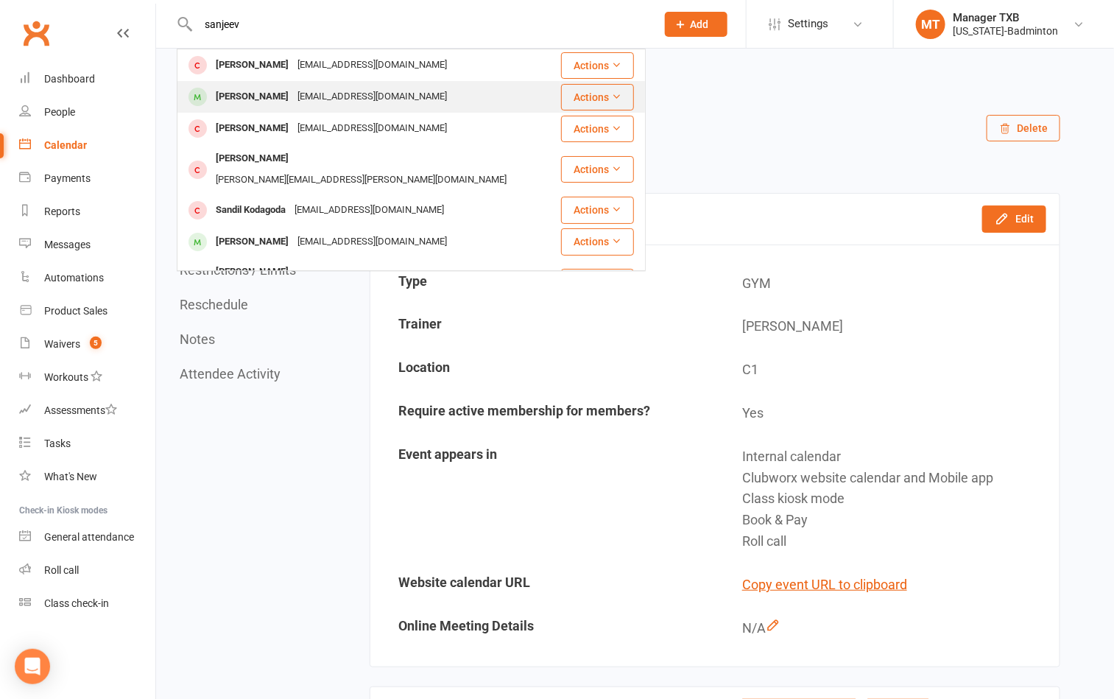
type input "sanjeev"
click at [256, 99] on div "[PERSON_NAME]" at bounding box center [252, 96] width 82 height 21
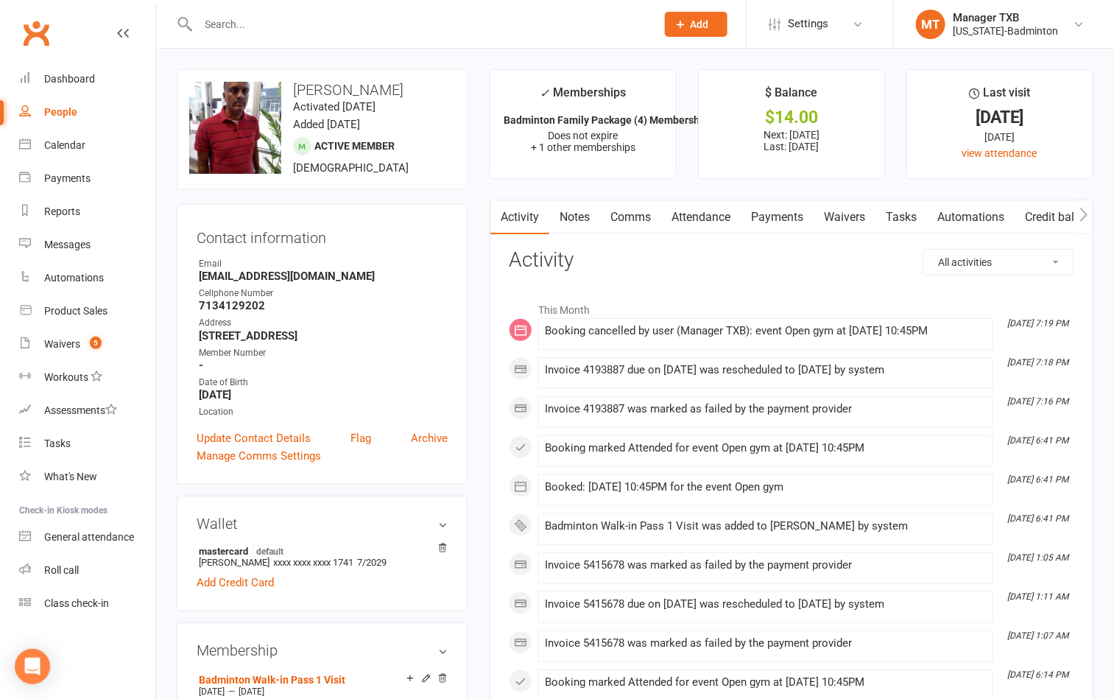
drag, startPoint x: 295, startPoint y: 87, endPoint x: 424, endPoint y: 91, distance: 129.7
click at [424, 91] on h3 "[PERSON_NAME]" at bounding box center [322, 90] width 266 height 16
copy h3 "[PERSON_NAME]"
click at [55, 599] on div "Class check-in" at bounding box center [76, 603] width 65 height 12
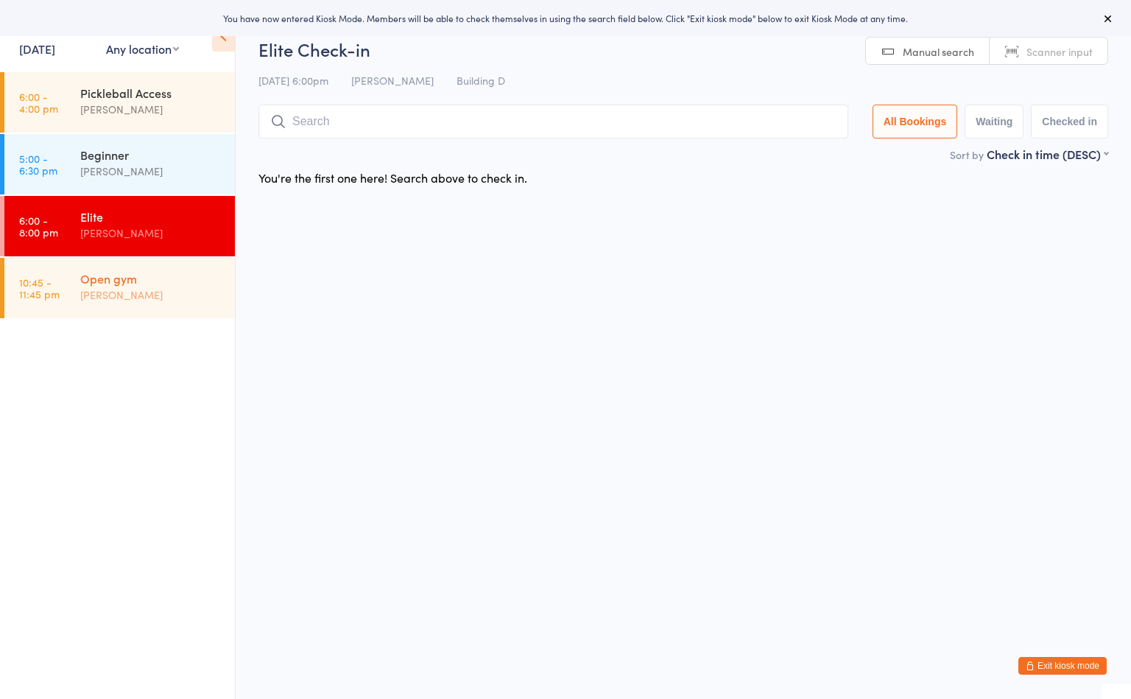
click at [163, 285] on div "Open gym" at bounding box center [151, 278] width 142 height 16
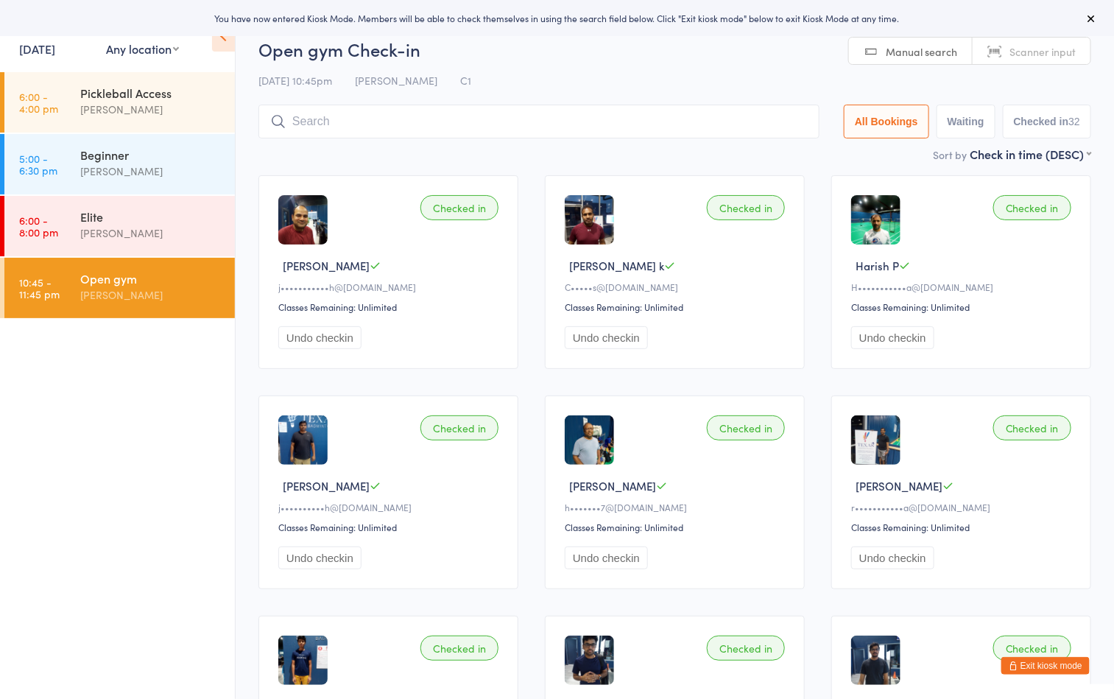
click at [594, 45] on h2 "Open gym Check-in" at bounding box center [674, 49] width 833 height 24
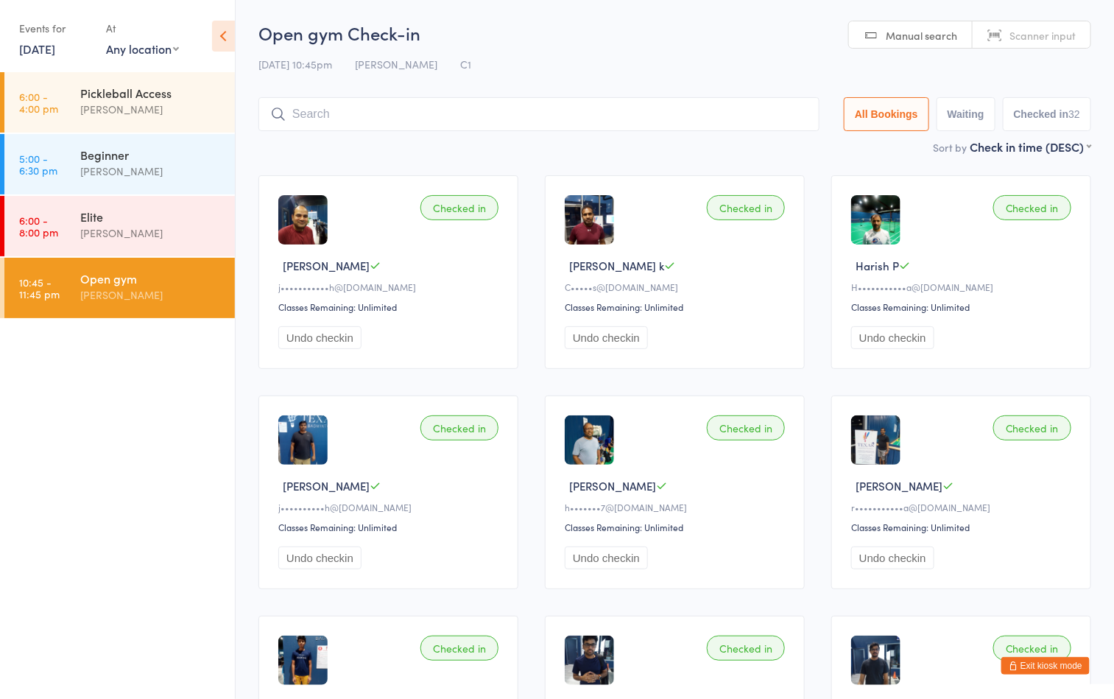
click at [564, 41] on h2 "Open gym Check-in" at bounding box center [674, 33] width 833 height 24
click at [94, 459] on ul "6:00 - 4:00 pm Pickleball Access Boyd Tahtat 5:00 - 6:30 pm Beginner Ayu Gary L…" at bounding box center [117, 385] width 235 height 627
click at [1072, 669] on button "Exit kiosk mode" at bounding box center [1045, 666] width 88 height 18
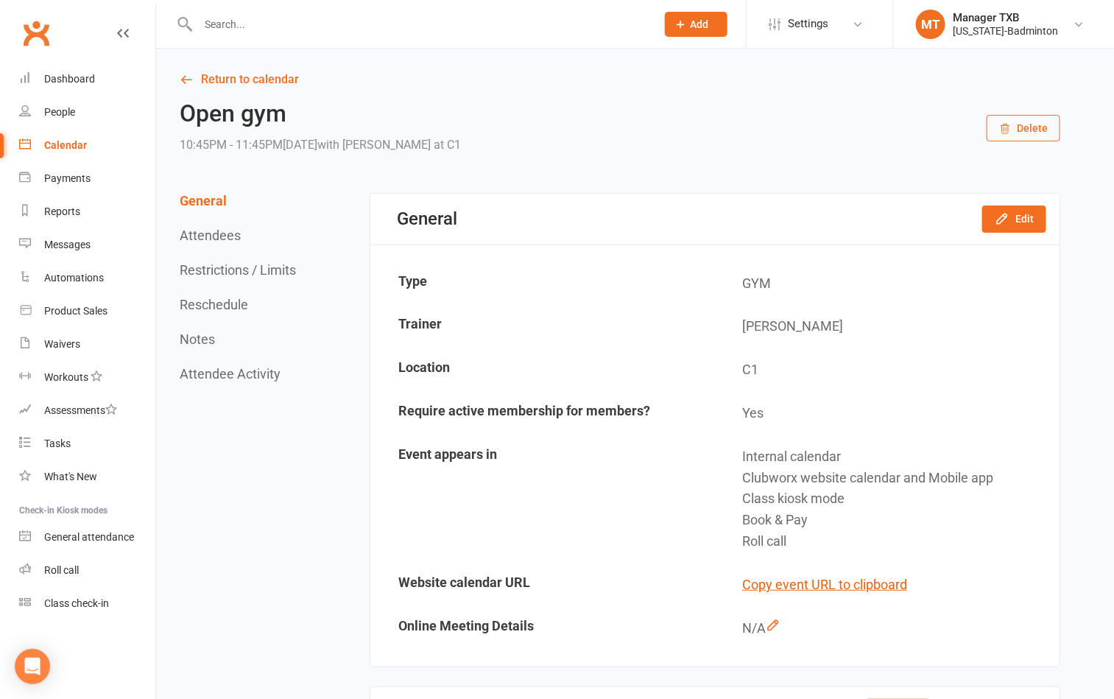
click at [334, 23] on input "text" at bounding box center [420, 24] width 452 height 21
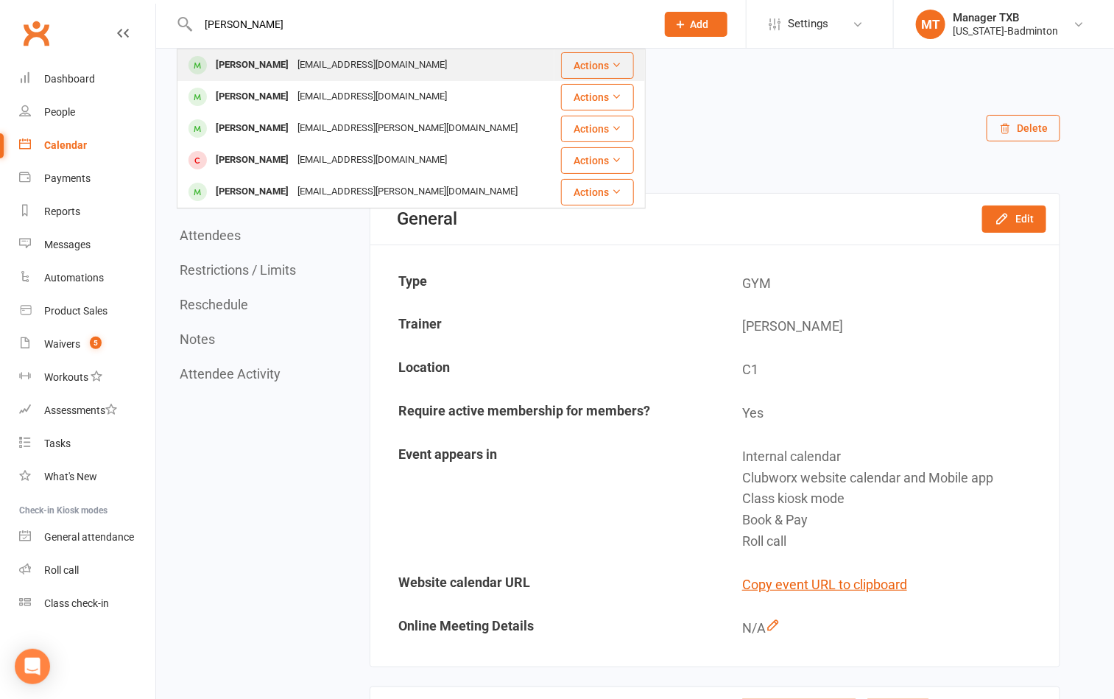
type input "[PERSON_NAME]"
click at [323, 66] on div "[EMAIL_ADDRESS][DOMAIN_NAME]" at bounding box center [372, 64] width 158 height 21
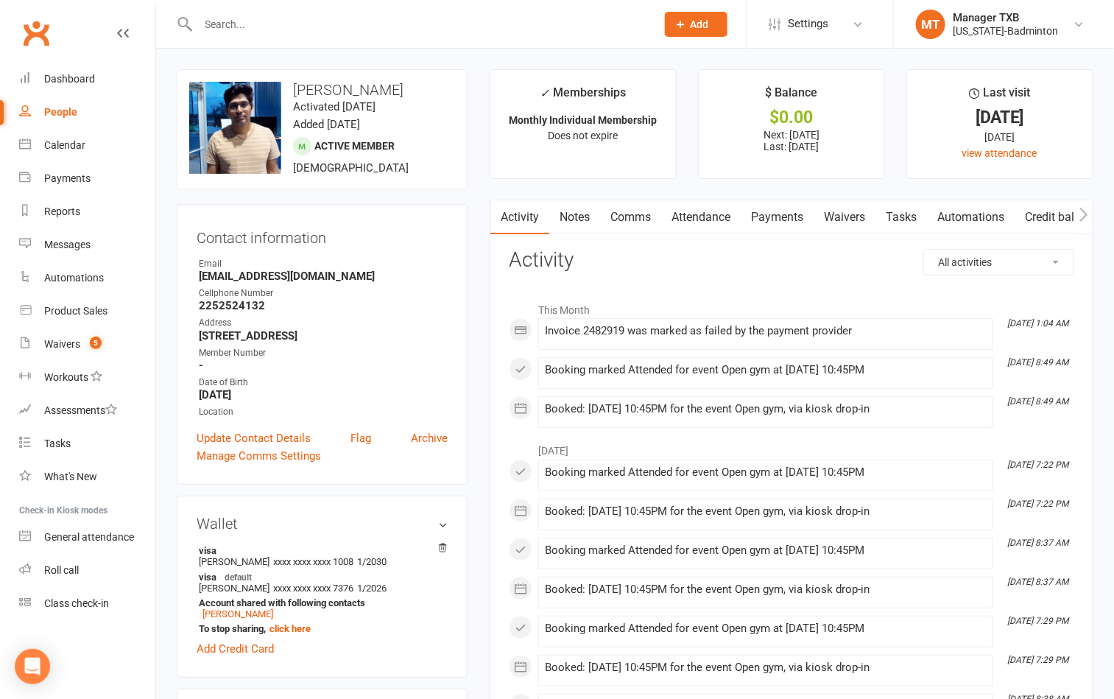
click at [800, 206] on link "Payments" at bounding box center [777, 217] width 73 height 34
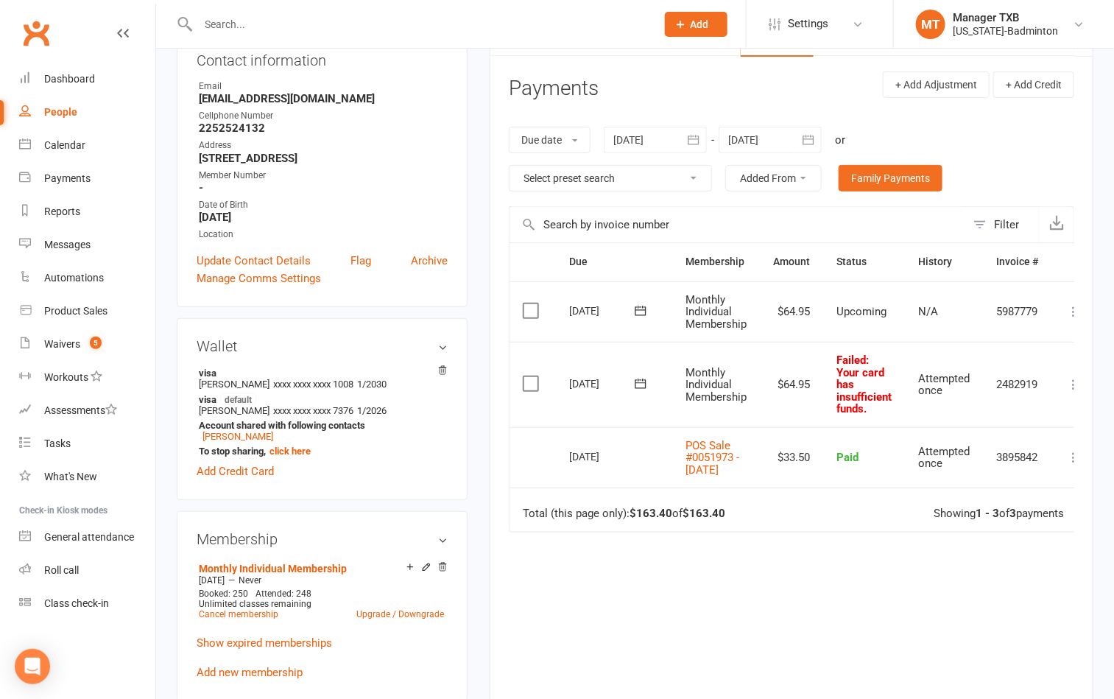
scroll to position [221, 0]
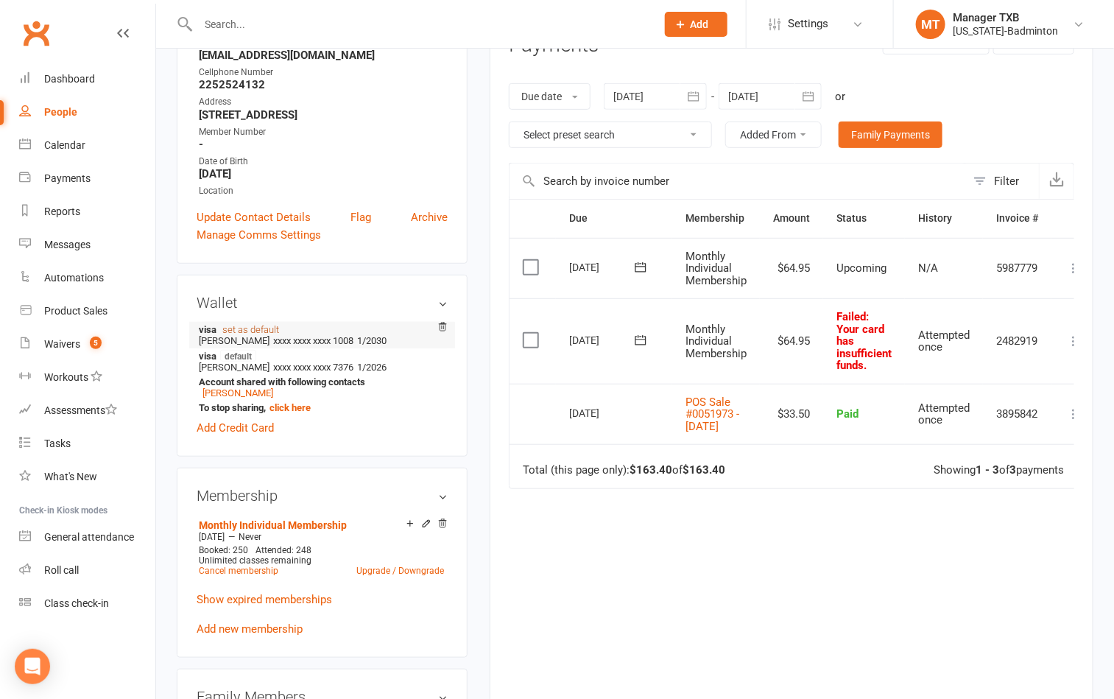
click at [254, 332] on link "set as default" at bounding box center [250, 329] width 57 height 11
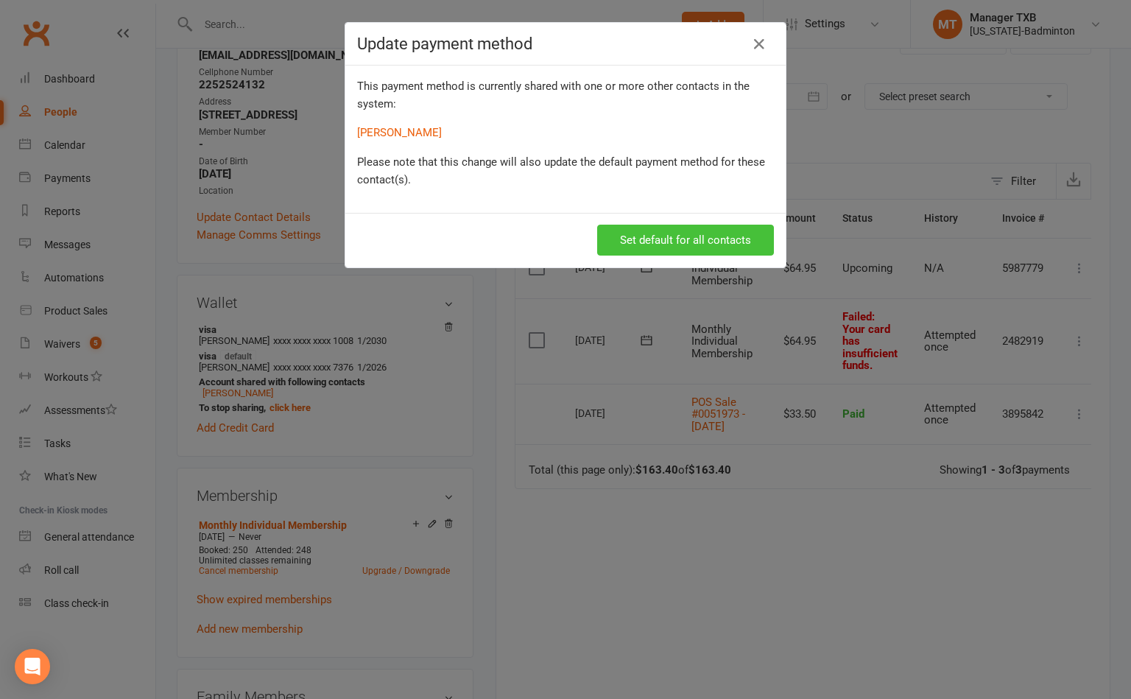
click at [621, 244] on button "Set default for all contacts" at bounding box center [685, 240] width 177 height 31
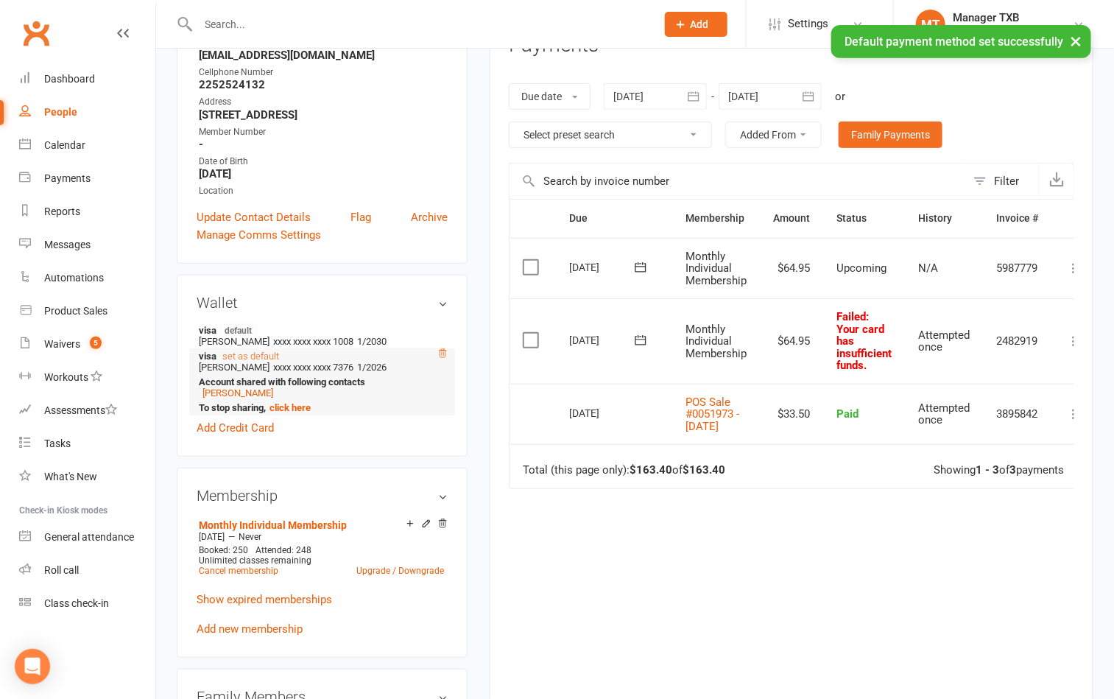
click at [443, 359] on icon at bounding box center [442, 353] width 10 height 10
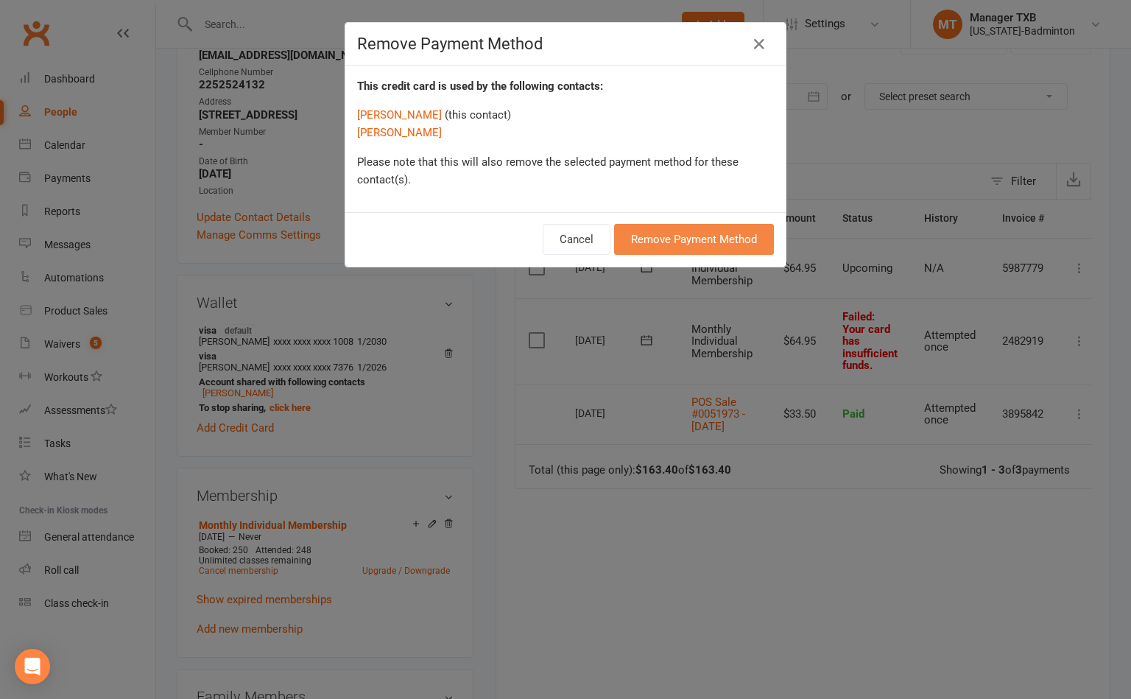
click at [646, 241] on button "Remove Payment Method" at bounding box center [694, 239] width 160 height 31
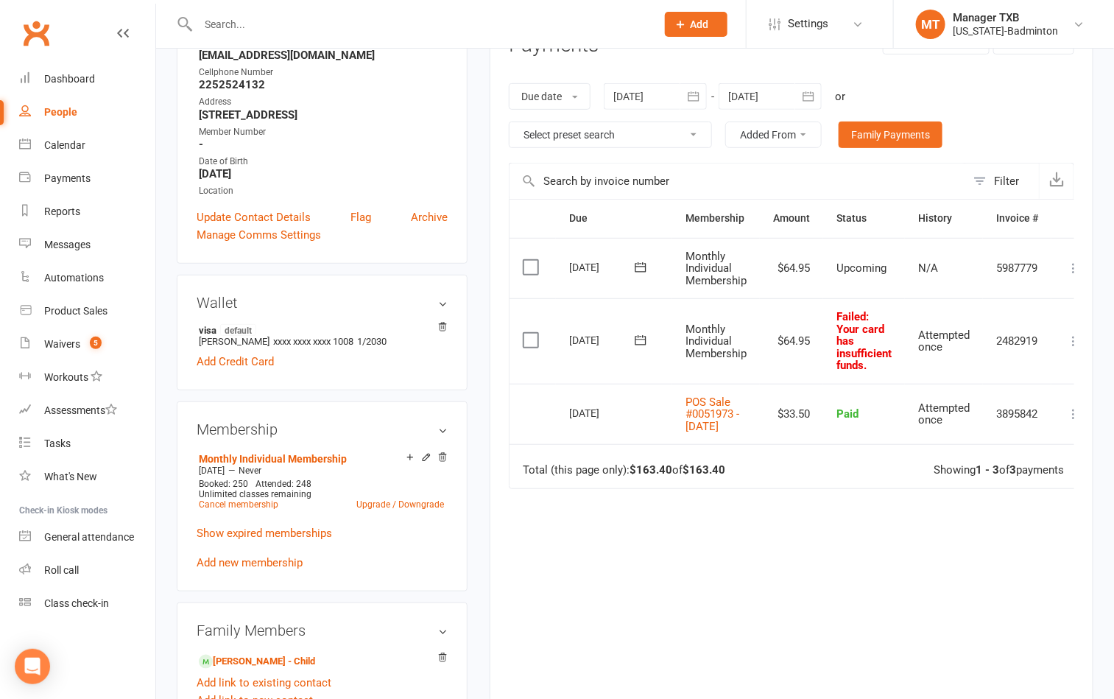
click at [645, 345] on icon at bounding box center [640, 340] width 15 height 15
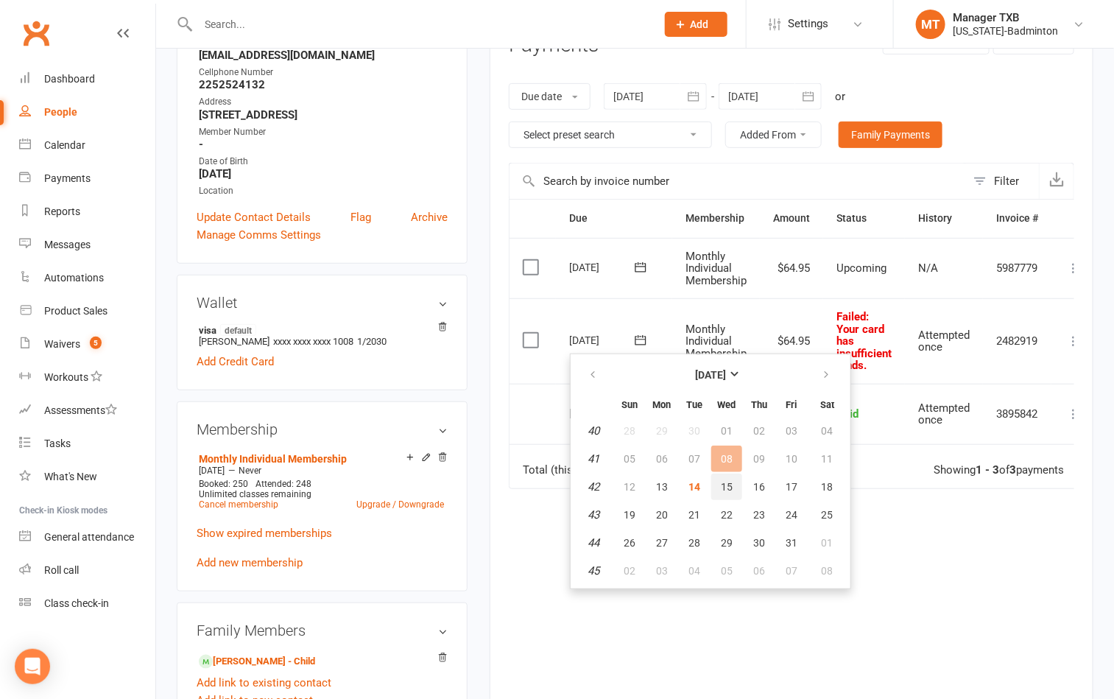
click at [725, 485] on span "15" at bounding box center [727, 487] width 12 height 12
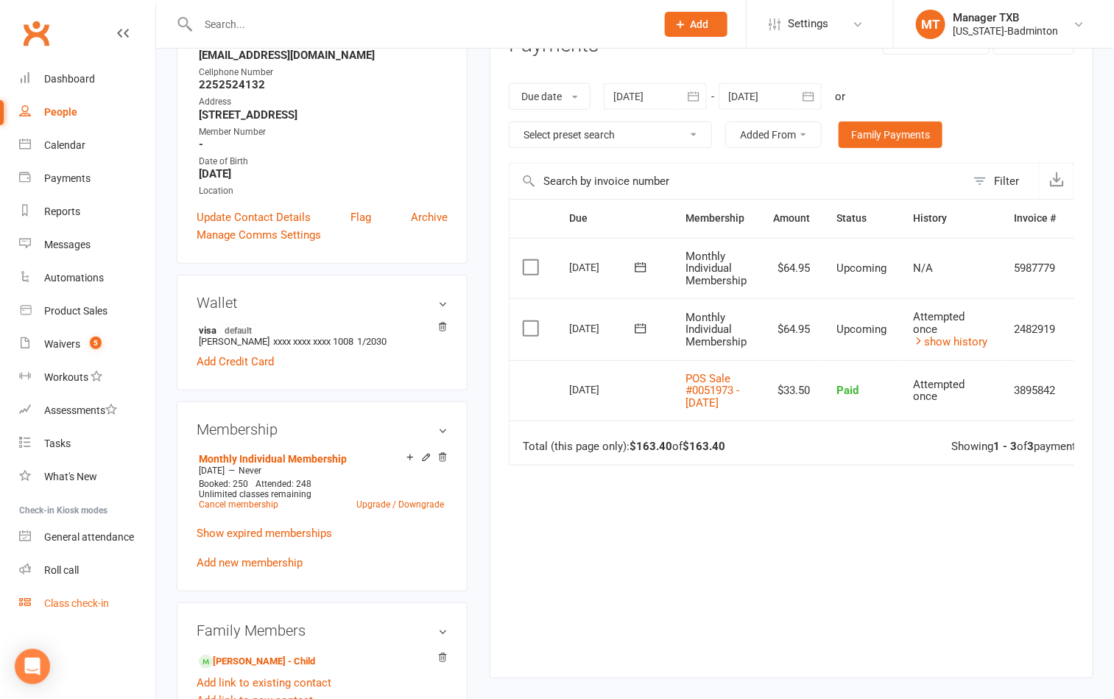
click at [82, 608] on div "Class check-in" at bounding box center [76, 603] width 65 height 12
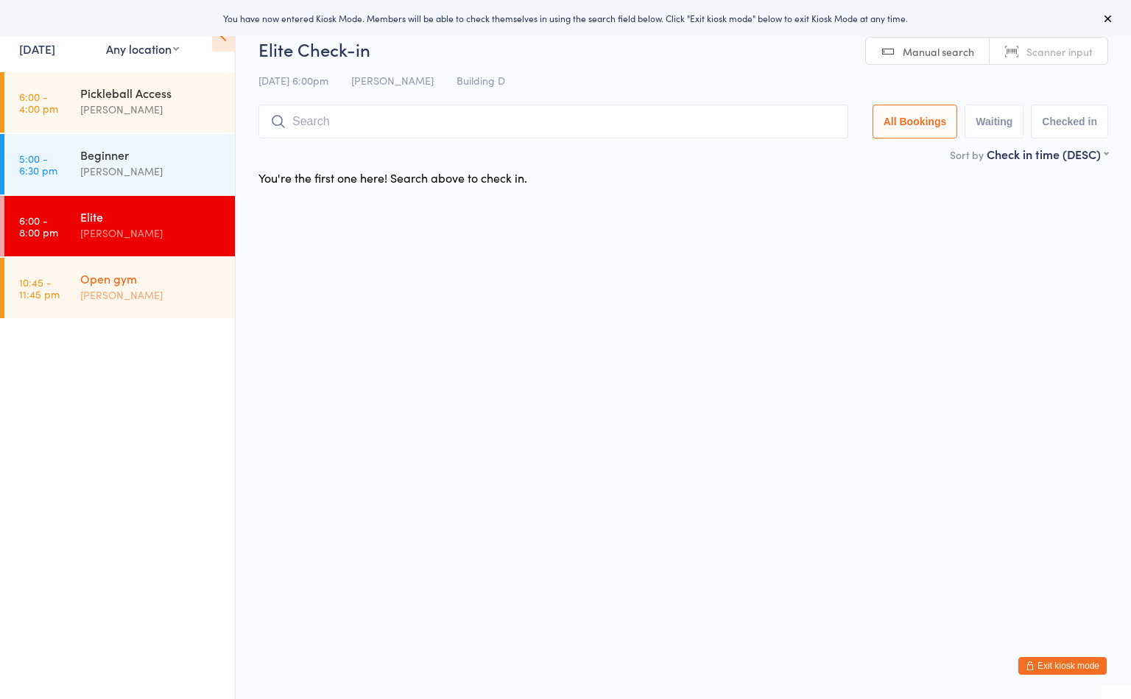
click at [138, 297] on div "[PERSON_NAME]" at bounding box center [151, 294] width 142 height 17
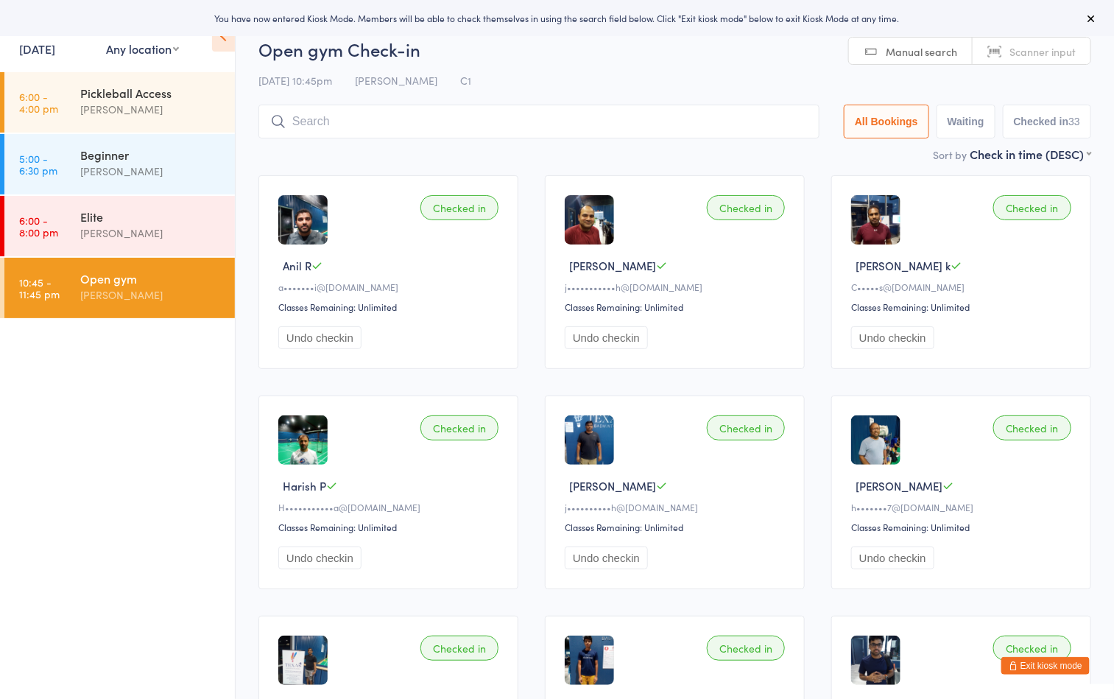
click at [582, 60] on h2 "Open gym Check-in" at bounding box center [674, 49] width 833 height 24
